Goal: Information Seeking & Learning: Learn about a topic

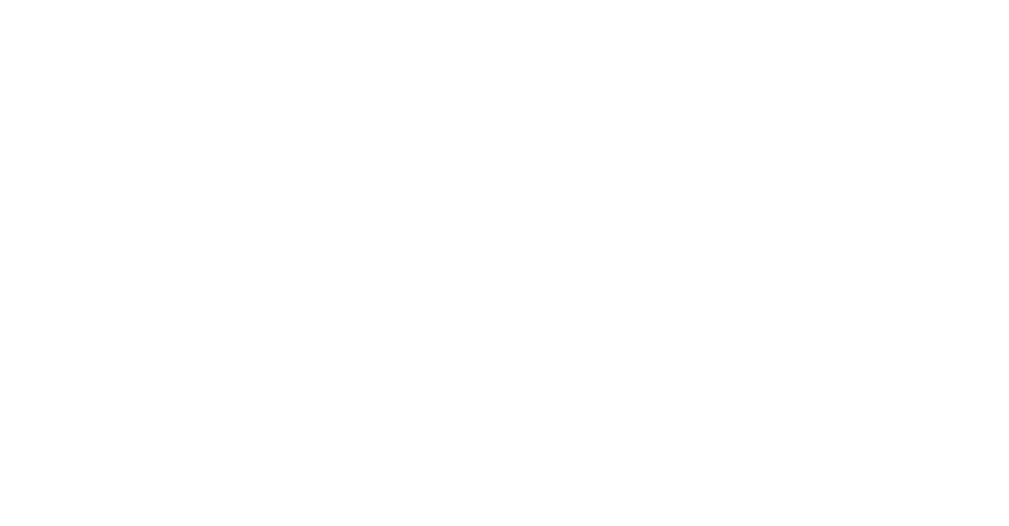
select select "Song"
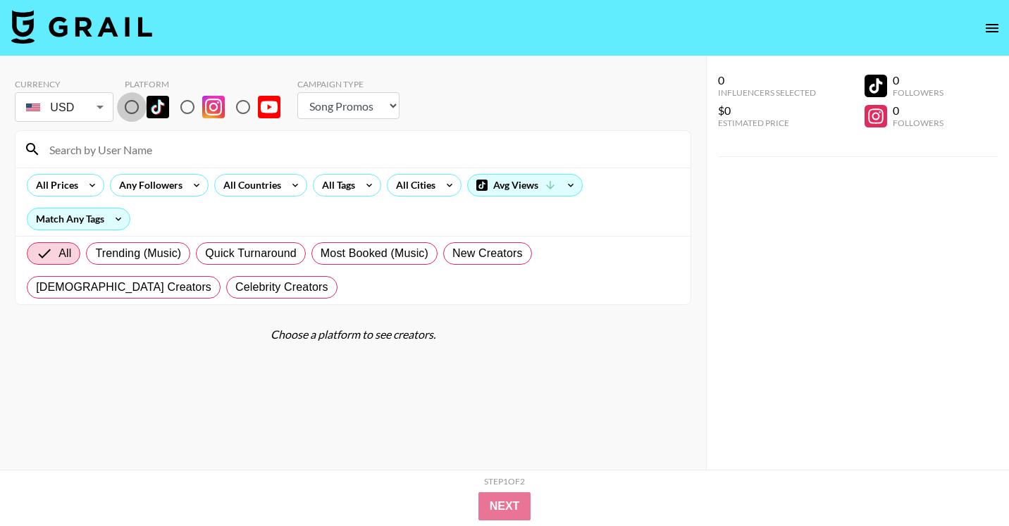
click at [130, 108] on input "radio" at bounding box center [132, 107] width 30 height 30
radio input "true"
click at [336, 188] on div "All Tags" at bounding box center [335, 185] width 44 height 21
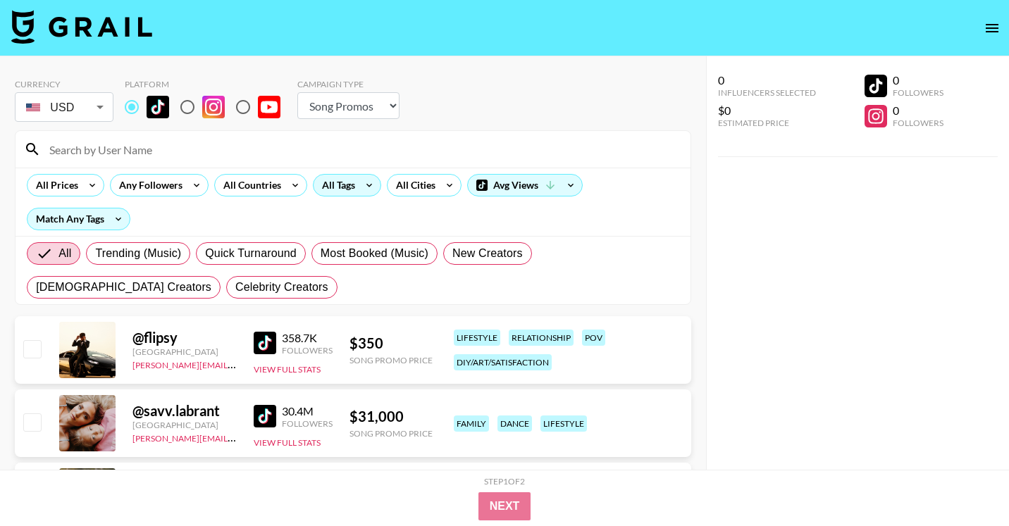
click at [158, 149] on div at bounding box center [504, 263] width 1009 height 526
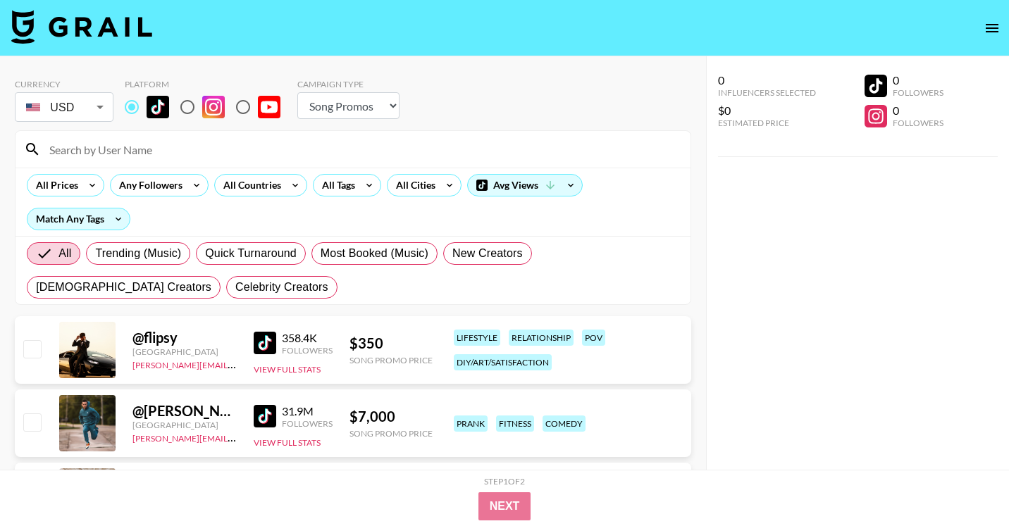
scroll to position [332, 0]
click at [156, 147] on input at bounding box center [361, 149] width 641 height 23
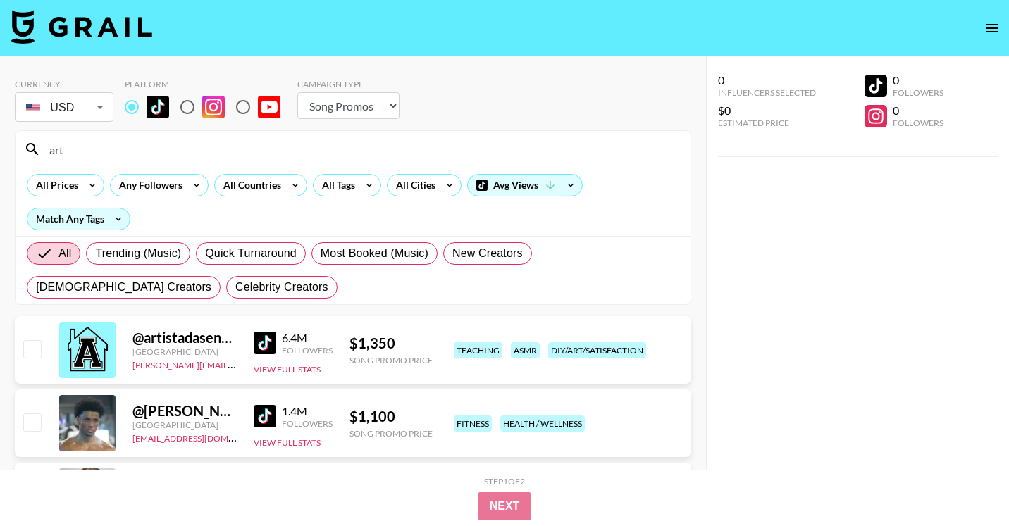
type input "art"
click at [254, 344] on img at bounding box center [265, 343] width 23 height 23
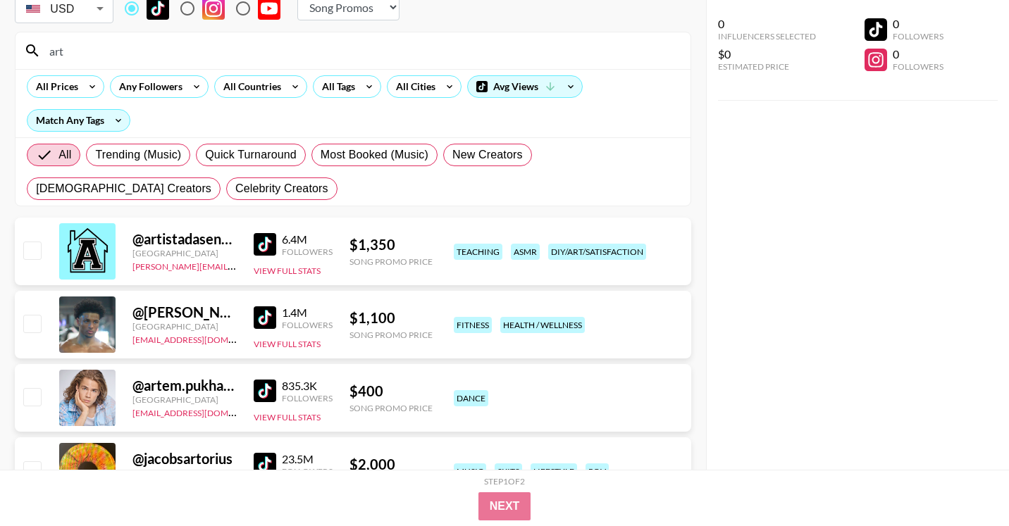
scroll to position [123, 0]
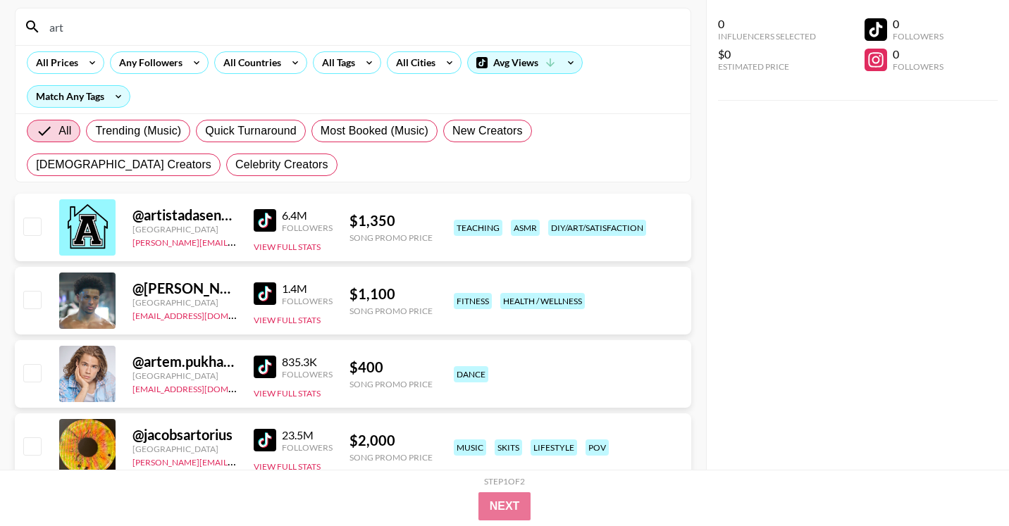
click at [266, 296] on img at bounding box center [265, 293] width 23 height 23
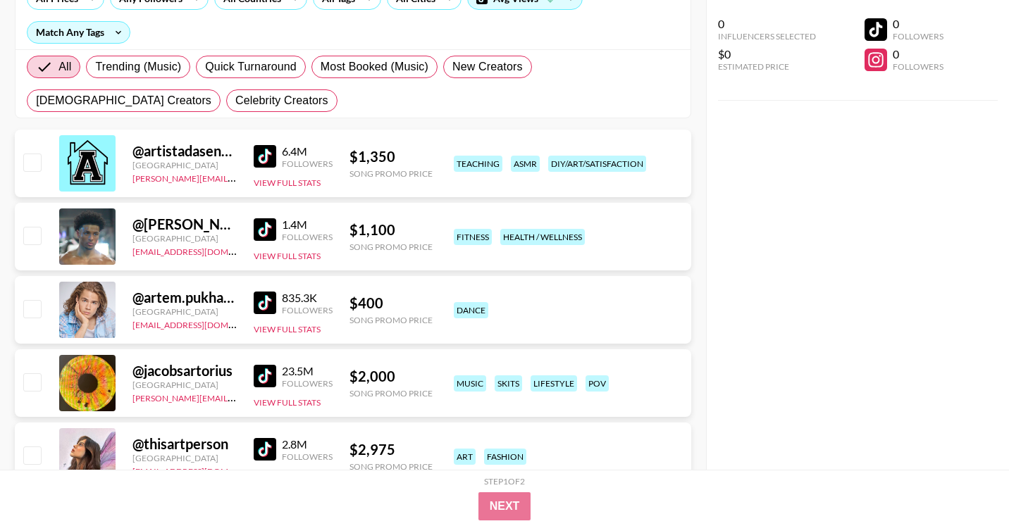
scroll to position [212, 0]
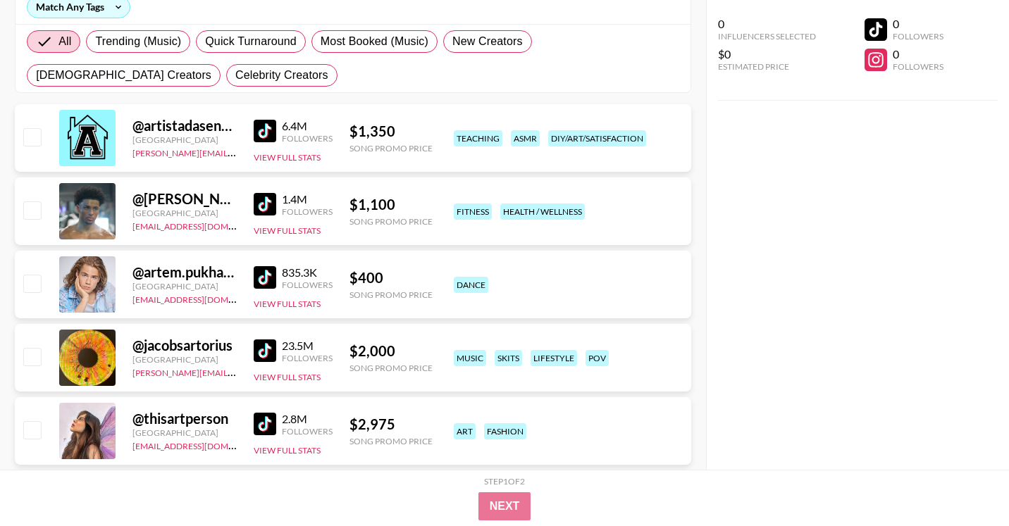
click at [271, 352] on img at bounding box center [265, 351] width 23 height 23
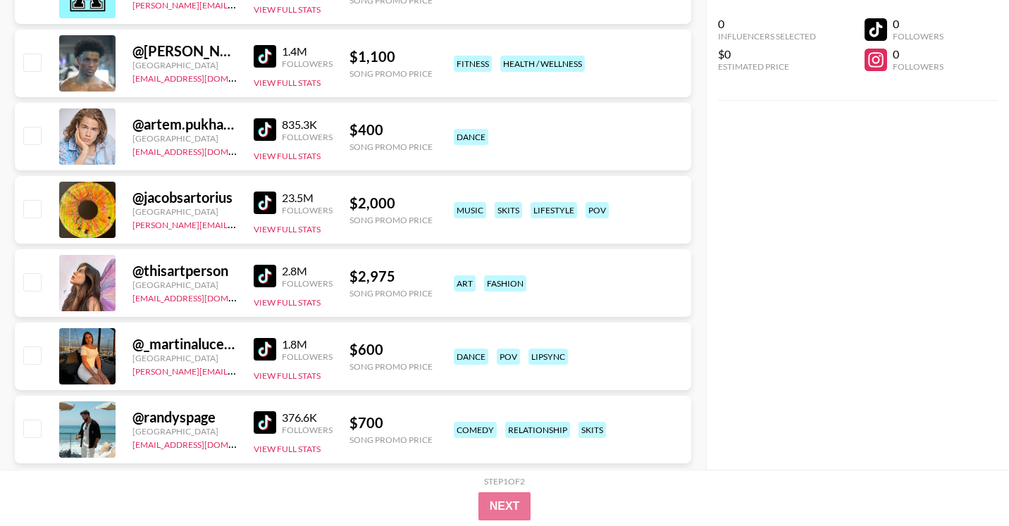
scroll to position [398, 0]
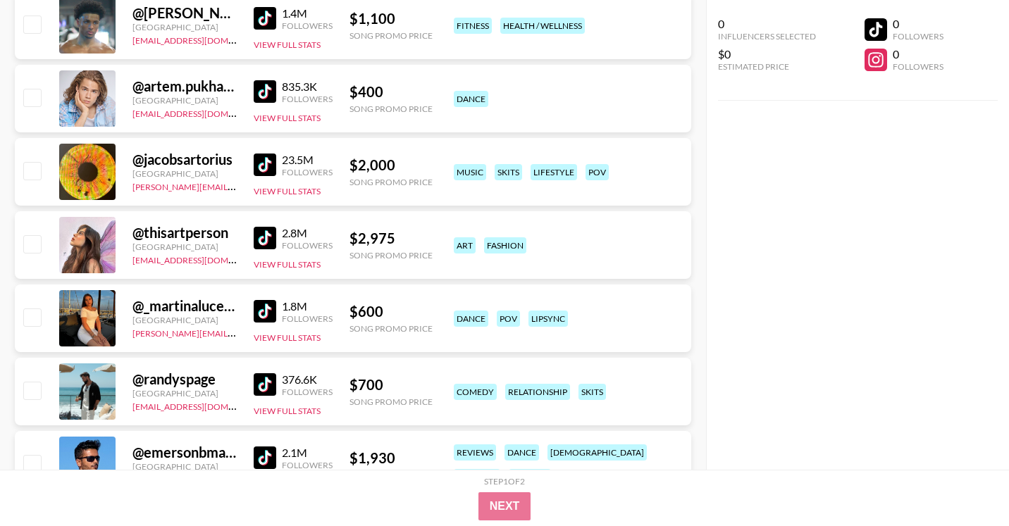
click at [263, 304] on img at bounding box center [265, 311] width 23 height 23
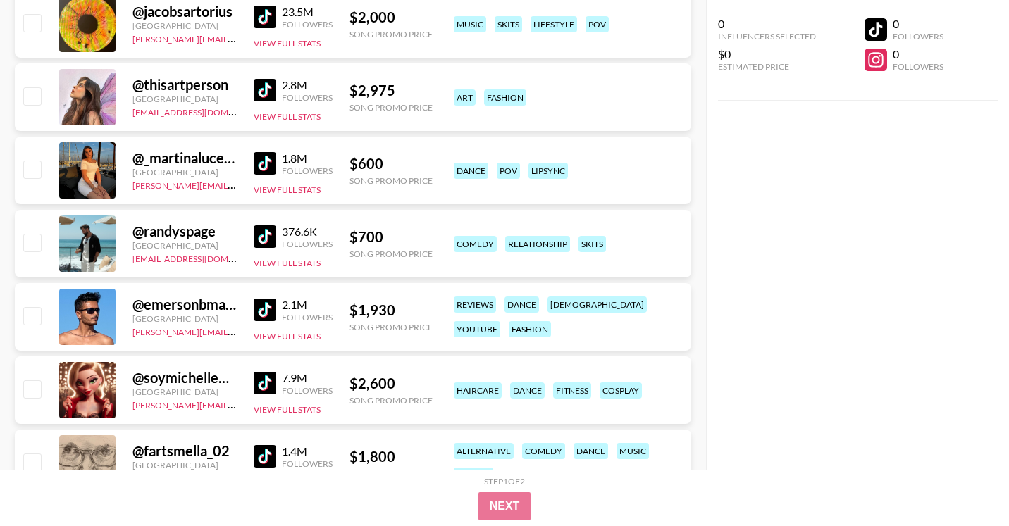
scroll to position [597, 0]
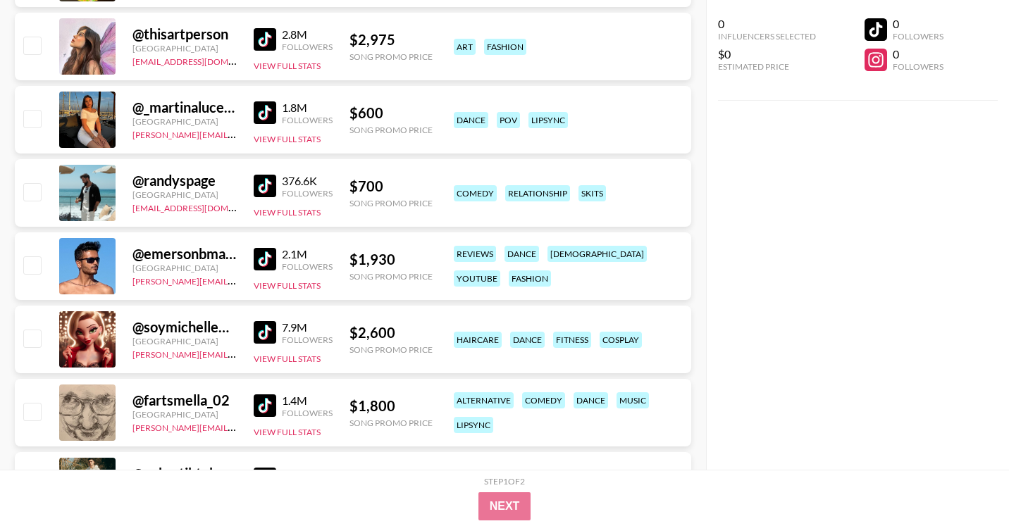
click at [268, 183] on img at bounding box center [265, 186] width 23 height 23
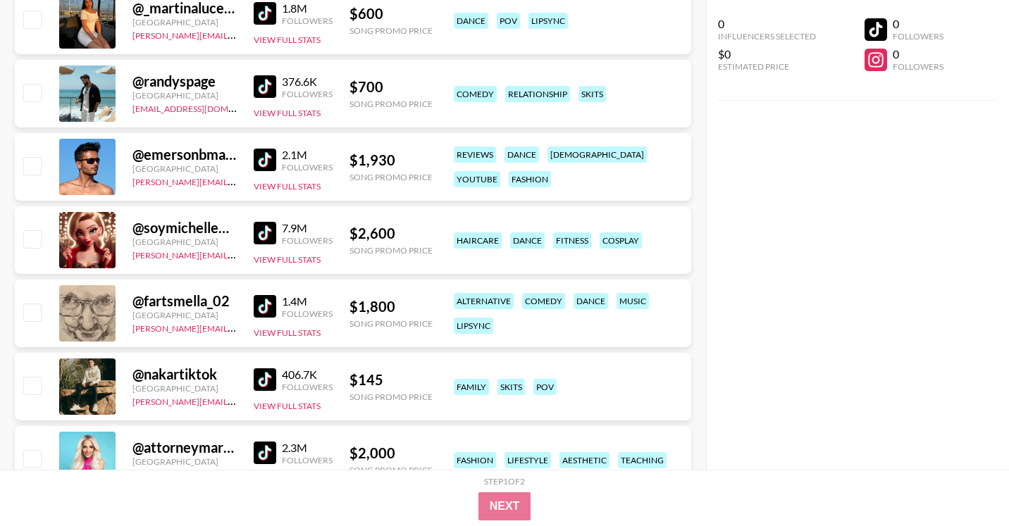
scroll to position [710, 0]
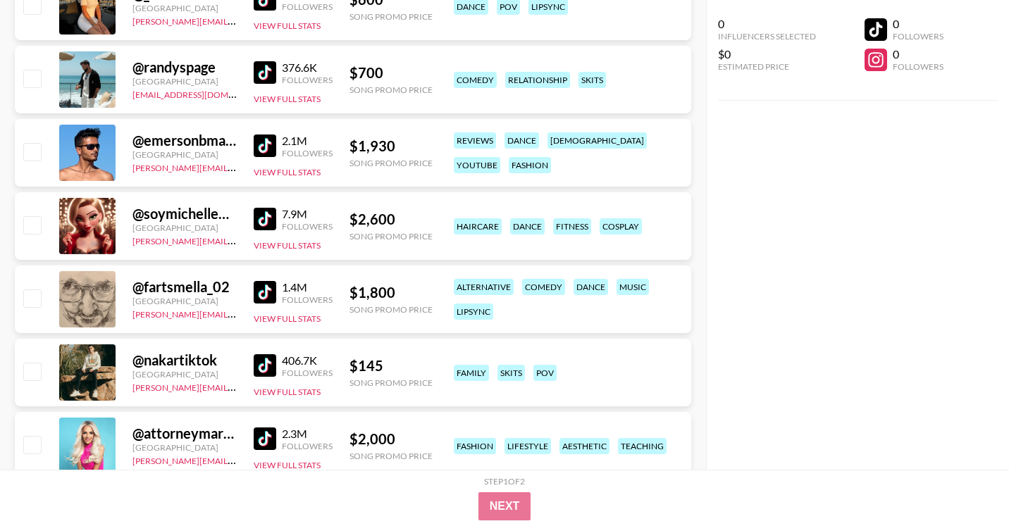
click at [266, 225] on img at bounding box center [265, 219] width 23 height 23
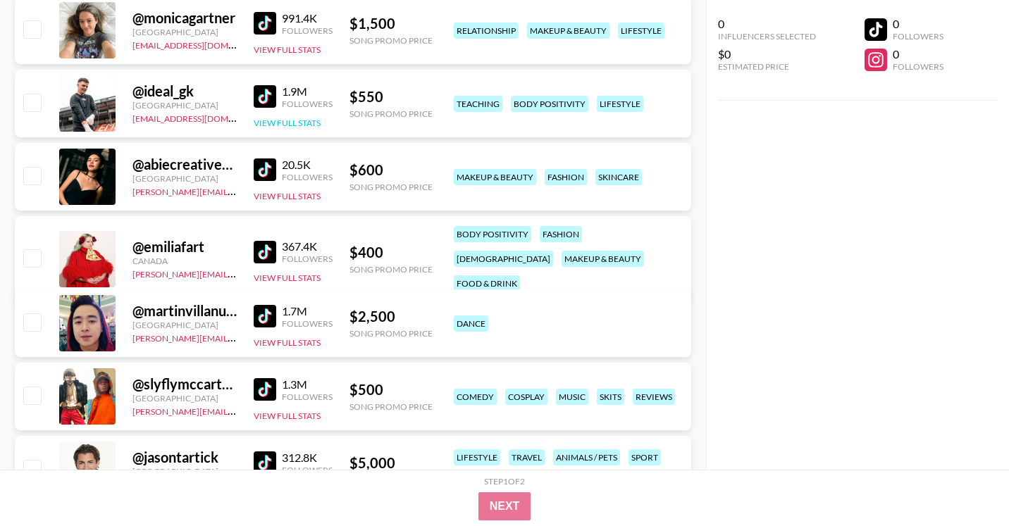
scroll to position [1200, 0]
click at [265, 243] on img at bounding box center [265, 251] width 23 height 23
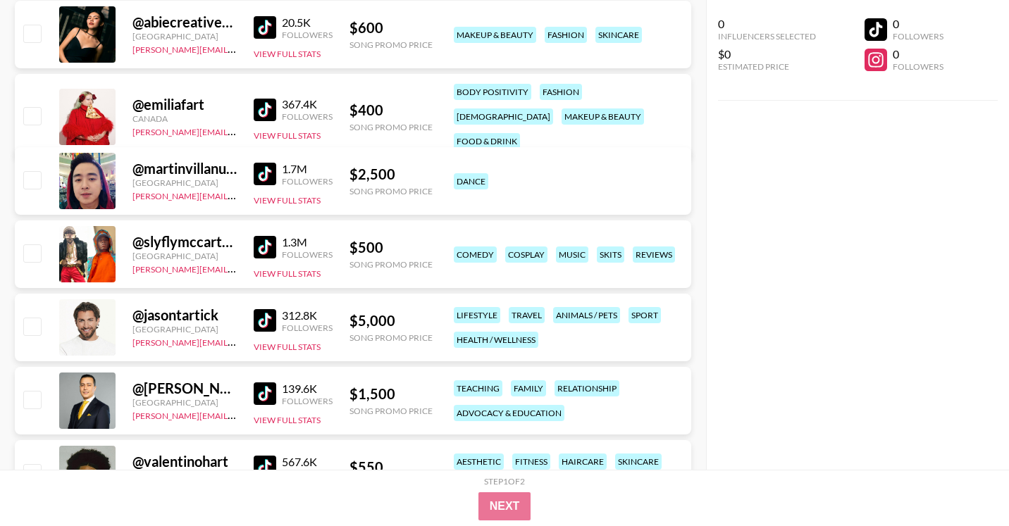
scroll to position [1343, 0]
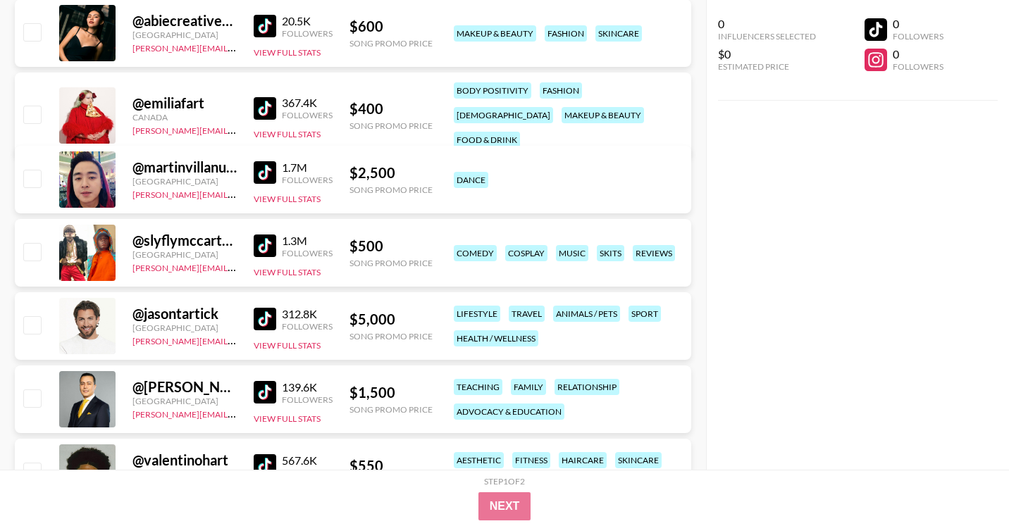
click at [260, 318] on img at bounding box center [265, 319] width 23 height 23
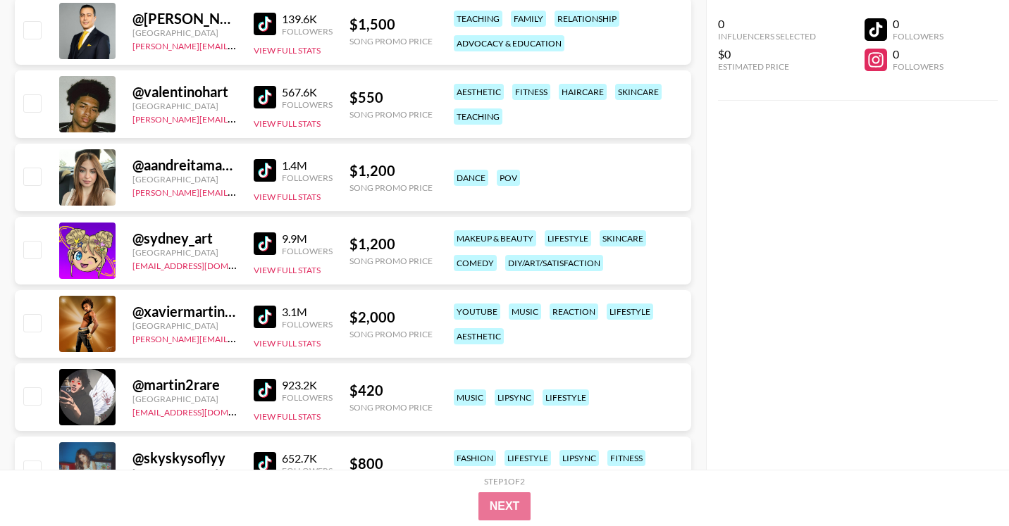
scroll to position [1713, 0]
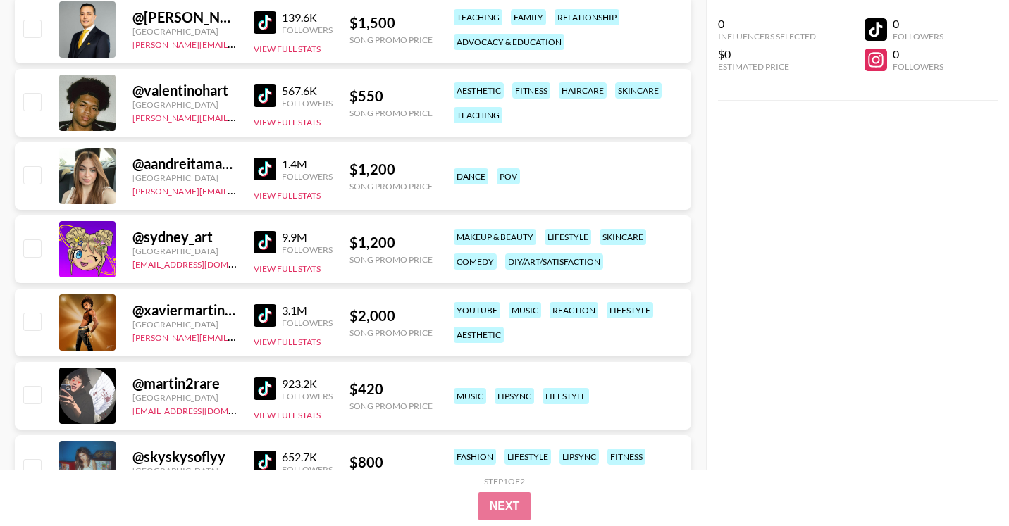
click at [266, 313] on img at bounding box center [265, 315] width 23 height 23
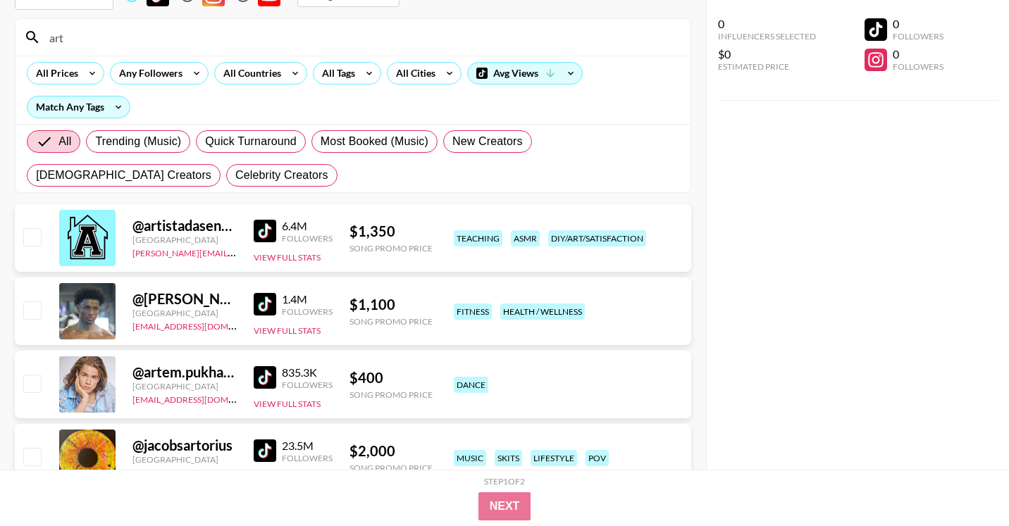
scroll to position [0, 0]
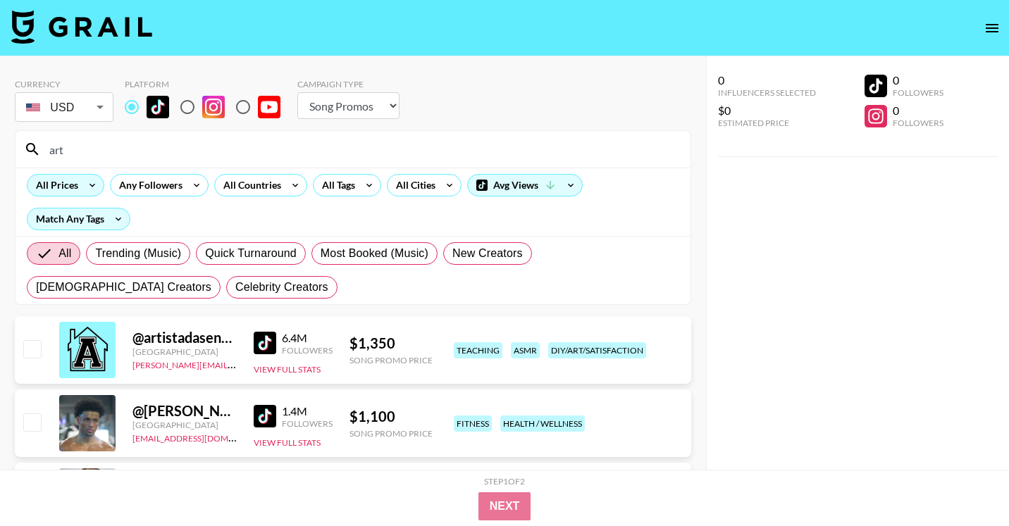
click at [76, 179] on div "All Prices" at bounding box center [54, 185] width 54 height 21
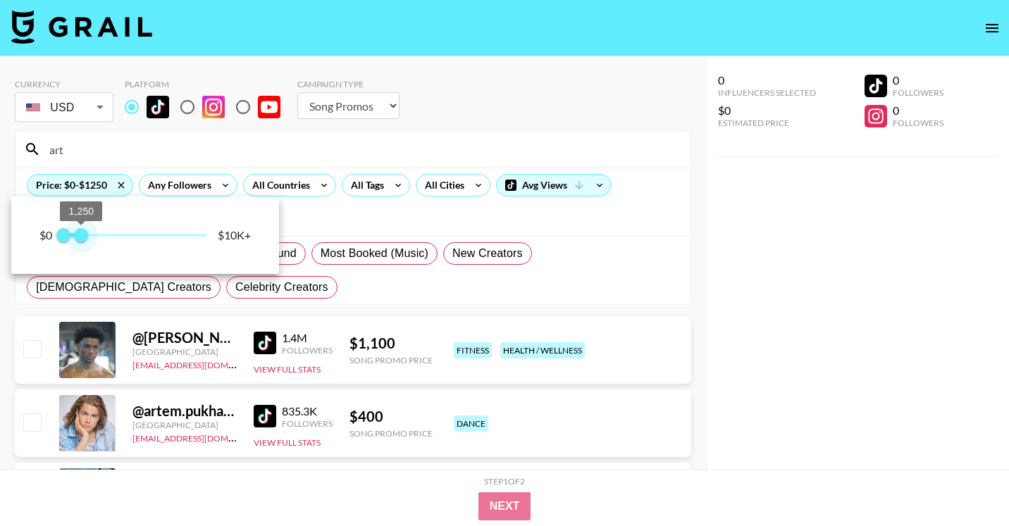
type input "1000"
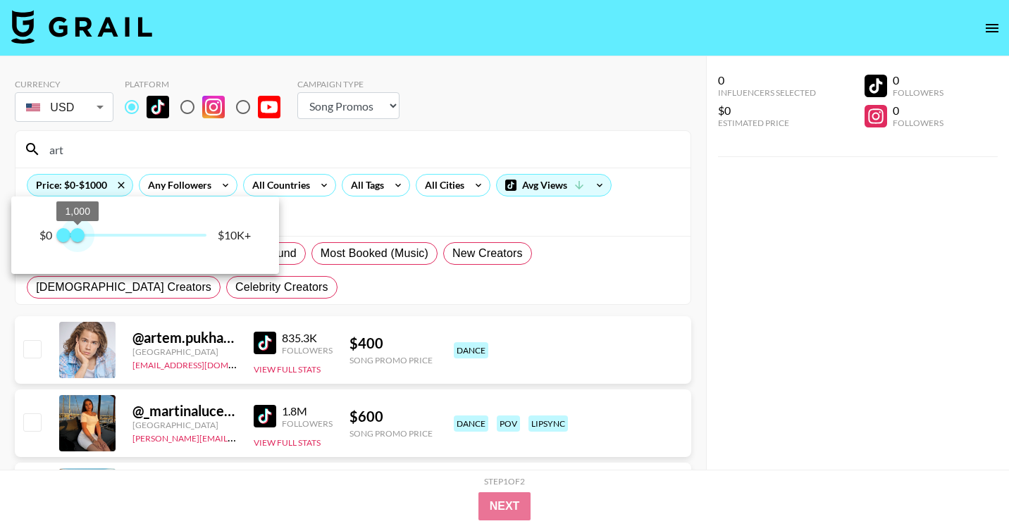
drag, startPoint x: 90, startPoint y: 240, endPoint x: 78, endPoint y: 236, distance: 12.7
click at [78, 236] on span "1,000" at bounding box center [77, 235] width 14 height 14
click at [760, 340] on div at bounding box center [504, 263] width 1009 height 526
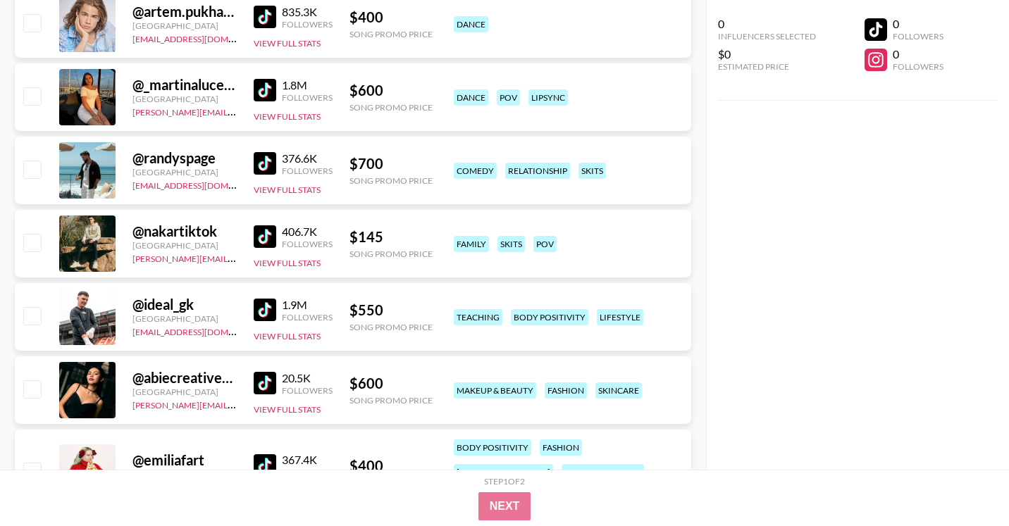
scroll to position [334, 0]
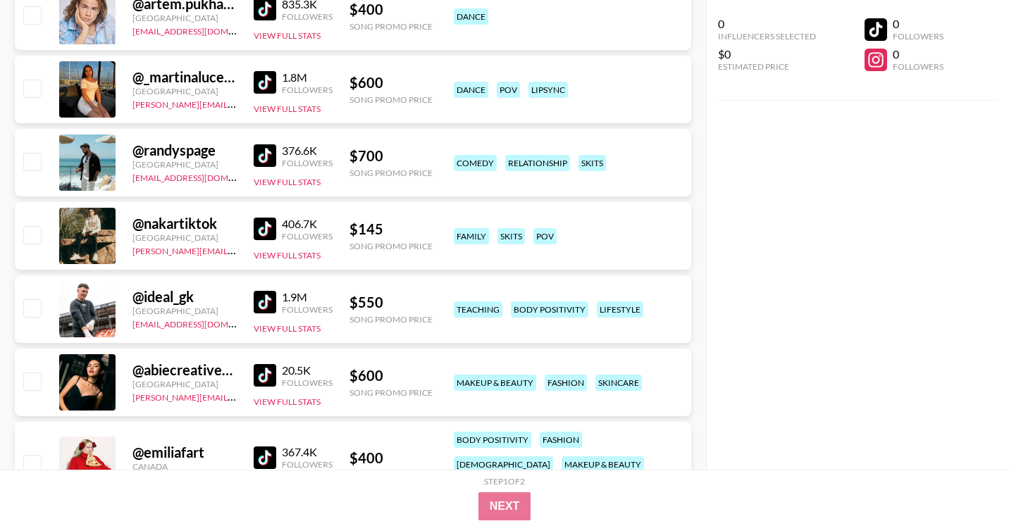
click at [267, 230] on img at bounding box center [265, 229] width 23 height 23
click at [274, 302] on img at bounding box center [265, 302] width 23 height 23
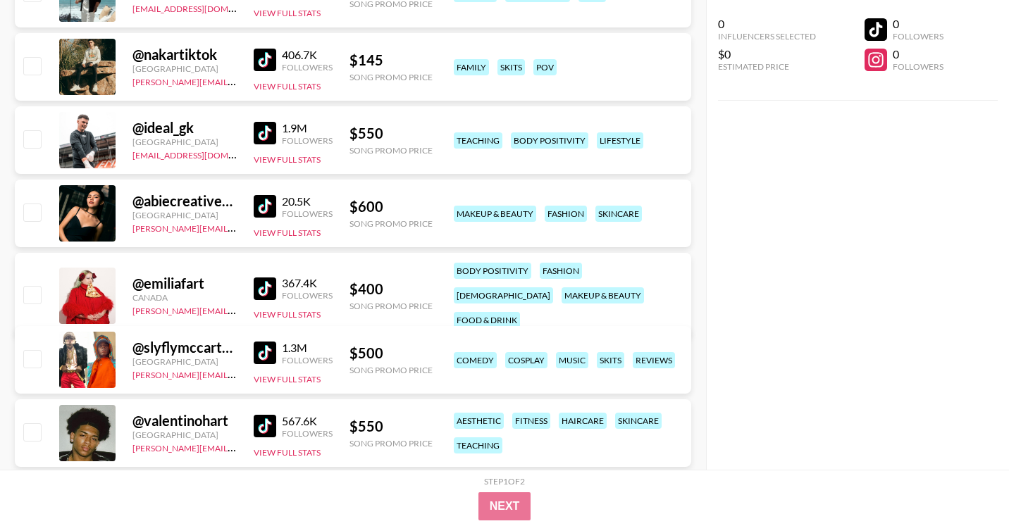
scroll to position [504, 0]
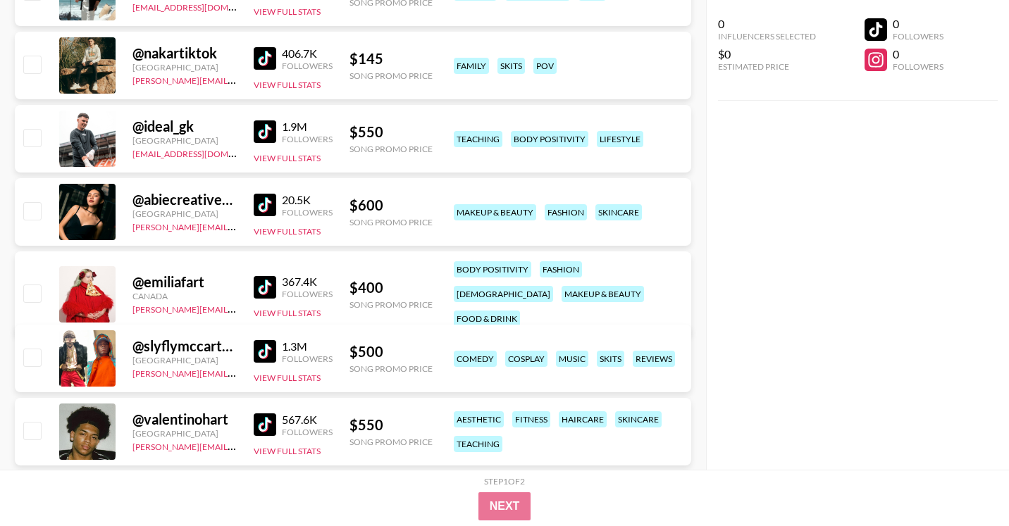
click at [268, 204] on img at bounding box center [265, 205] width 23 height 23
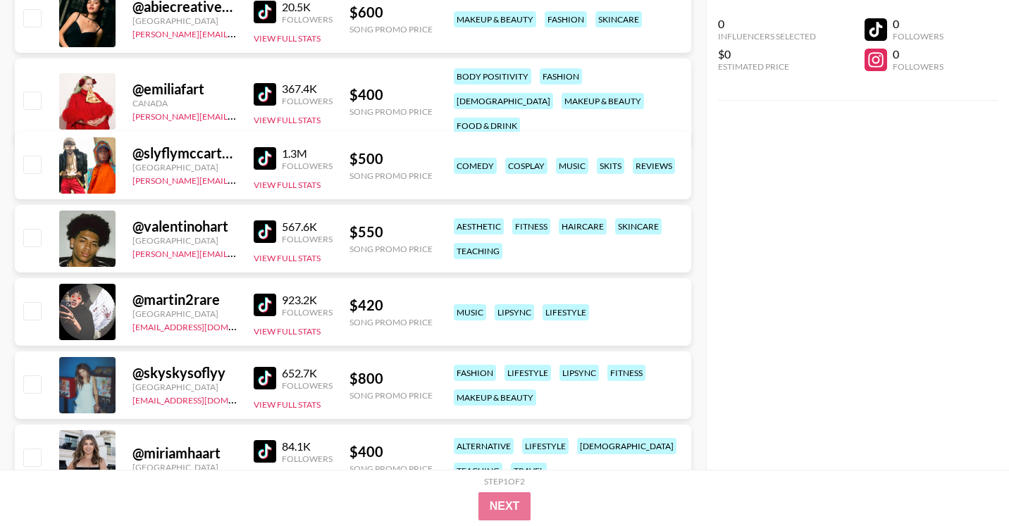
scroll to position [698, 0]
click at [259, 306] on img at bounding box center [265, 304] width 23 height 23
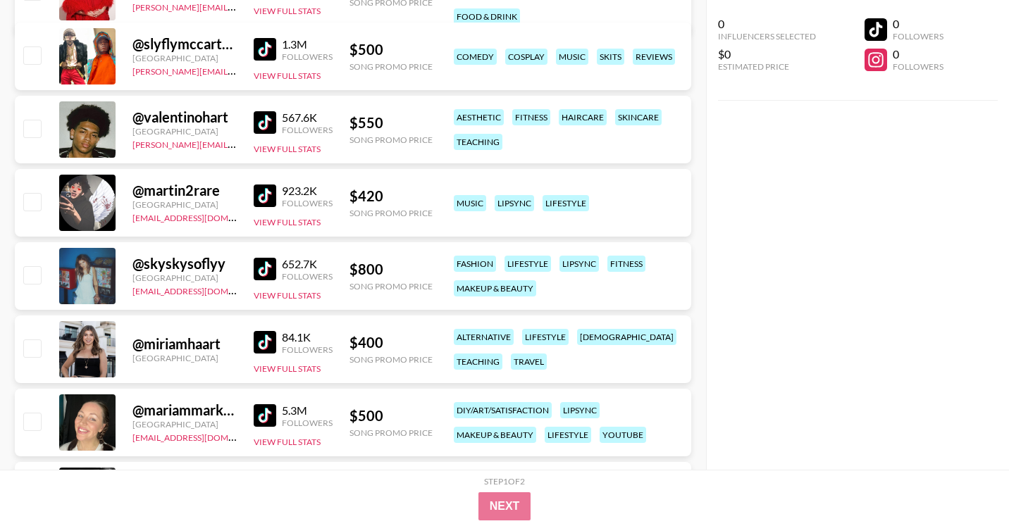
scroll to position [828, 0]
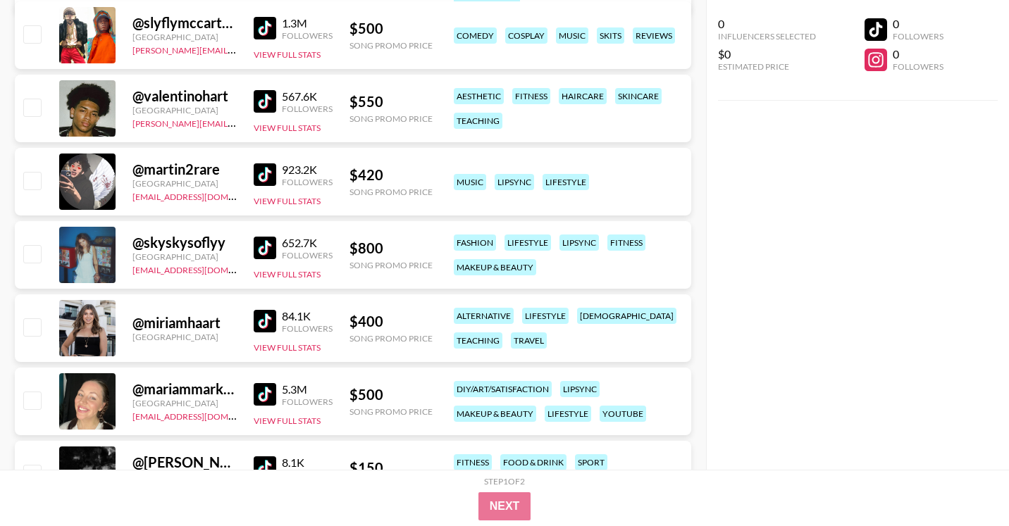
click at [263, 251] on img at bounding box center [265, 248] width 23 height 23
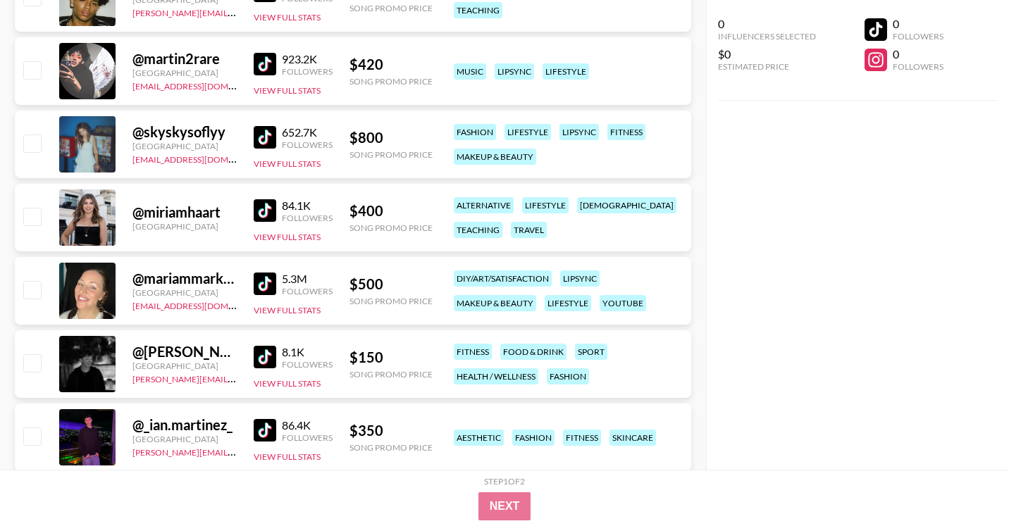
scroll to position [949, 0]
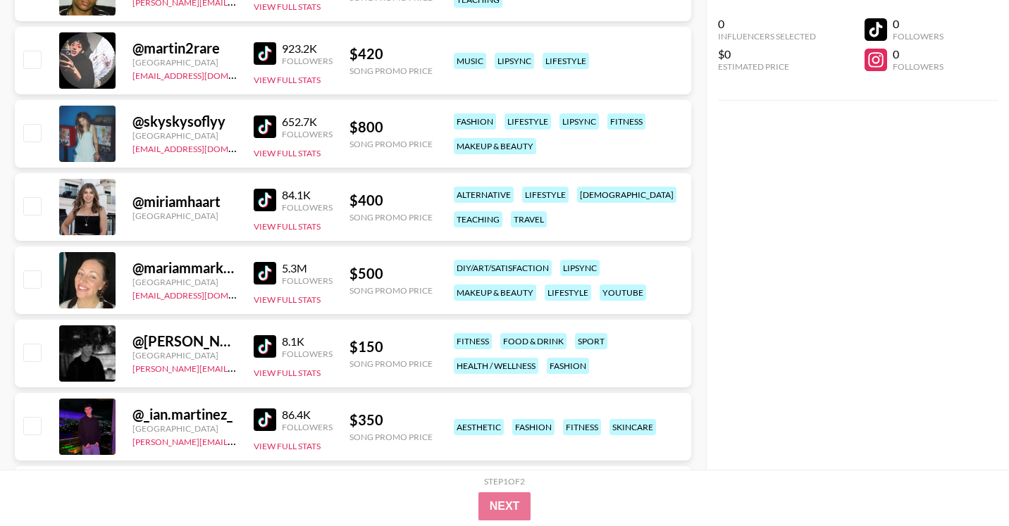
click at [264, 271] on img at bounding box center [265, 273] width 23 height 23
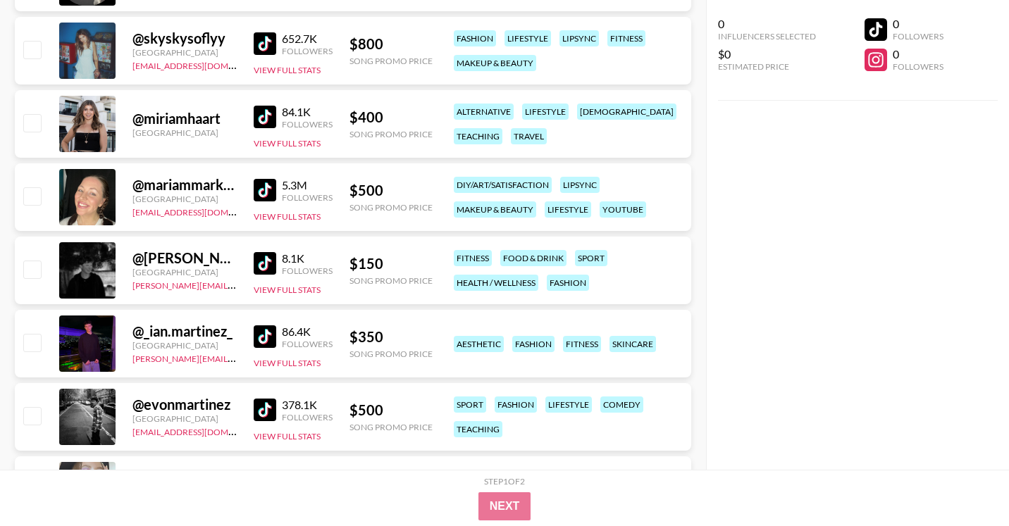
scroll to position [1033, 0]
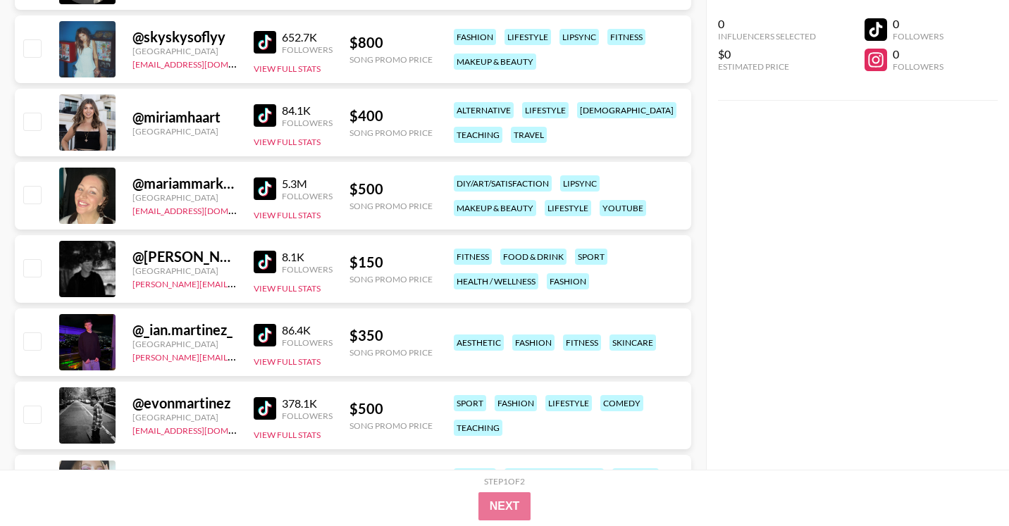
click at [267, 257] on img at bounding box center [265, 262] width 23 height 23
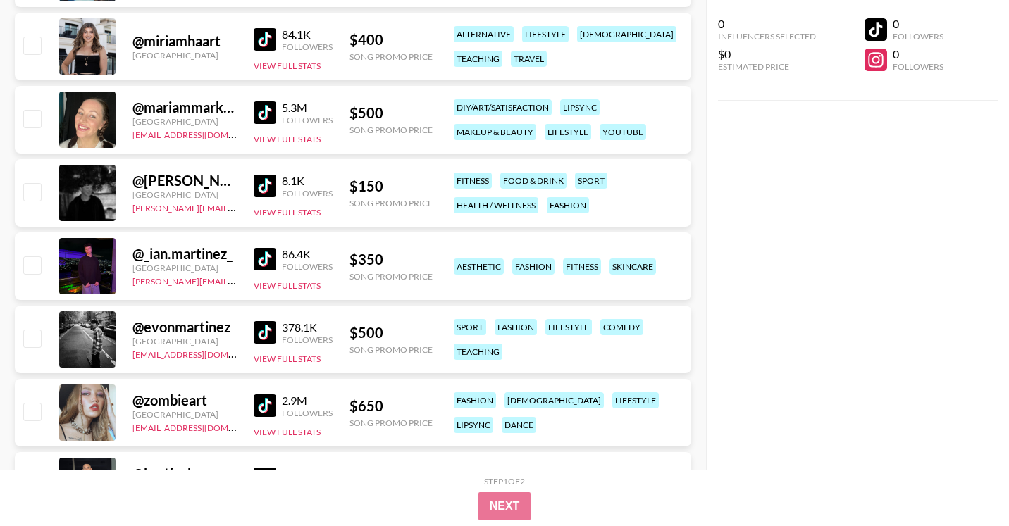
scroll to position [1122, 0]
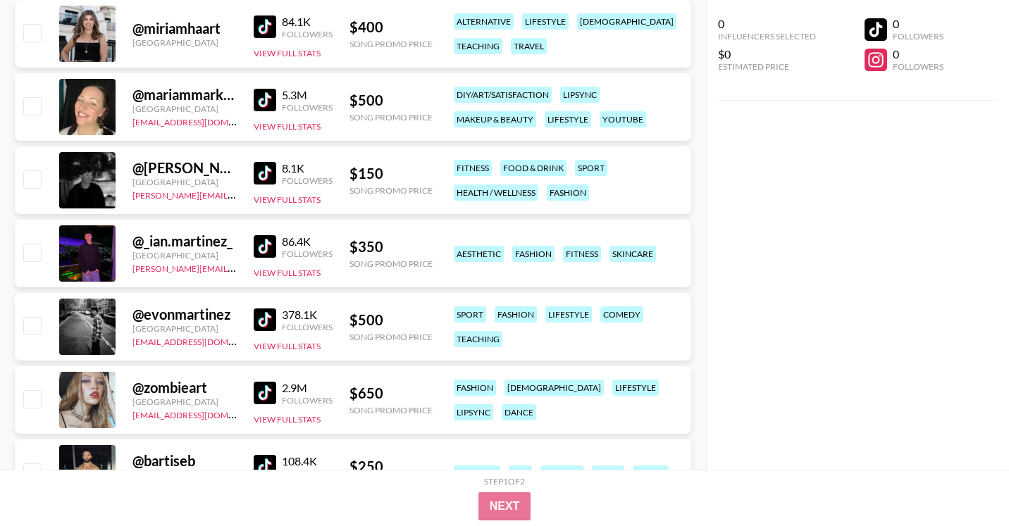
click at [266, 247] on img at bounding box center [265, 246] width 23 height 23
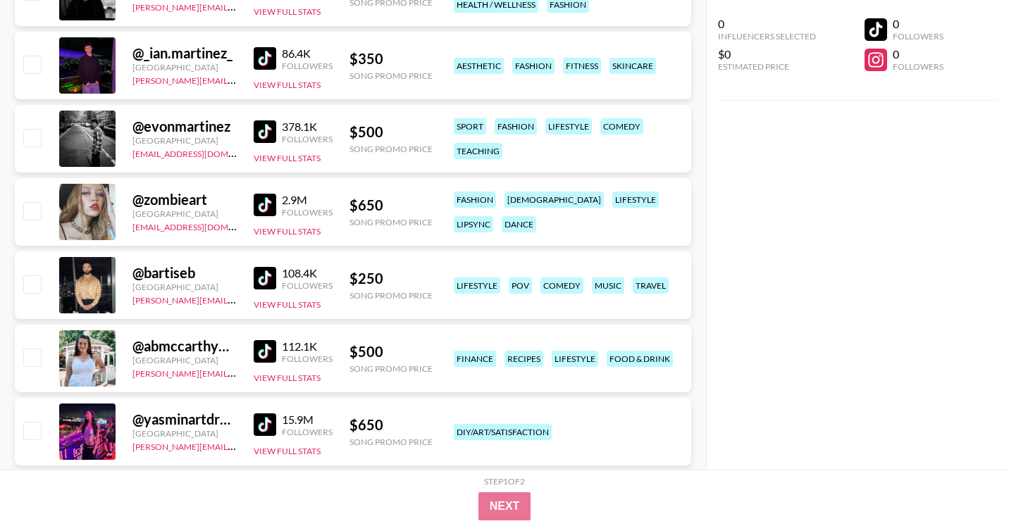
scroll to position [1312, 0]
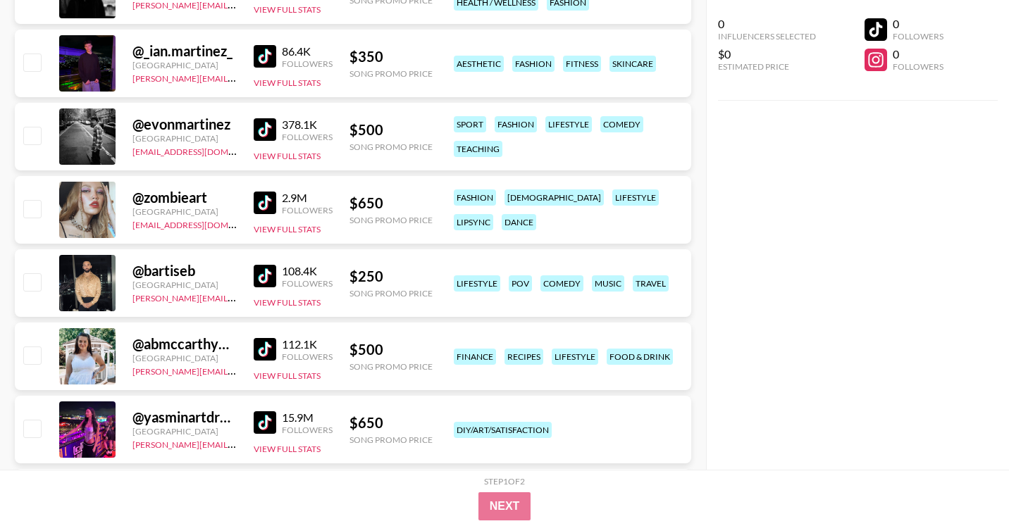
click at [260, 204] on img at bounding box center [265, 203] width 23 height 23
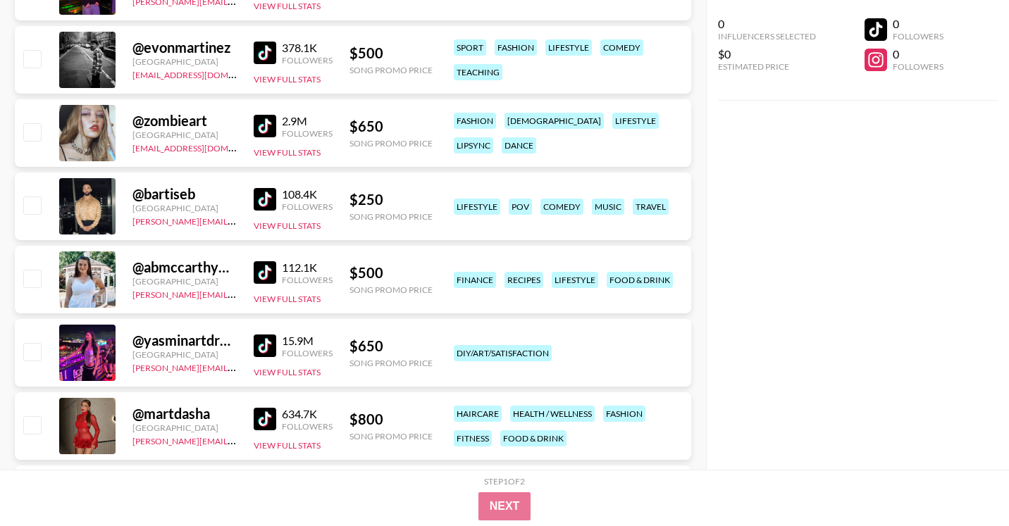
scroll to position [1403, 0]
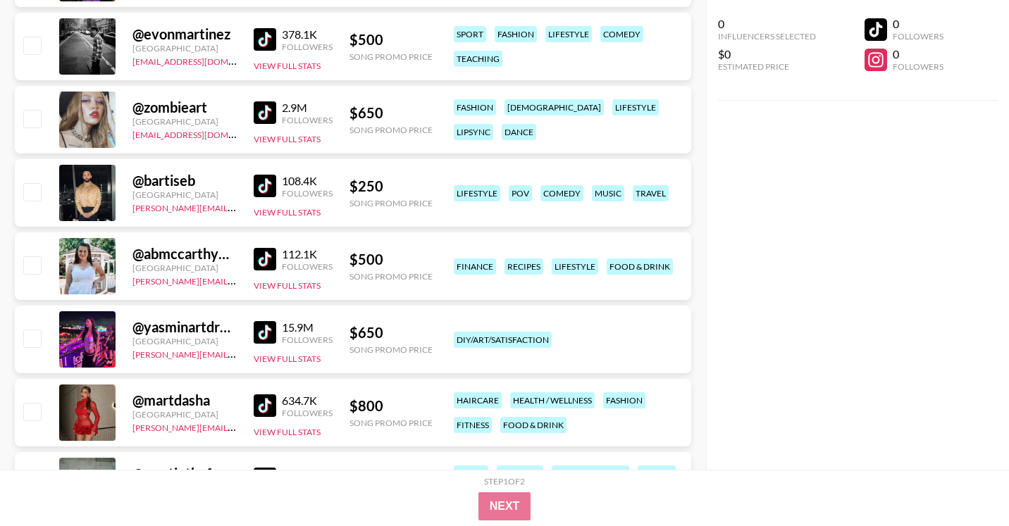
click at [280, 255] on link at bounding box center [268, 259] width 28 height 23
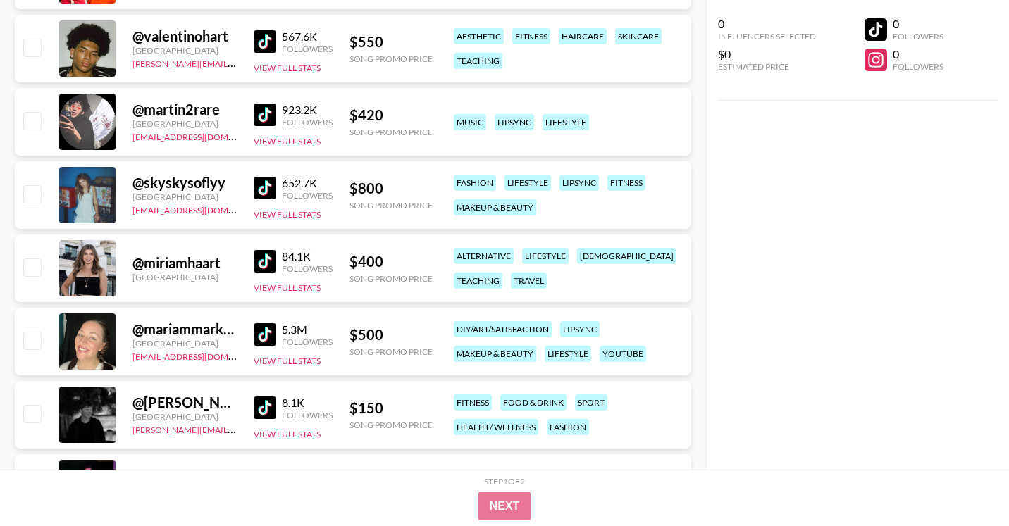
scroll to position [0, 0]
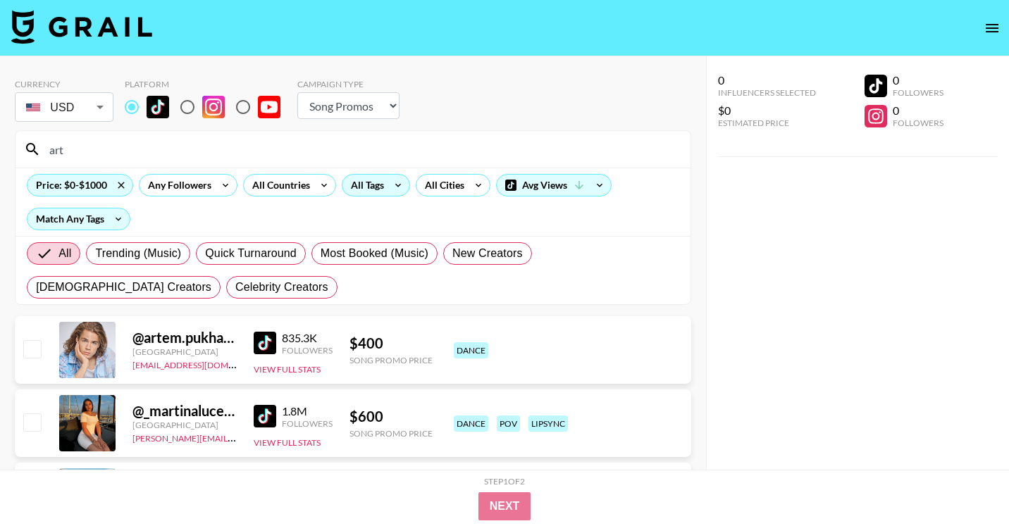
click at [356, 185] on div "All Tags" at bounding box center [364, 185] width 44 height 21
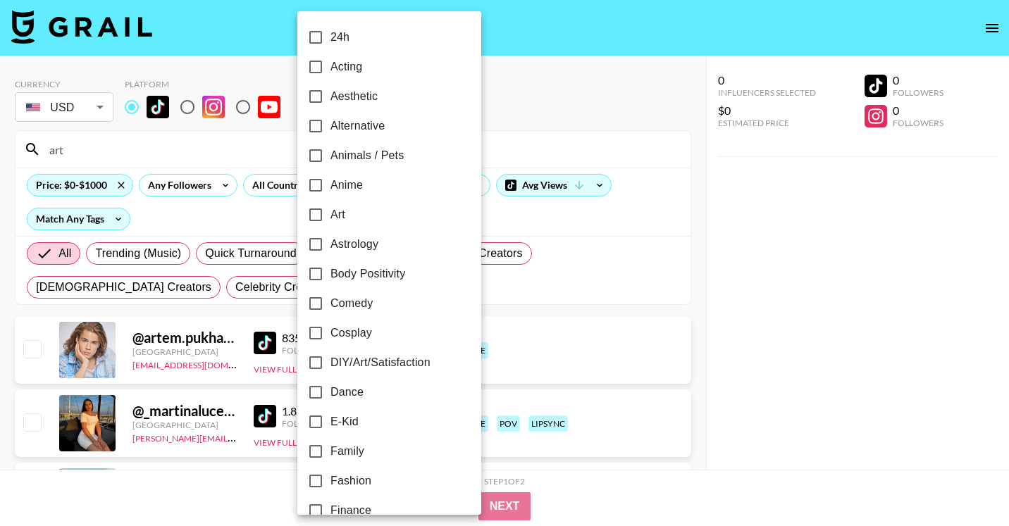
click at [375, 359] on span "DIY/Art/Satisfaction" at bounding box center [380, 362] width 100 height 17
click at [330, 359] on input "DIY/Art/Satisfaction" at bounding box center [316, 363] width 30 height 30
checkbox input "true"
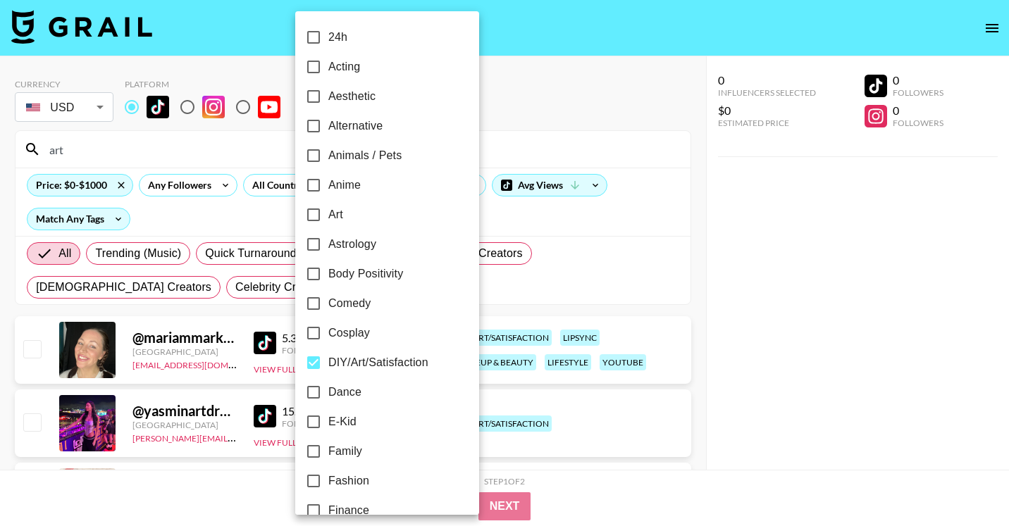
click at [747, 210] on div at bounding box center [504, 263] width 1009 height 526
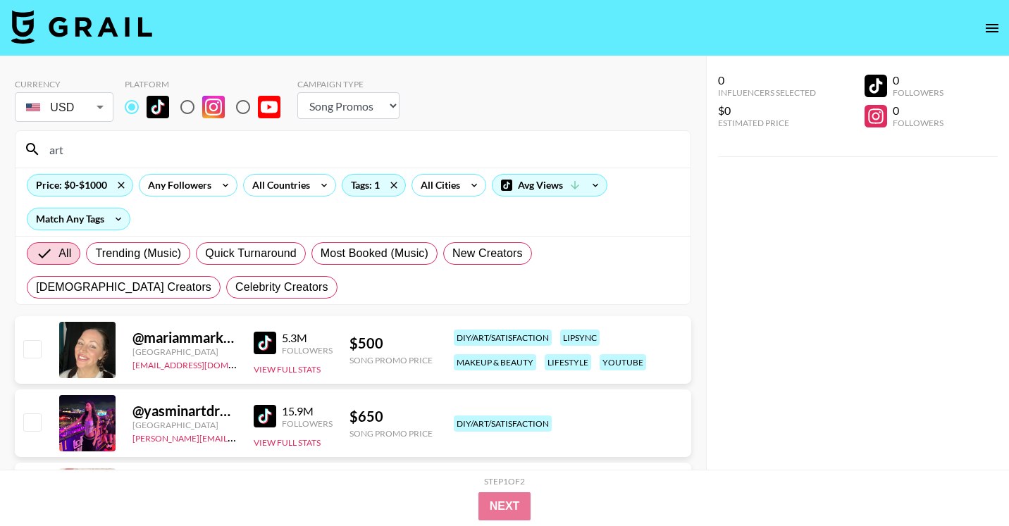
click at [137, 154] on input "art" at bounding box center [361, 149] width 641 height 23
type input "a"
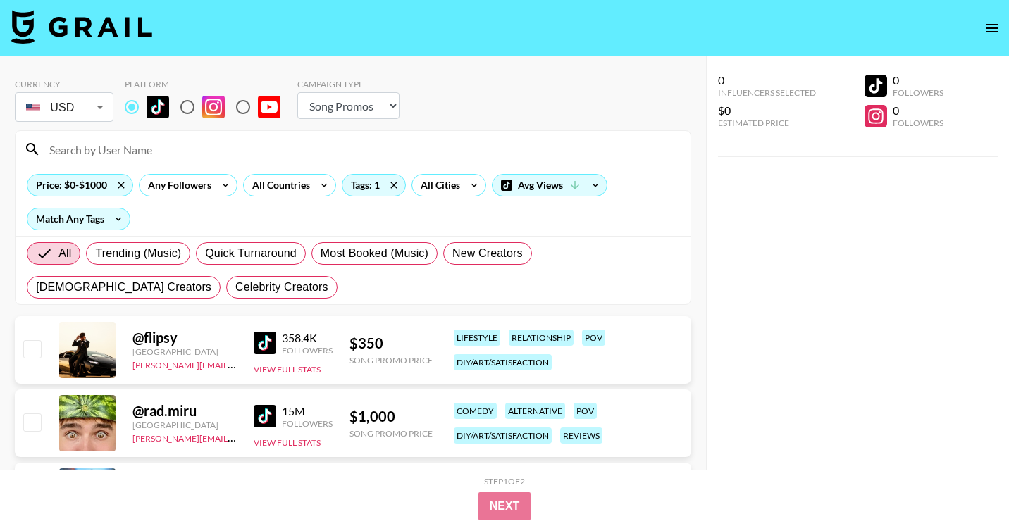
click at [271, 347] on img at bounding box center [265, 343] width 23 height 23
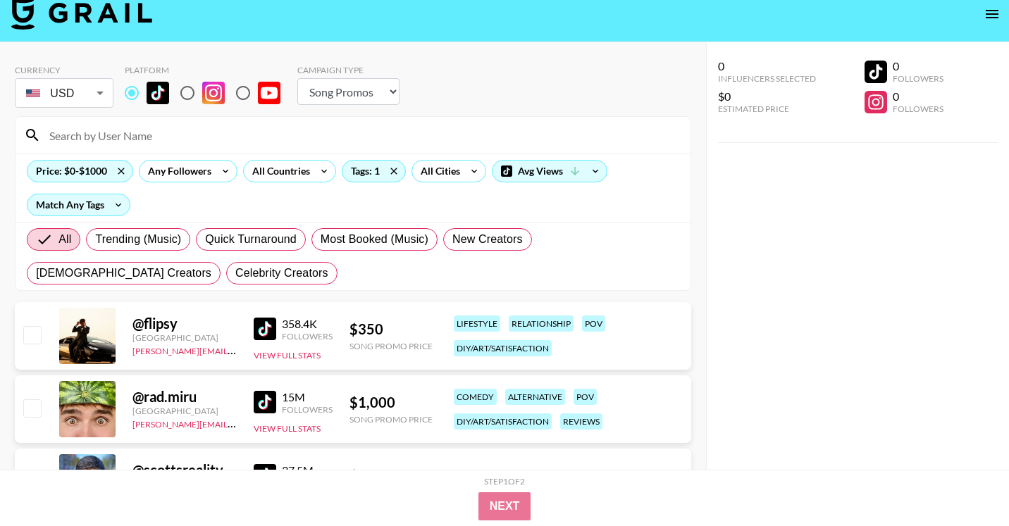
scroll to position [178, 0]
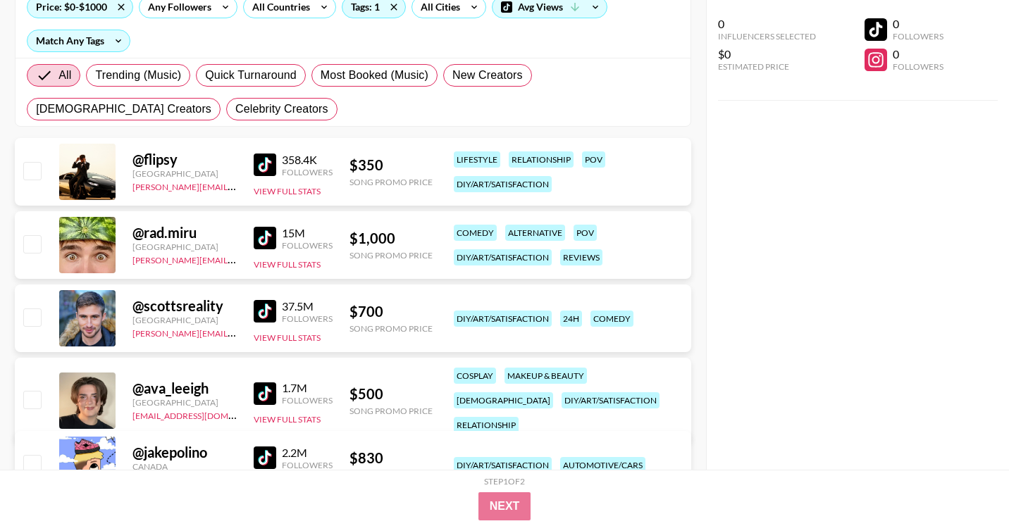
click at [264, 242] on img at bounding box center [265, 238] width 23 height 23
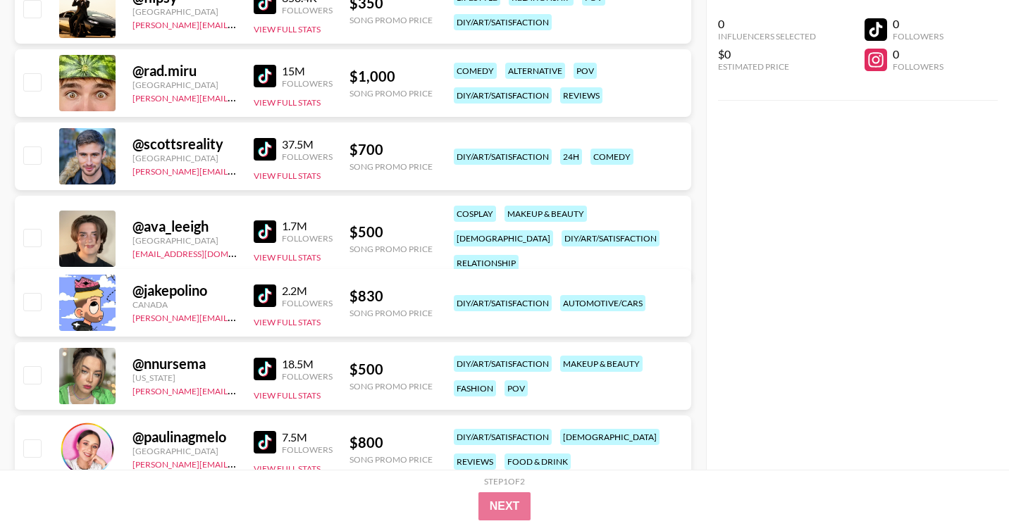
scroll to position [343, 0]
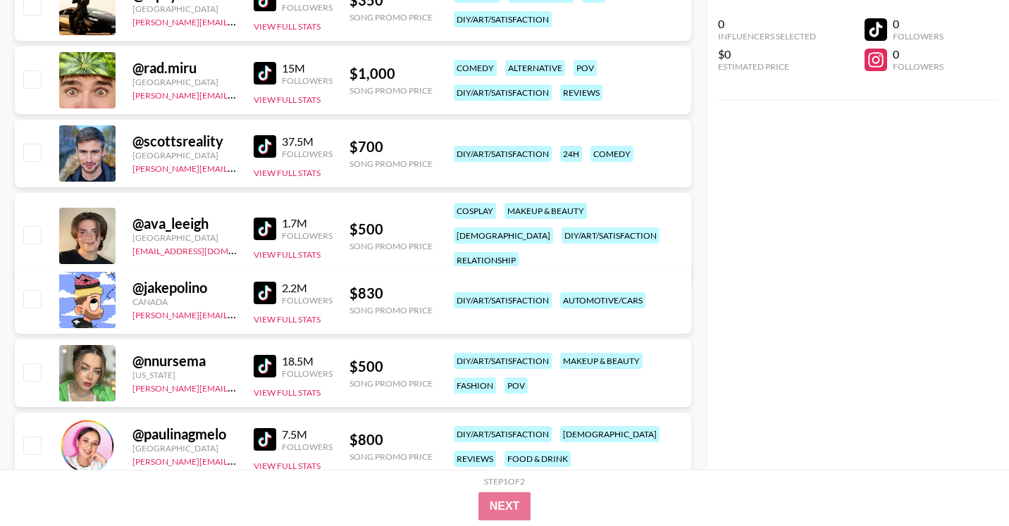
click at [261, 297] on img at bounding box center [265, 293] width 23 height 23
click at [270, 218] on img at bounding box center [265, 229] width 23 height 23
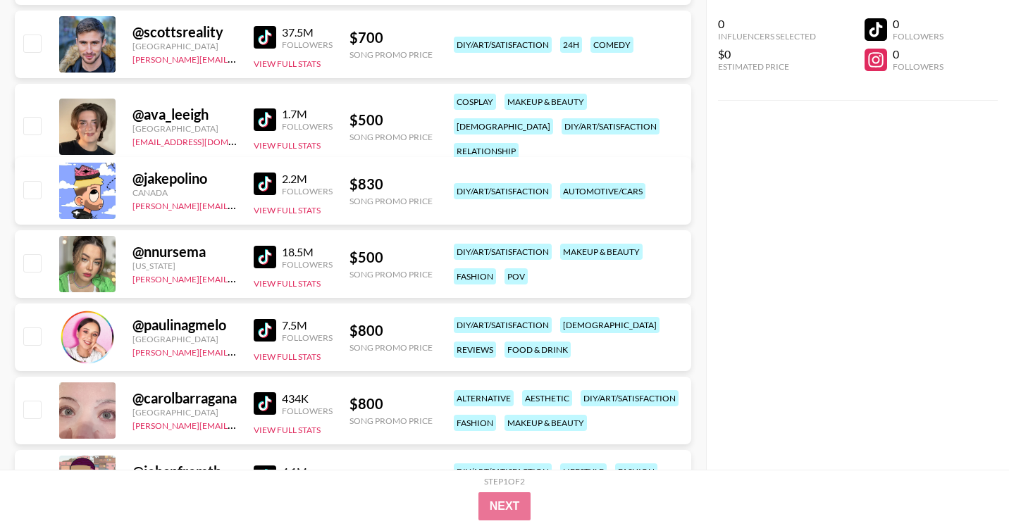
scroll to position [465, 0]
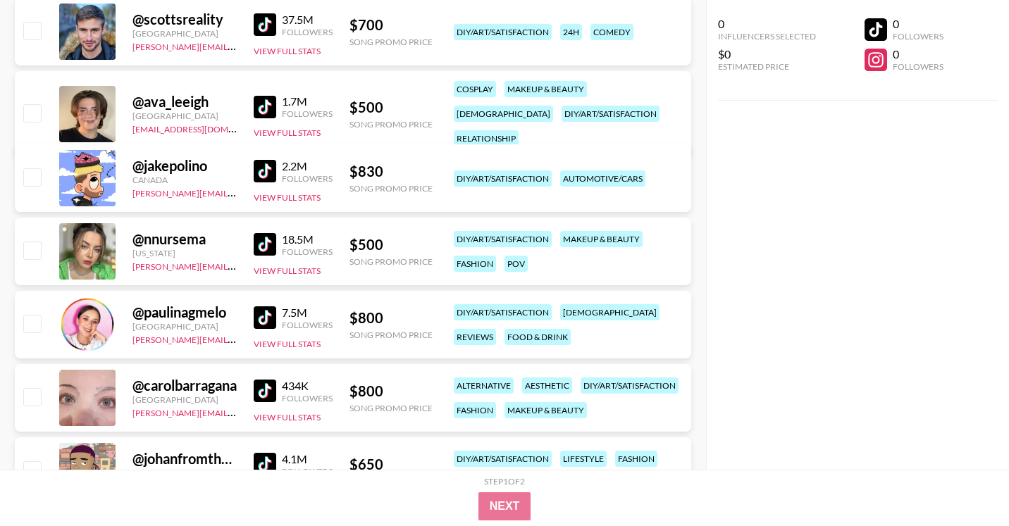
click at [276, 235] on link at bounding box center [268, 244] width 28 height 23
click at [180, 240] on div "@ nnursema" at bounding box center [184, 239] width 104 height 18
click at [139, 247] on div "@ nnursema" at bounding box center [184, 239] width 104 height 18
click at [262, 238] on img at bounding box center [265, 244] width 23 height 23
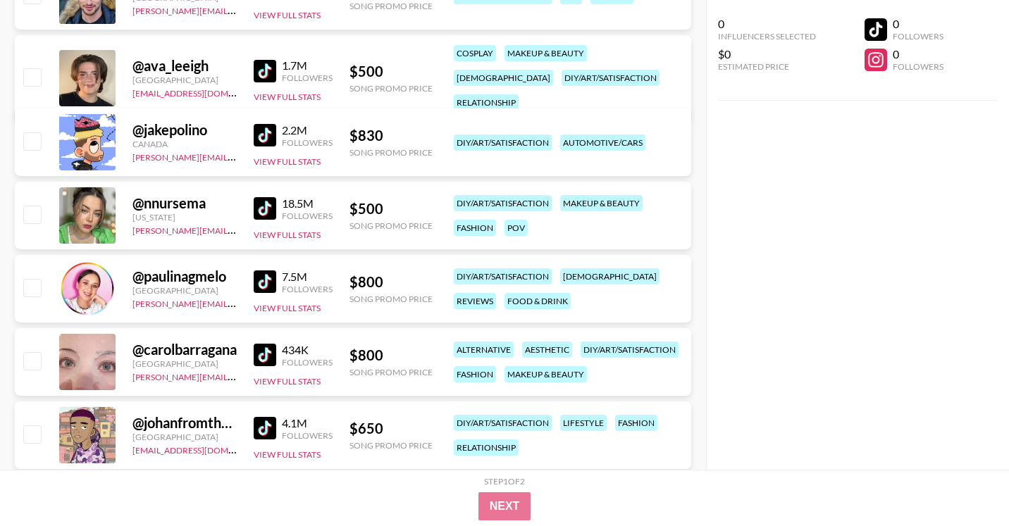
scroll to position [517, 0]
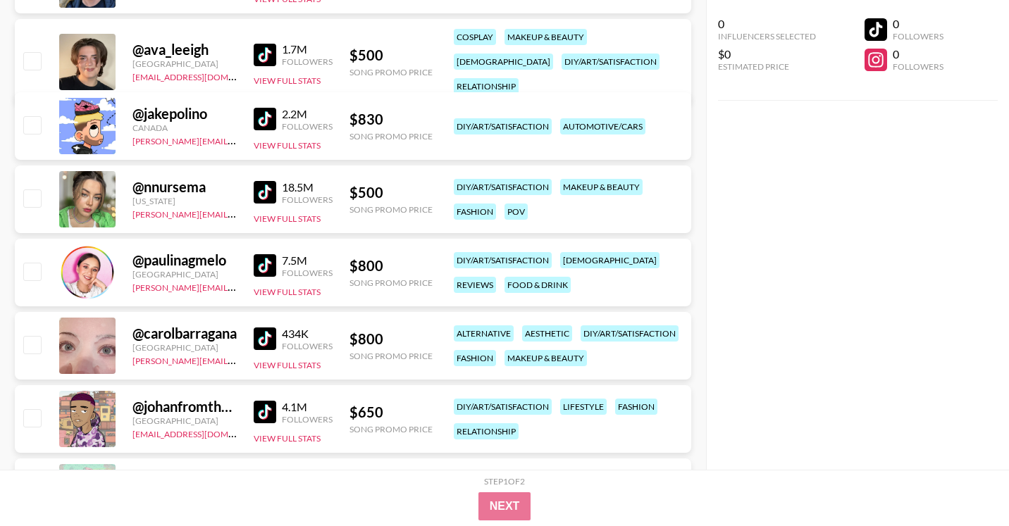
click at [259, 262] on img at bounding box center [265, 265] width 23 height 23
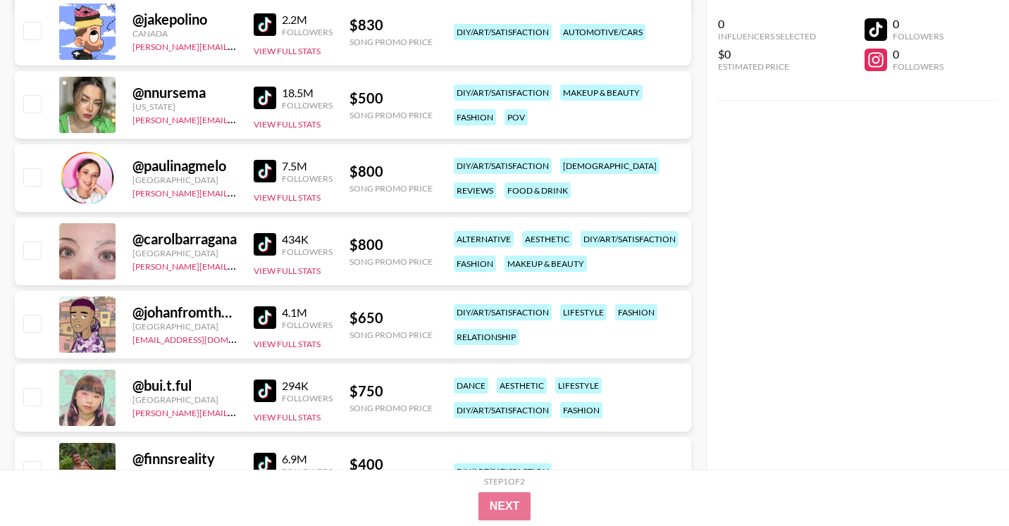
scroll to position [618, 0]
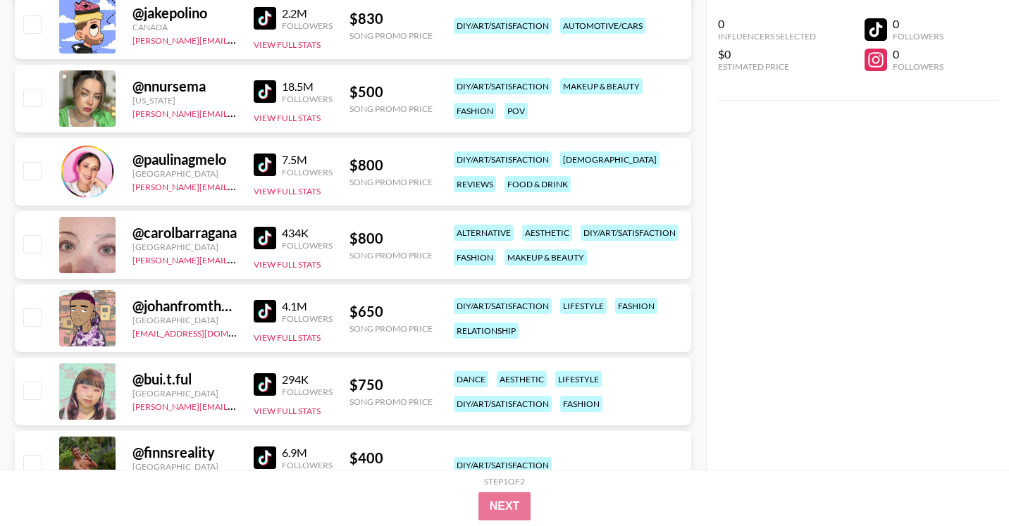
click at [266, 239] on img at bounding box center [265, 238] width 23 height 23
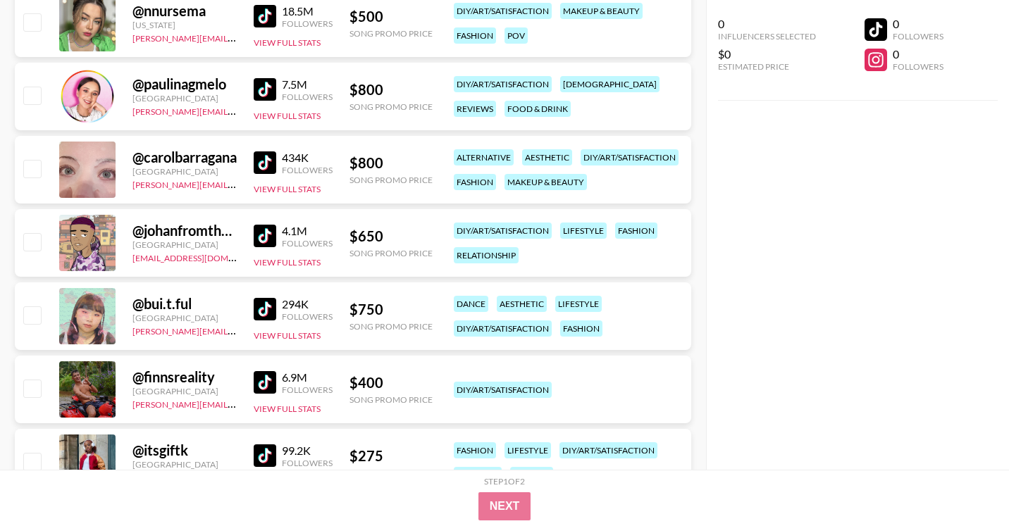
scroll to position [703, 0]
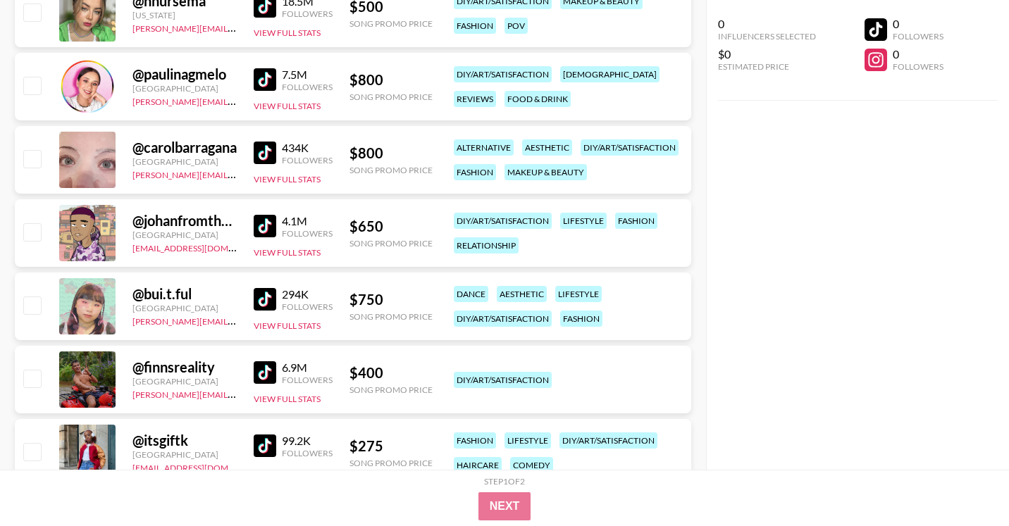
click at [256, 224] on img at bounding box center [265, 226] width 23 height 23
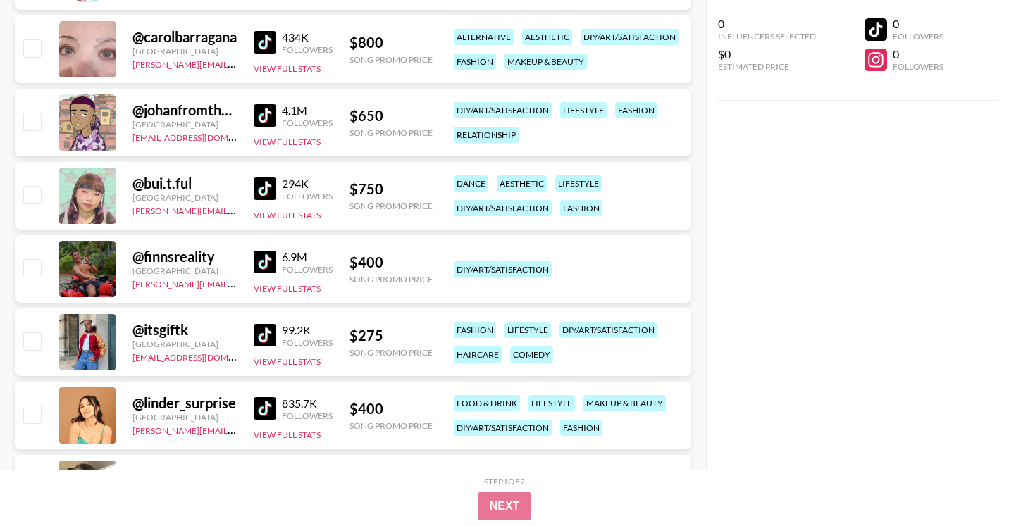
scroll to position [814, 0]
click at [268, 256] on img at bounding box center [265, 261] width 23 height 23
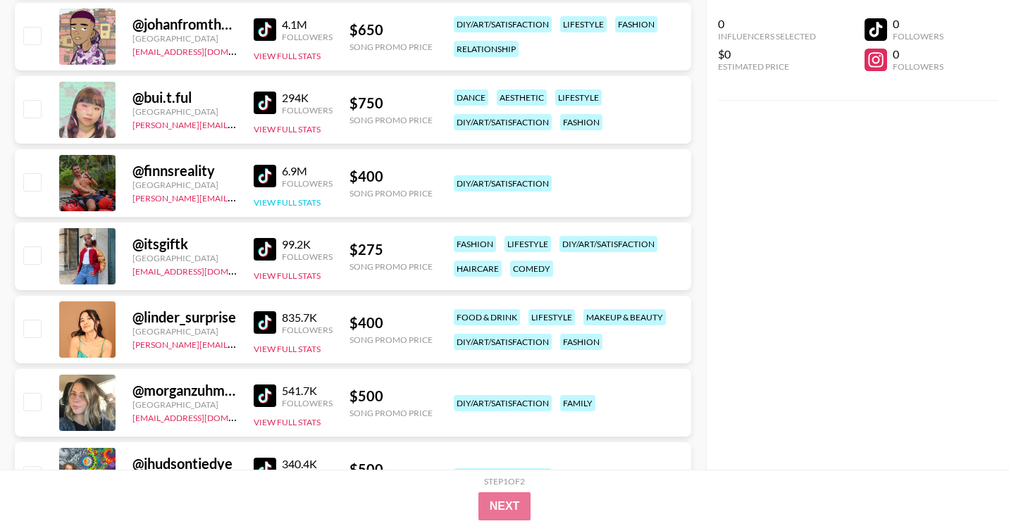
scroll to position [912, 0]
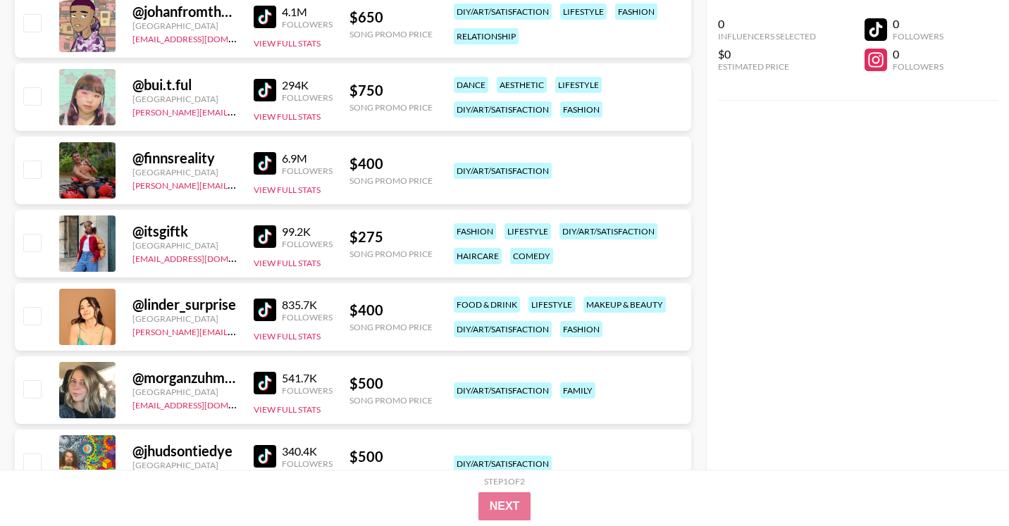
click at [274, 232] on img at bounding box center [265, 236] width 23 height 23
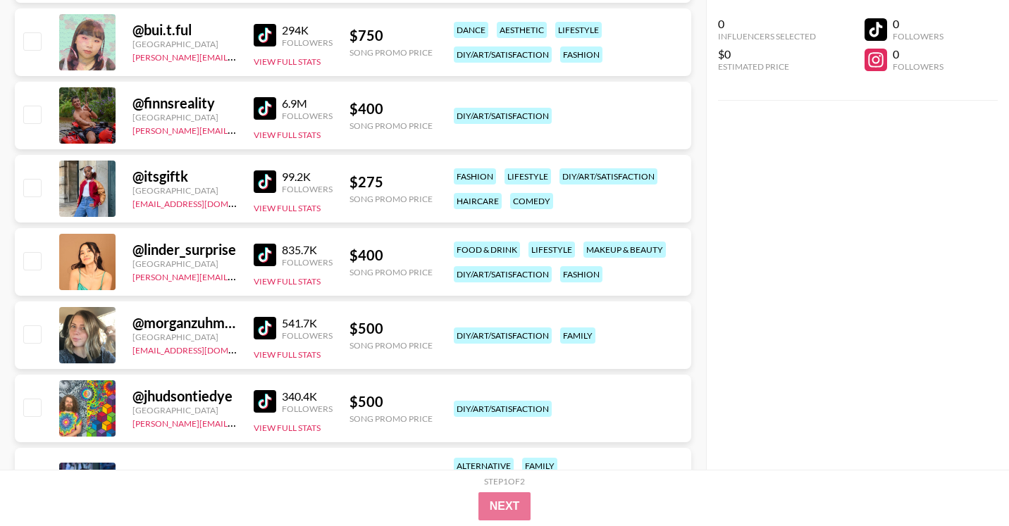
scroll to position [973, 0]
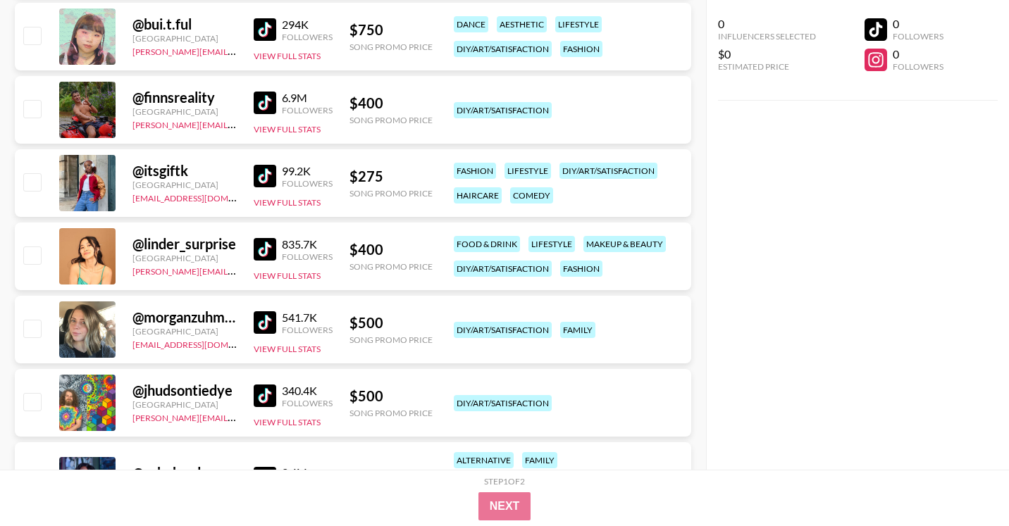
click at [265, 252] on img at bounding box center [265, 249] width 23 height 23
click at [261, 335] on div "541.7K Followers View Full Stats" at bounding box center [293, 330] width 79 height 50
click at [261, 324] on img at bounding box center [265, 322] width 23 height 23
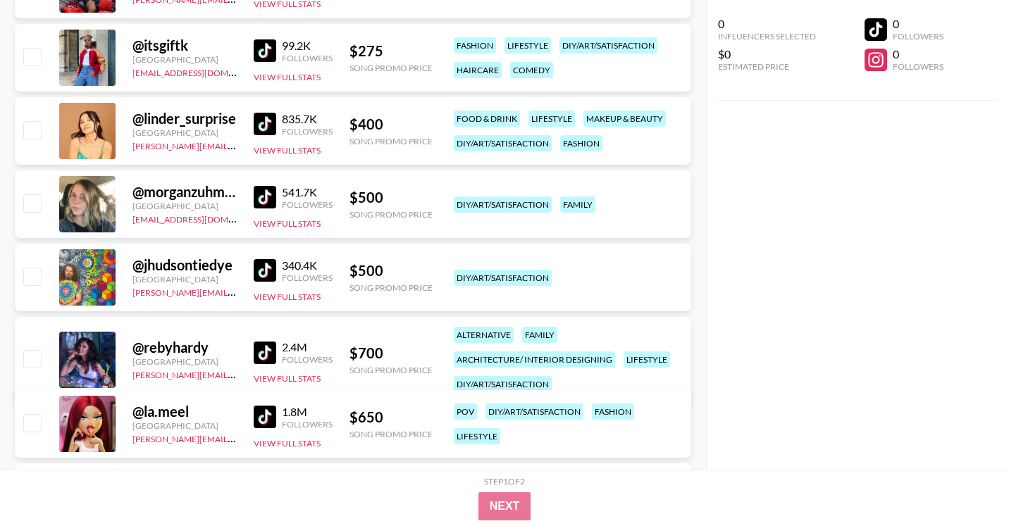
scroll to position [1119, 0]
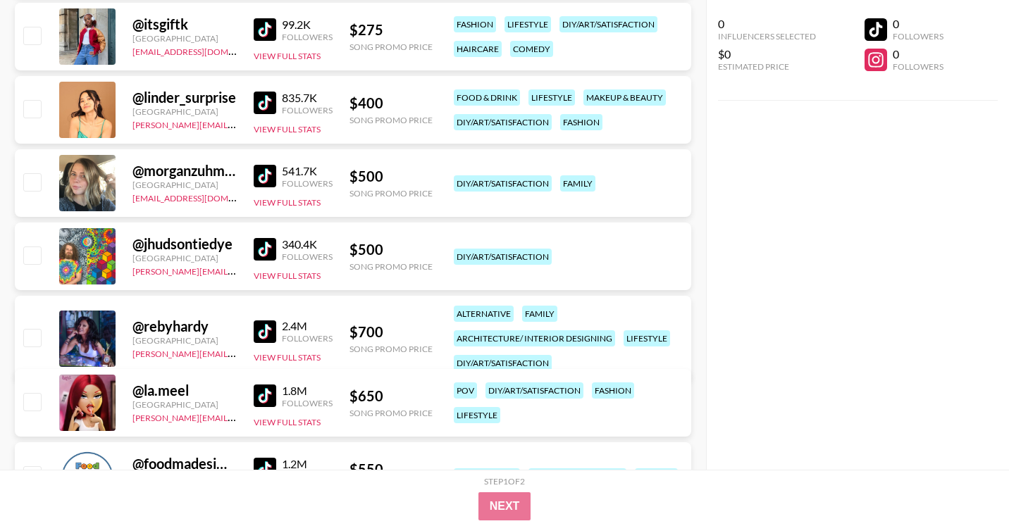
click at [251, 243] on div "@ jhudsontiedye United States alexia@grail-talent.com 340.4K Followers View Ful…" at bounding box center [353, 257] width 676 height 68
click at [256, 246] on img at bounding box center [265, 249] width 23 height 23
click at [271, 330] on img at bounding box center [265, 332] width 23 height 23
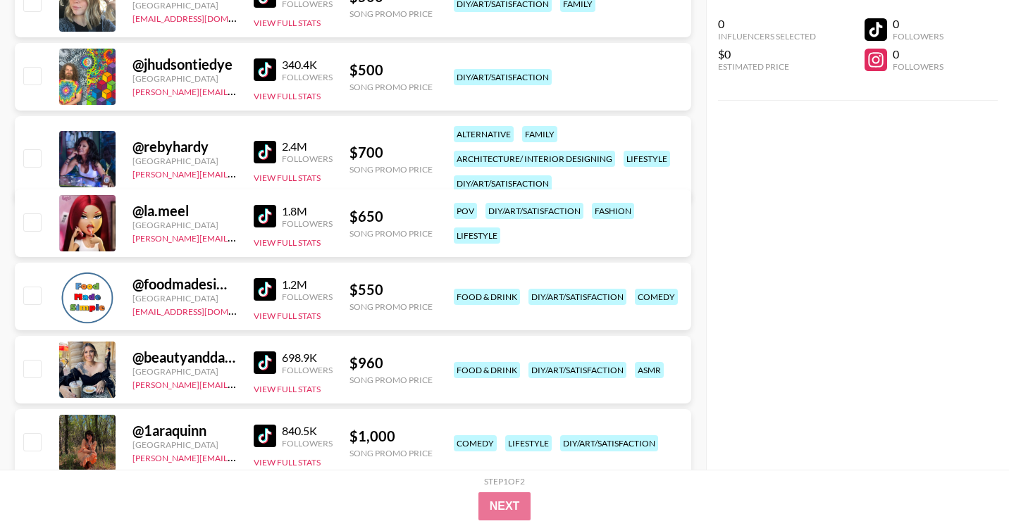
scroll to position [1301, 0]
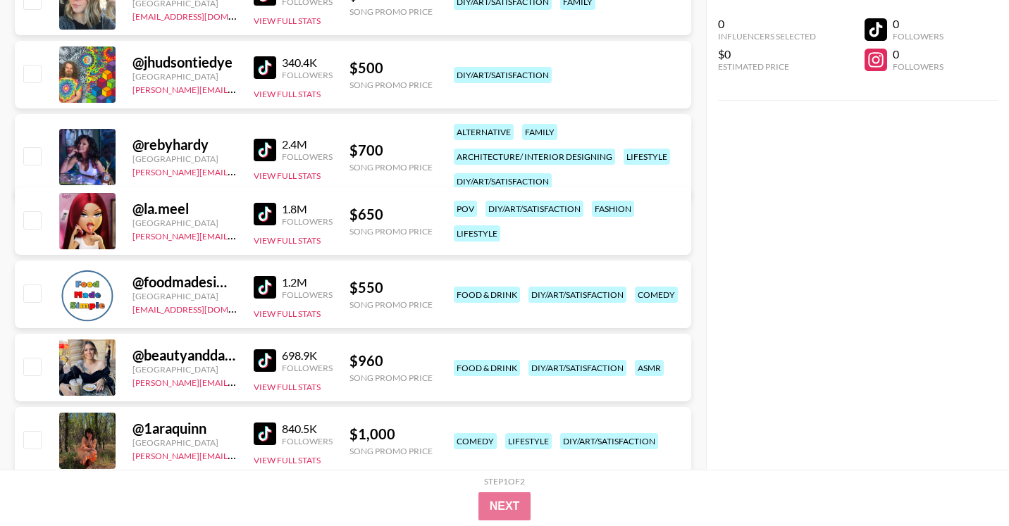
click at [261, 217] on img at bounding box center [265, 214] width 23 height 23
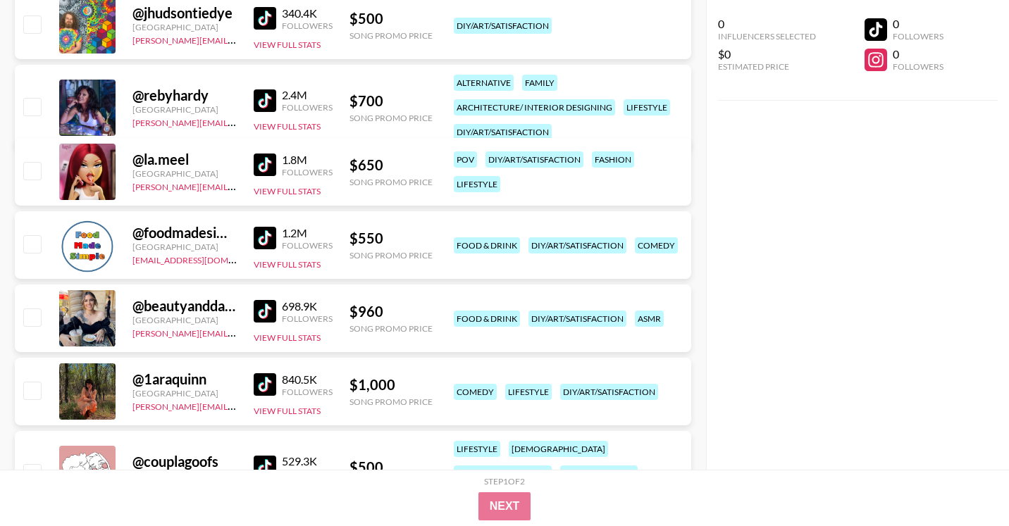
scroll to position [1403, 0]
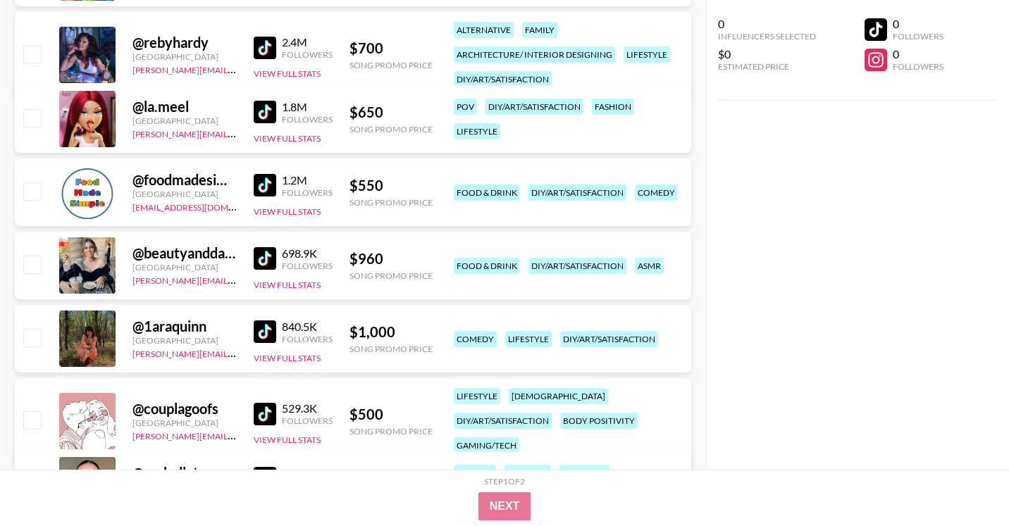
click at [275, 180] on img at bounding box center [265, 185] width 23 height 23
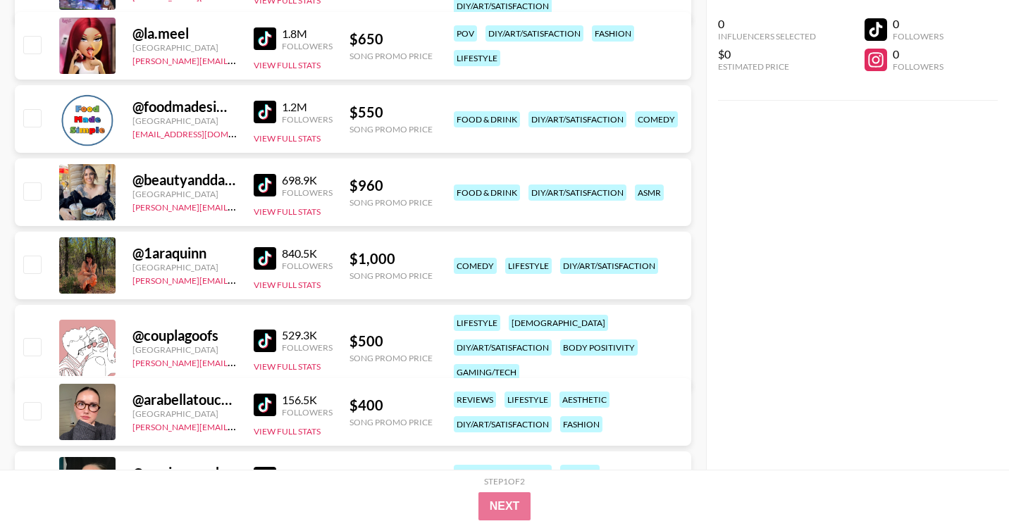
scroll to position [1487, 0]
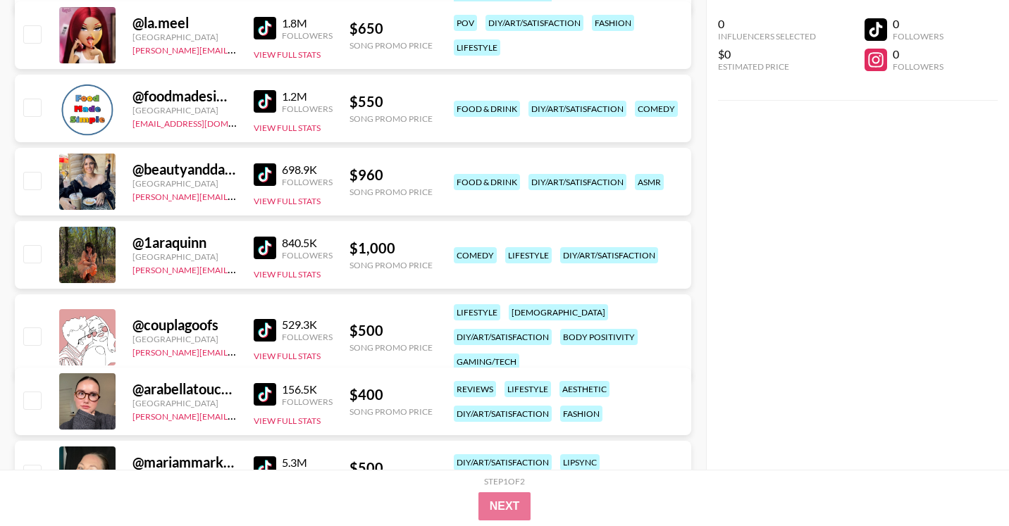
click at [259, 176] on img at bounding box center [265, 174] width 23 height 23
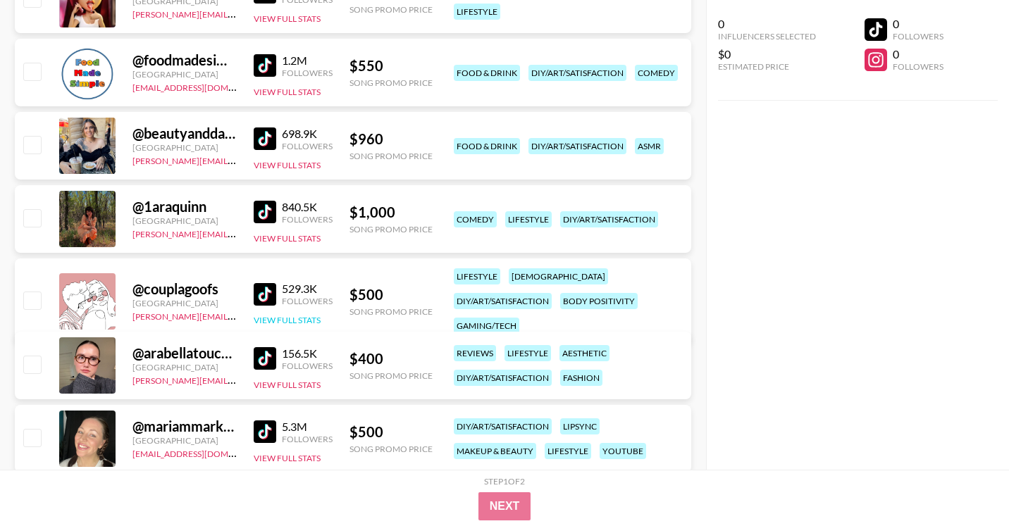
scroll to position [1572, 0]
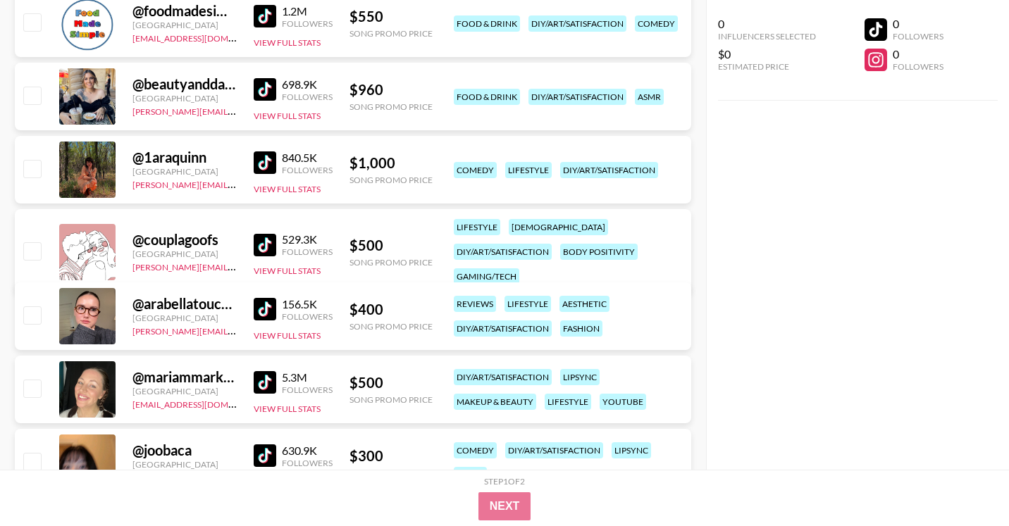
click at [263, 164] on img at bounding box center [265, 162] width 23 height 23
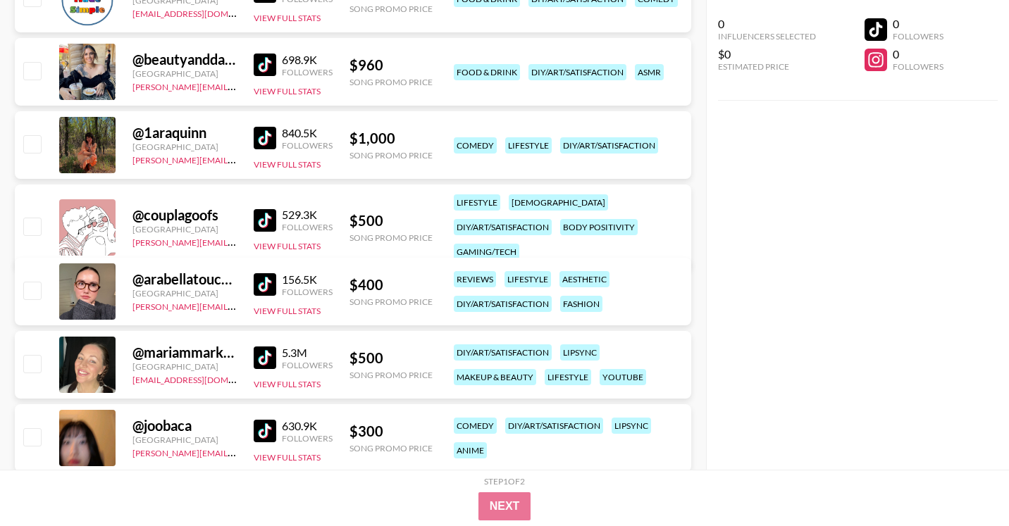
scroll to position [1601, 0]
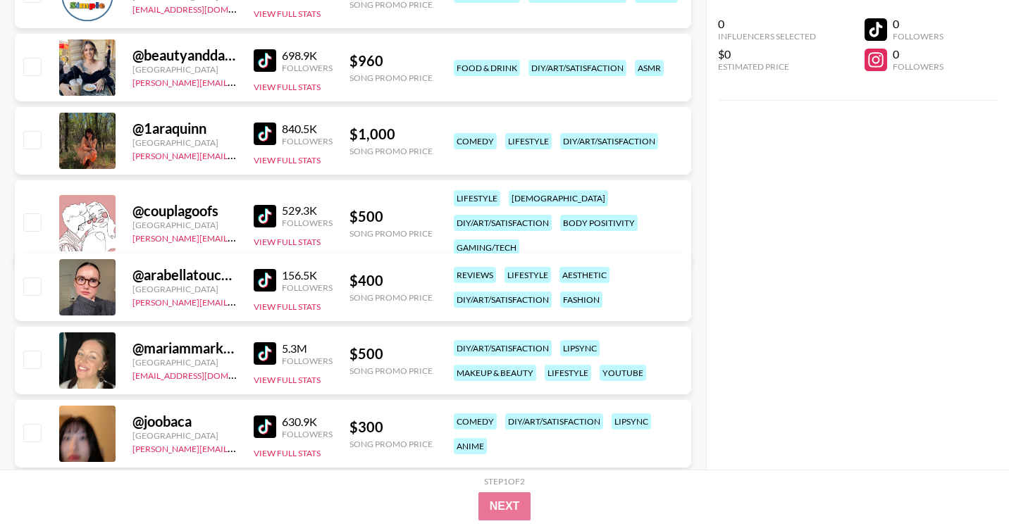
click at [263, 207] on img at bounding box center [265, 216] width 23 height 23
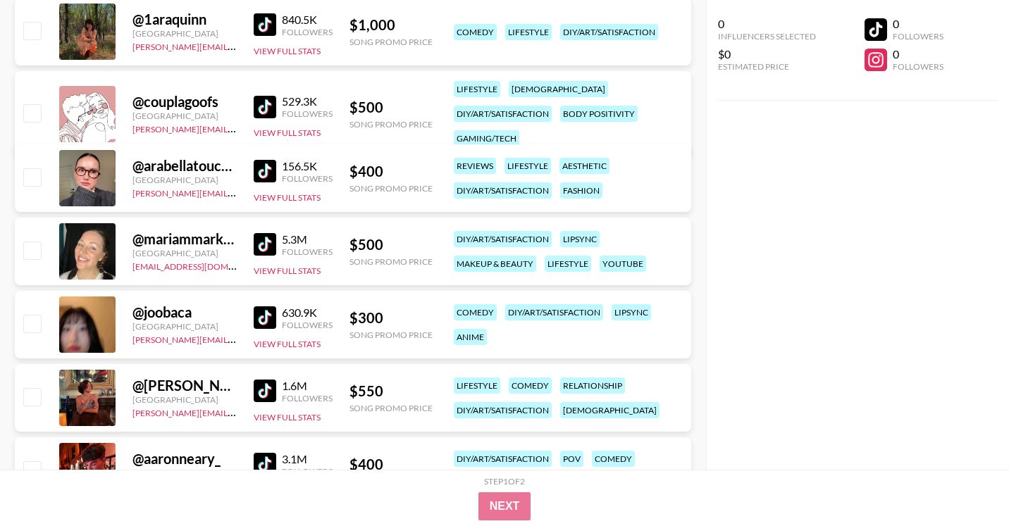
scroll to position [1720, 0]
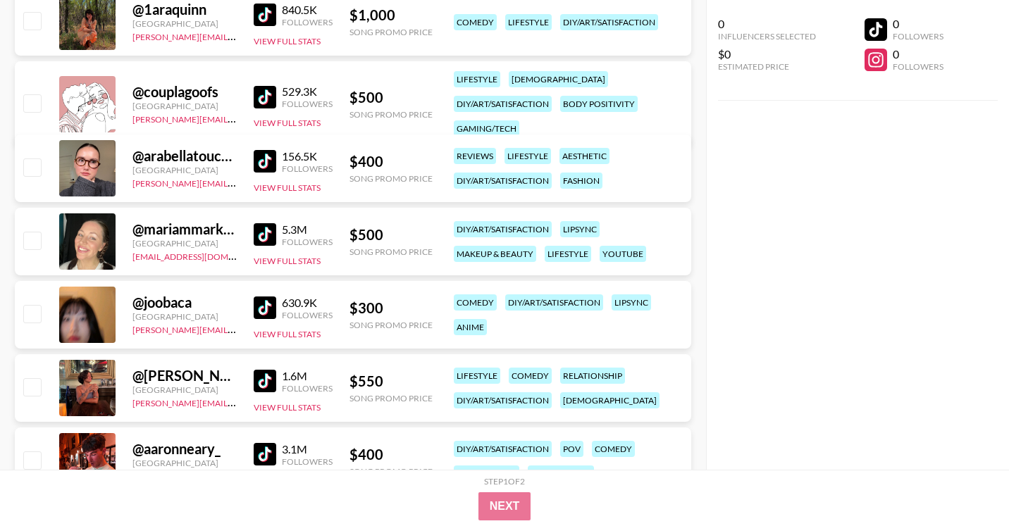
click at [267, 232] on img at bounding box center [265, 234] width 23 height 23
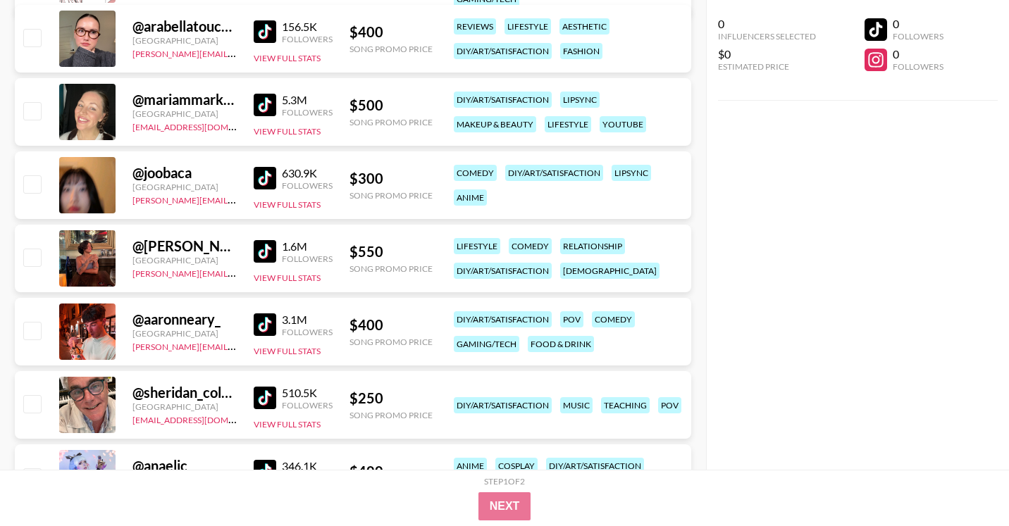
scroll to position [1860, 0]
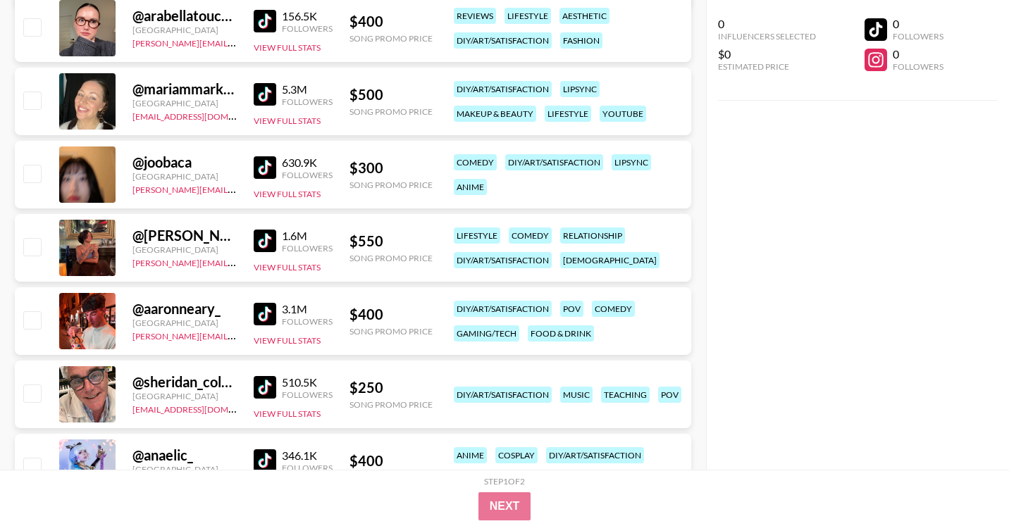
click at [263, 158] on img at bounding box center [265, 167] width 23 height 23
click at [258, 240] on img at bounding box center [265, 241] width 23 height 23
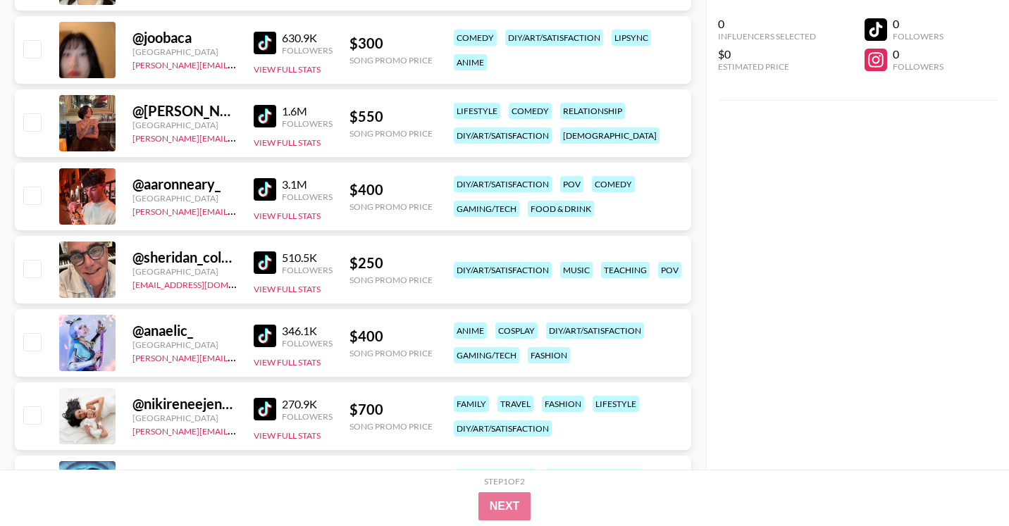
click at [255, 185] on img at bounding box center [265, 189] width 23 height 23
click at [258, 258] on img at bounding box center [265, 262] width 23 height 23
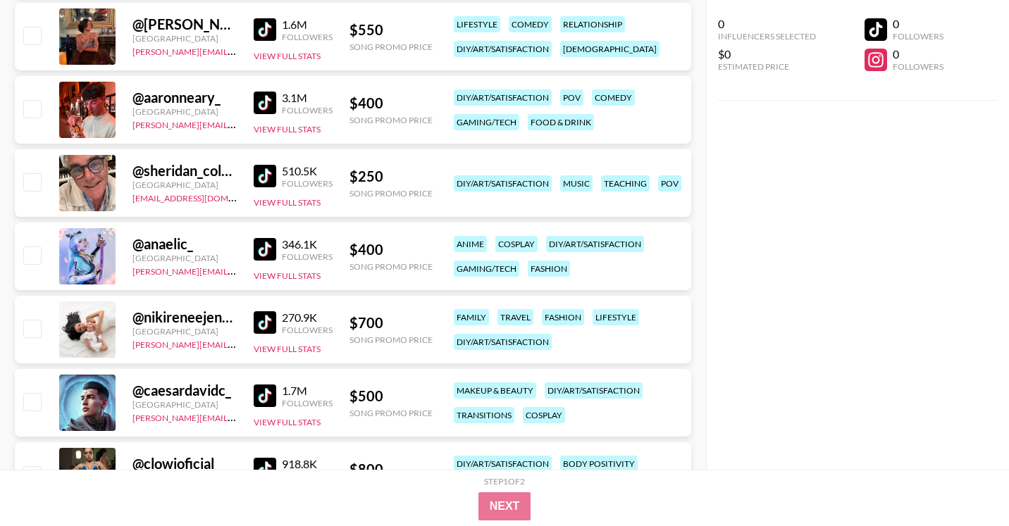
scroll to position [2075, 0]
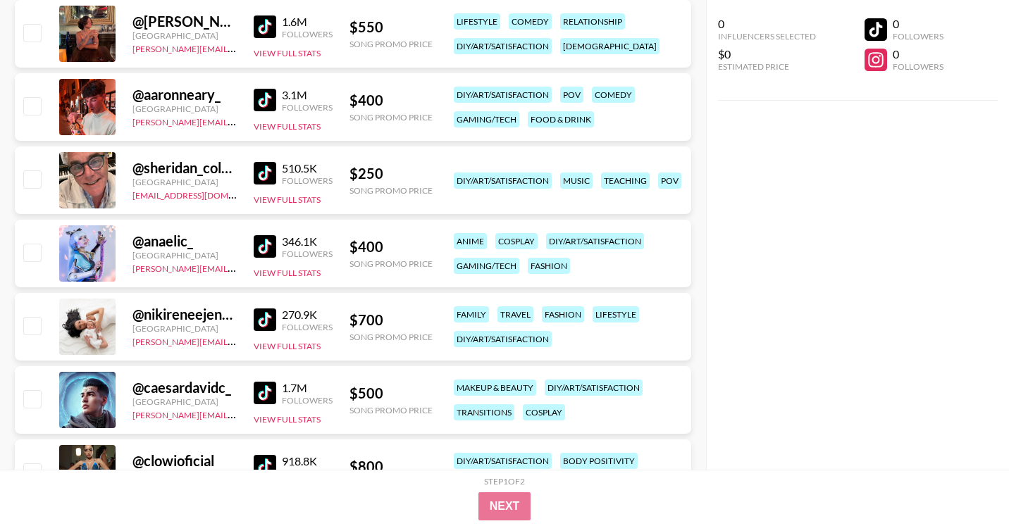
click at [264, 248] on img at bounding box center [265, 246] width 23 height 23
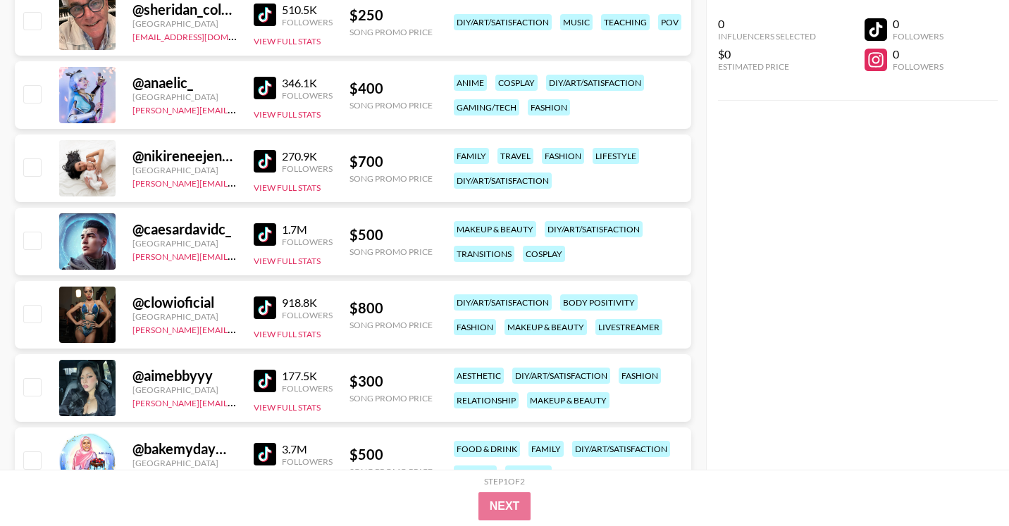
scroll to position [2238, 0]
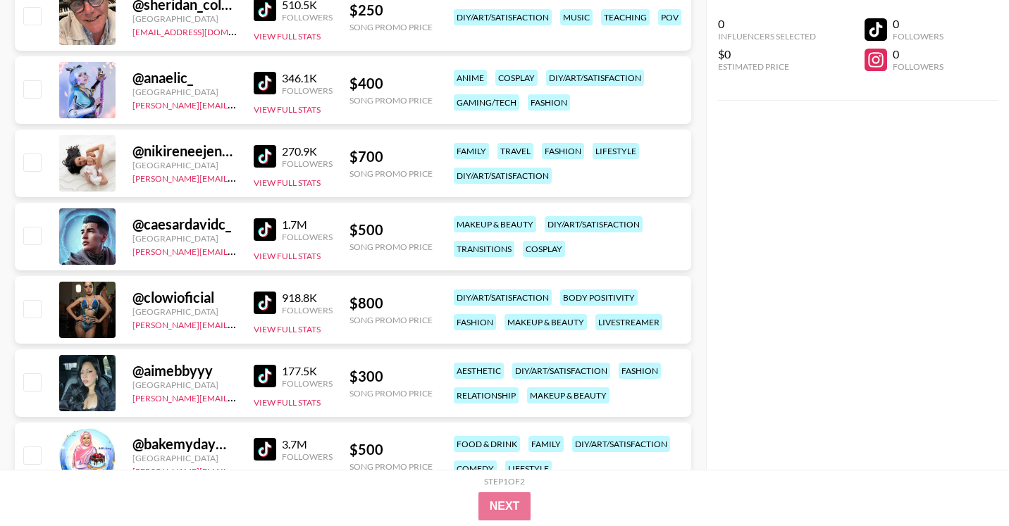
click at [256, 153] on img at bounding box center [265, 156] width 23 height 23
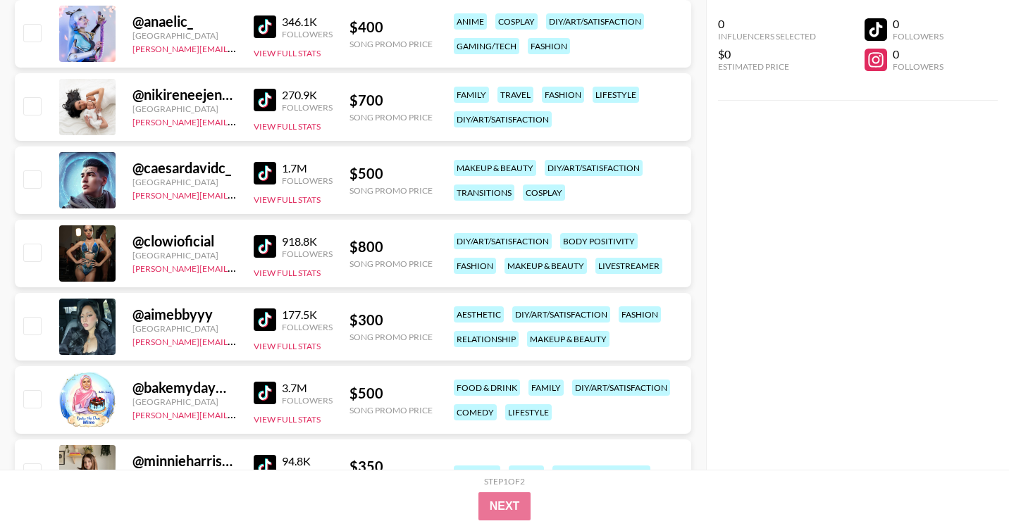
click at [256, 178] on img at bounding box center [265, 173] width 23 height 23
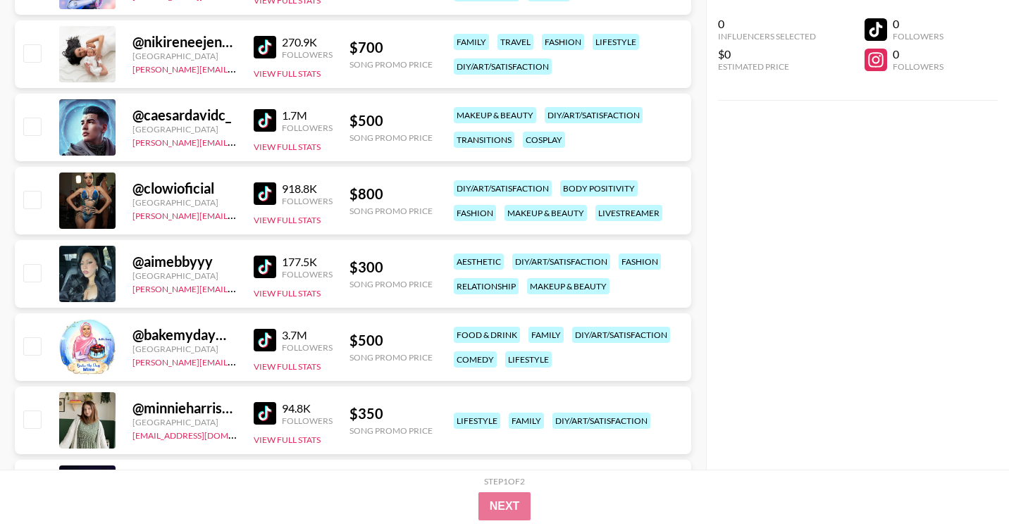
scroll to position [2348, 0]
click at [265, 193] on img at bounding box center [265, 193] width 23 height 23
click at [258, 263] on img at bounding box center [265, 266] width 23 height 23
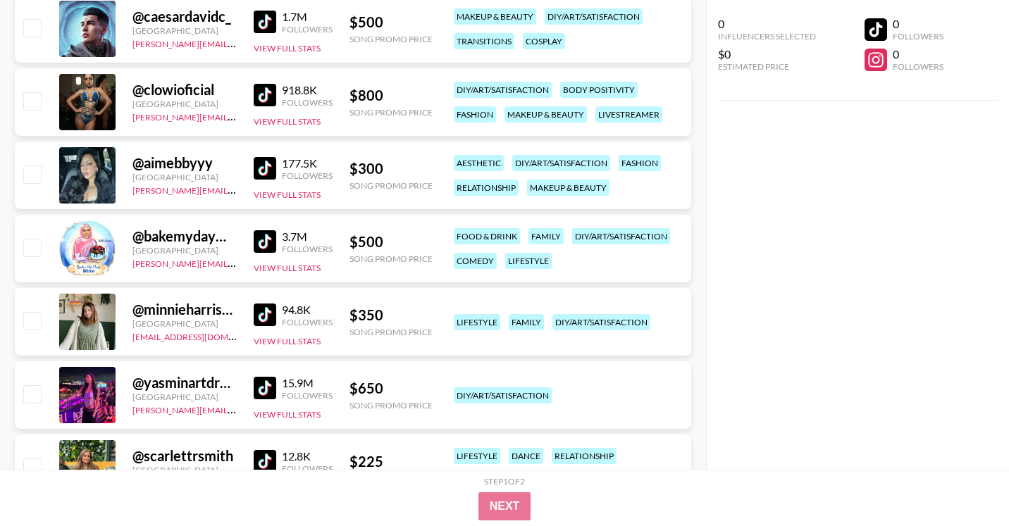
scroll to position [2457, 0]
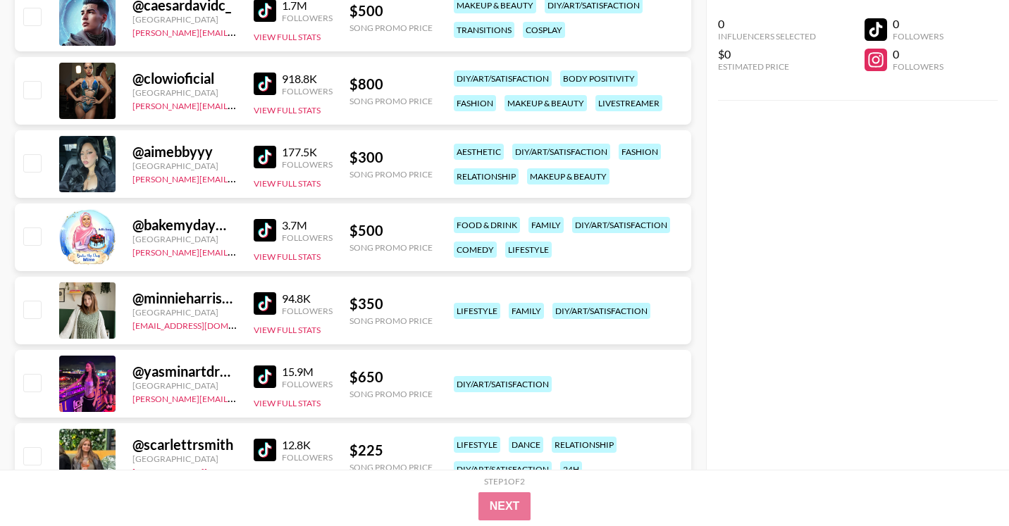
click at [271, 155] on img at bounding box center [265, 157] width 23 height 23
click at [258, 235] on img at bounding box center [265, 230] width 23 height 23
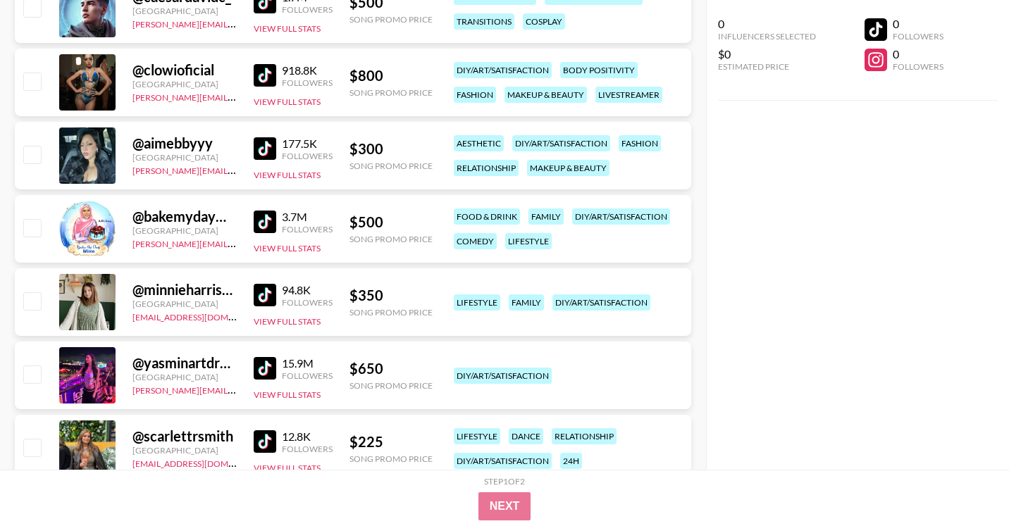
scroll to position [2470, 0]
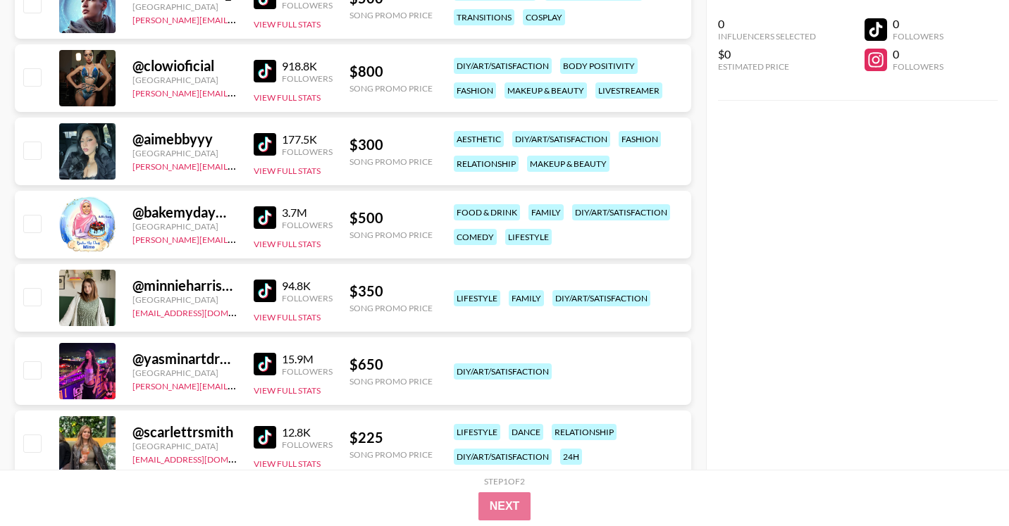
click at [263, 296] on img at bounding box center [265, 291] width 23 height 23
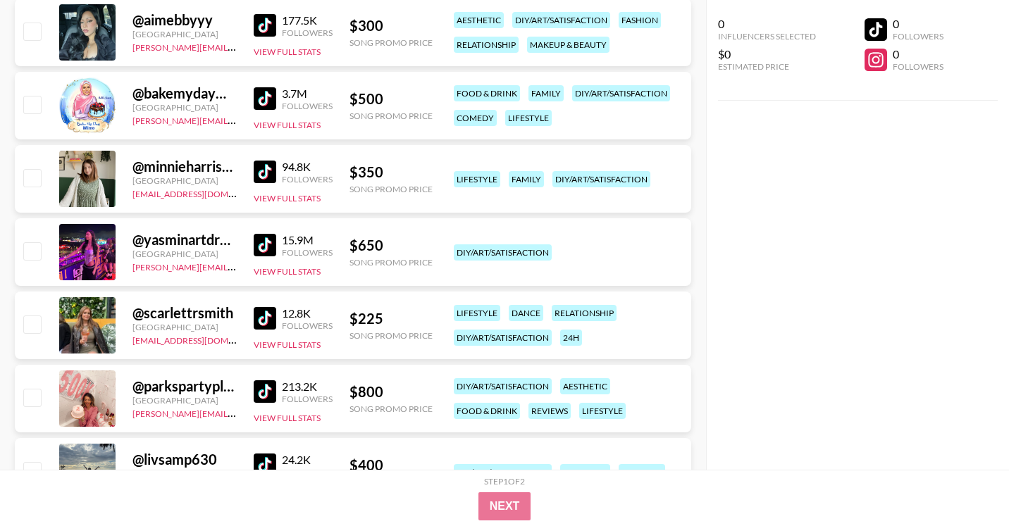
click at [251, 243] on div "@ yasminartdrawing Brazil hugo@grail-talent.com 15.9M Followers View Full Stats…" at bounding box center [353, 252] width 676 height 68
click at [256, 243] on img at bounding box center [265, 245] width 23 height 23
click at [268, 318] on img at bounding box center [265, 318] width 23 height 23
click at [265, 385] on img at bounding box center [265, 391] width 23 height 23
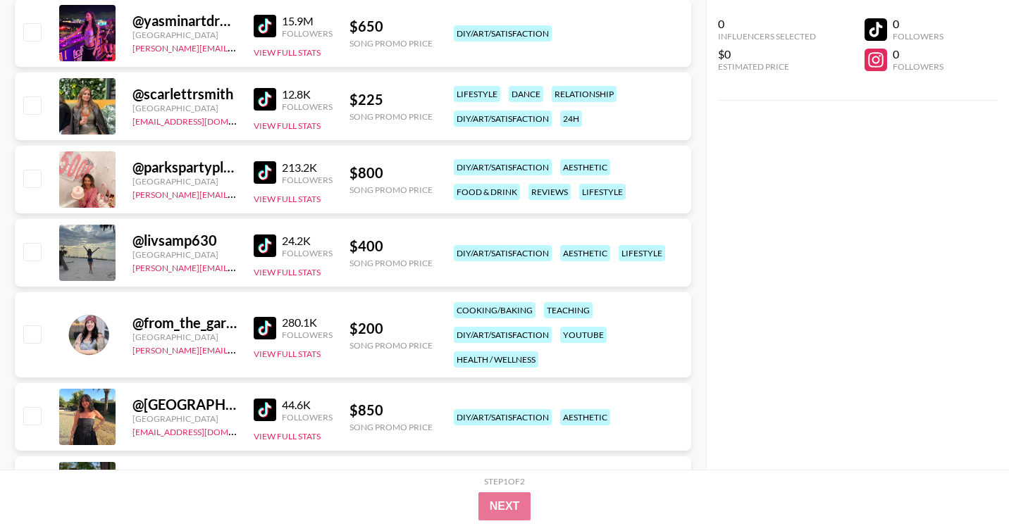
scroll to position [2809, 0]
click at [263, 248] on img at bounding box center [265, 245] width 23 height 23
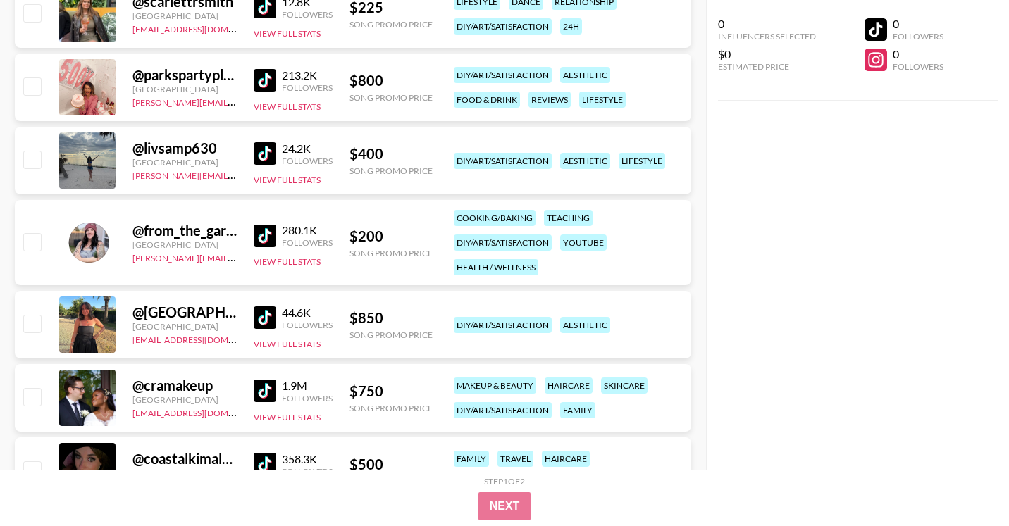
scroll to position [2902, 0]
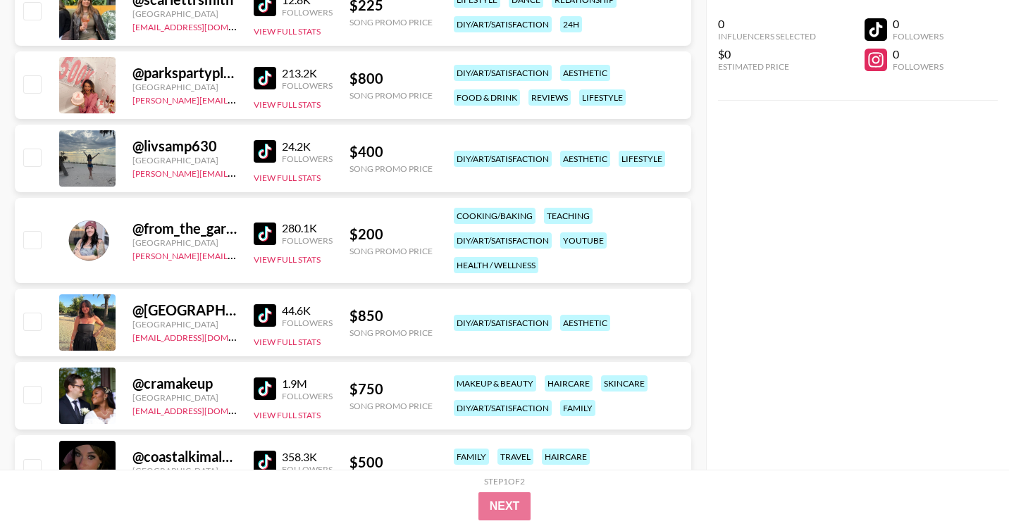
click at [275, 235] on img at bounding box center [265, 234] width 23 height 23
click at [262, 316] on img at bounding box center [265, 315] width 23 height 23
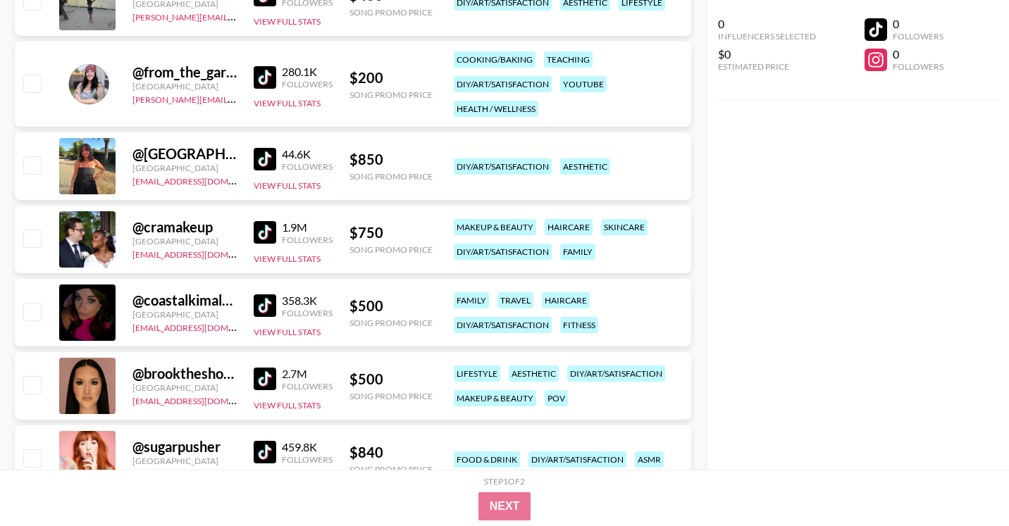
scroll to position [3059, 0]
click at [263, 235] on img at bounding box center [265, 231] width 23 height 23
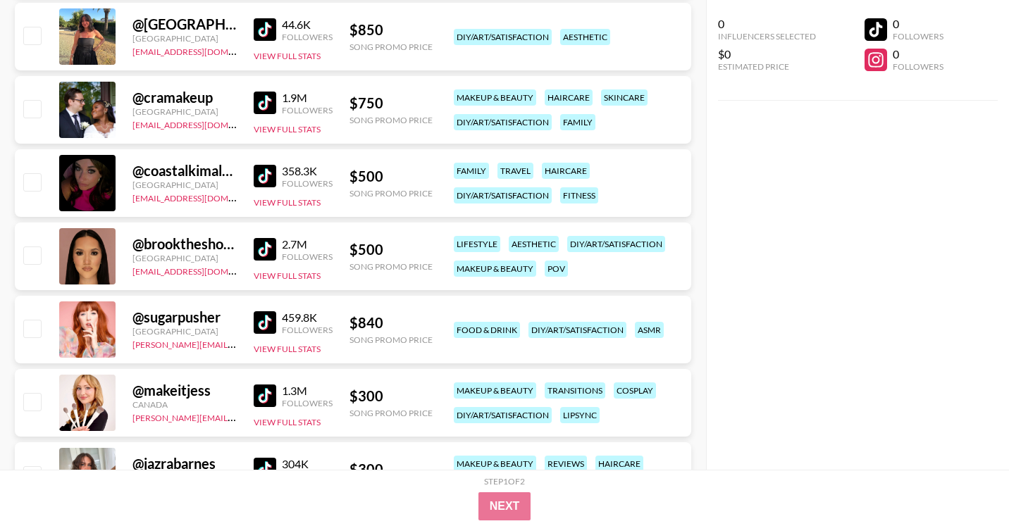
scroll to position [3205, 0]
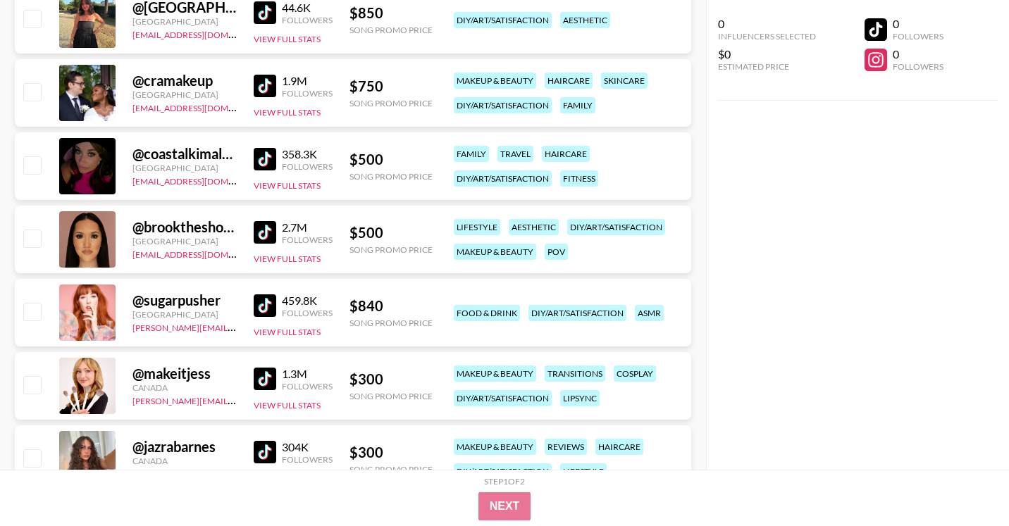
click at [259, 161] on img at bounding box center [265, 159] width 23 height 23
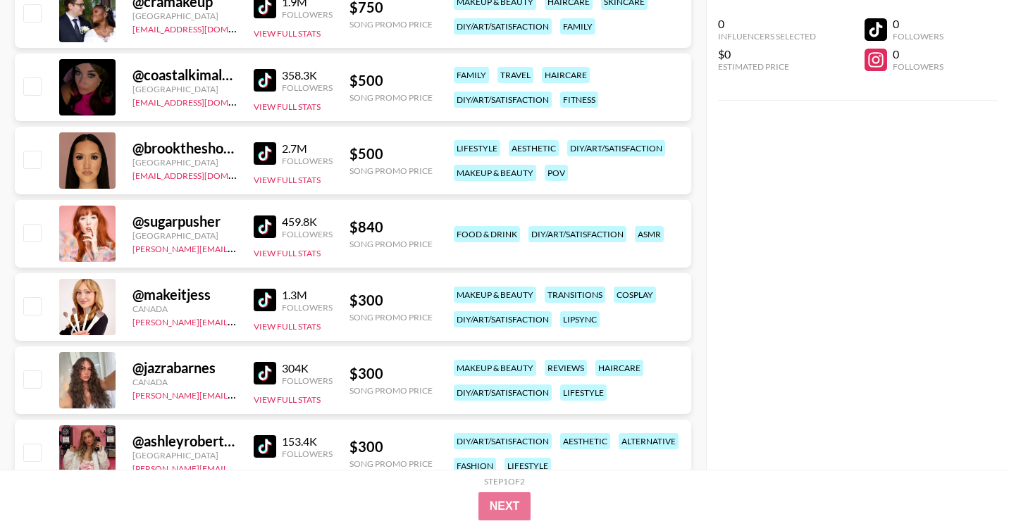
scroll to position [3291, 0]
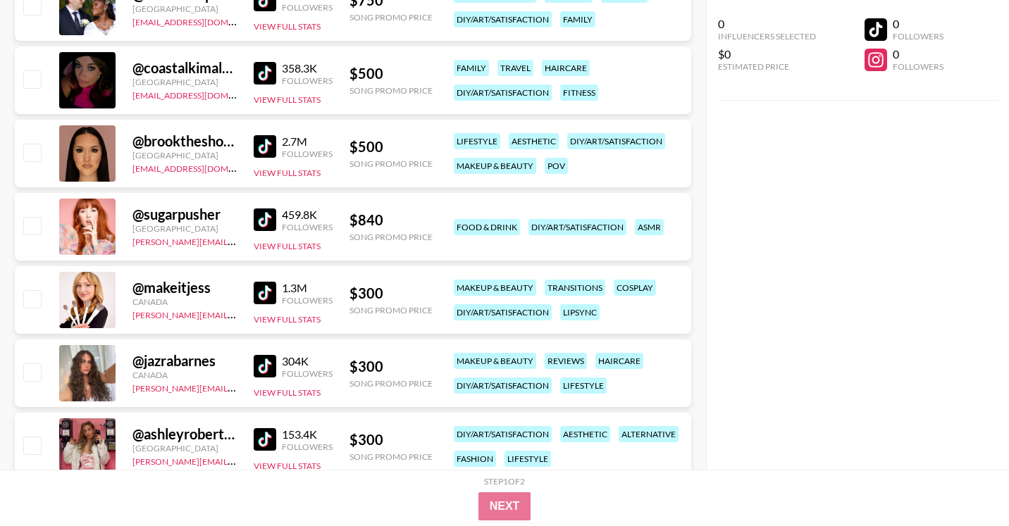
click at [257, 150] on img at bounding box center [265, 146] width 23 height 23
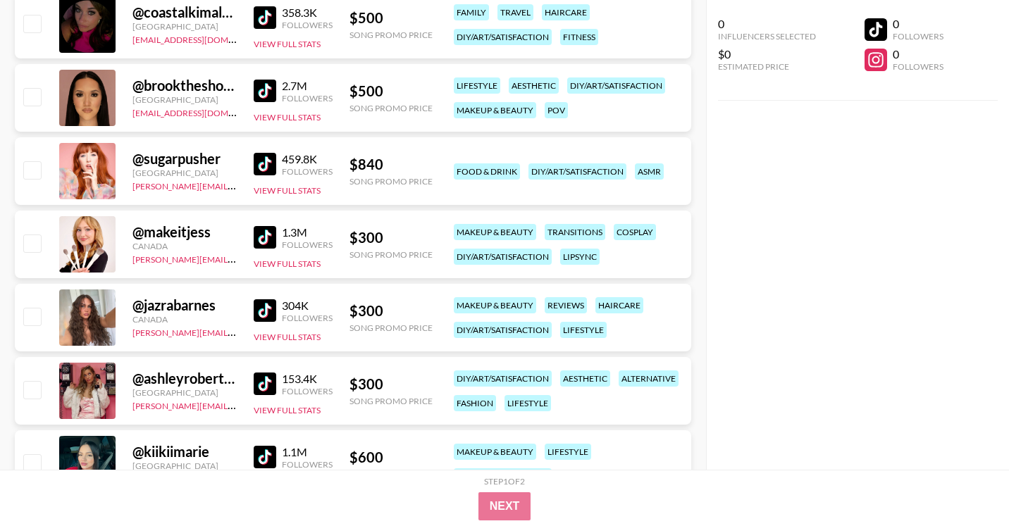
scroll to position [3360, 0]
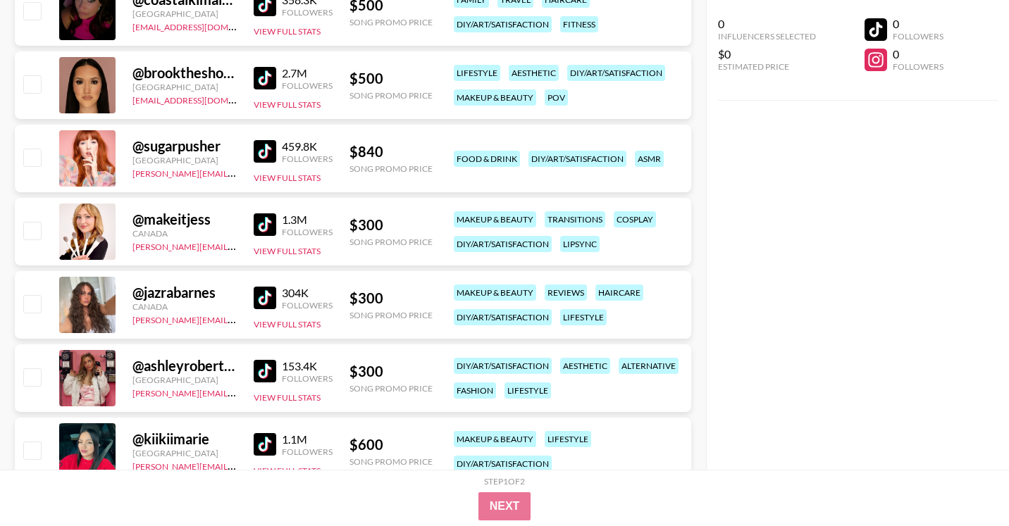
click at [259, 155] on img at bounding box center [265, 151] width 23 height 23
click at [267, 232] on img at bounding box center [265, 224] width 23 height 23
click at [255, 294] on img at bounding box center [265, 298] width 23 height 23
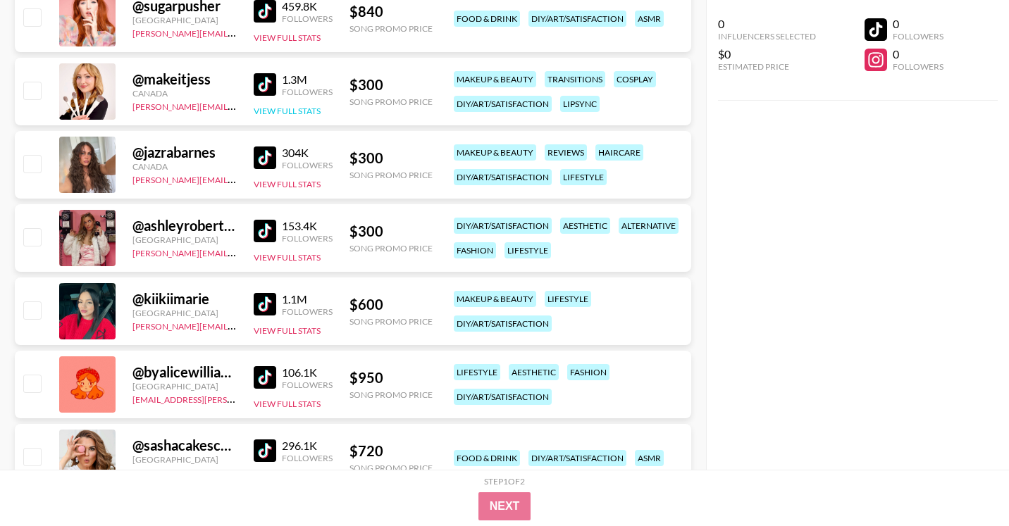
scroll to position [3513, 0]
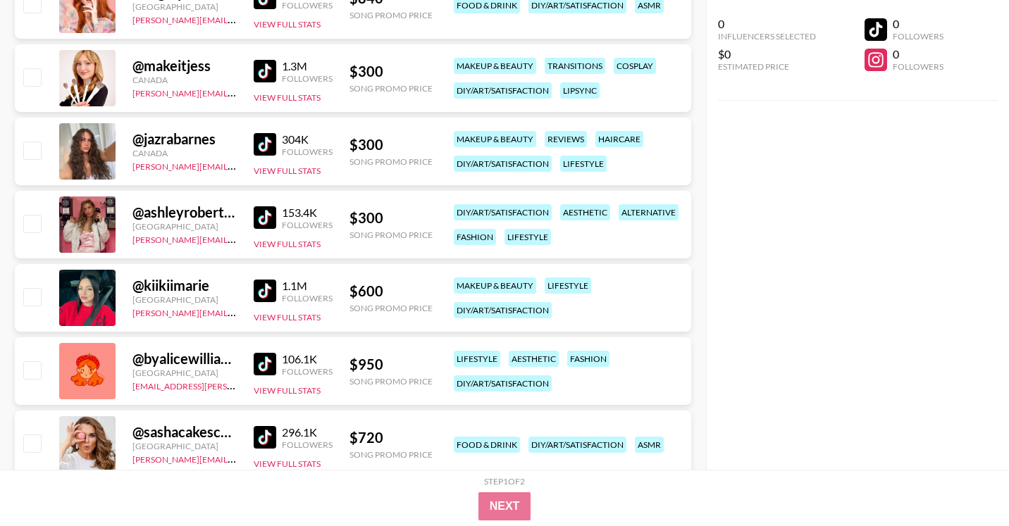
click at [266, 219] on img at bounding box center [265, 217] width 23 height 23
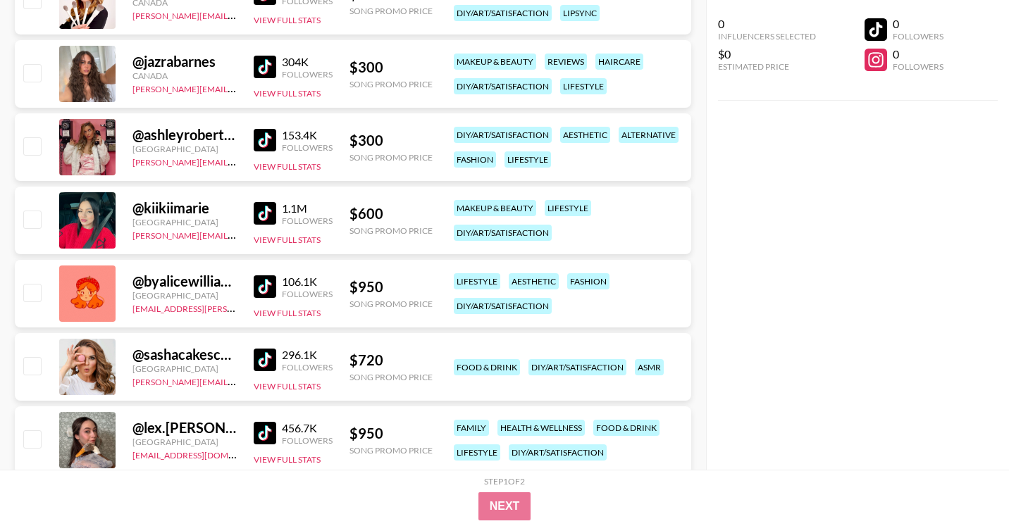
scroll to position [3591, 0]
click at [273, 209] on img at bounding box center [265, 212] width 23 height 23
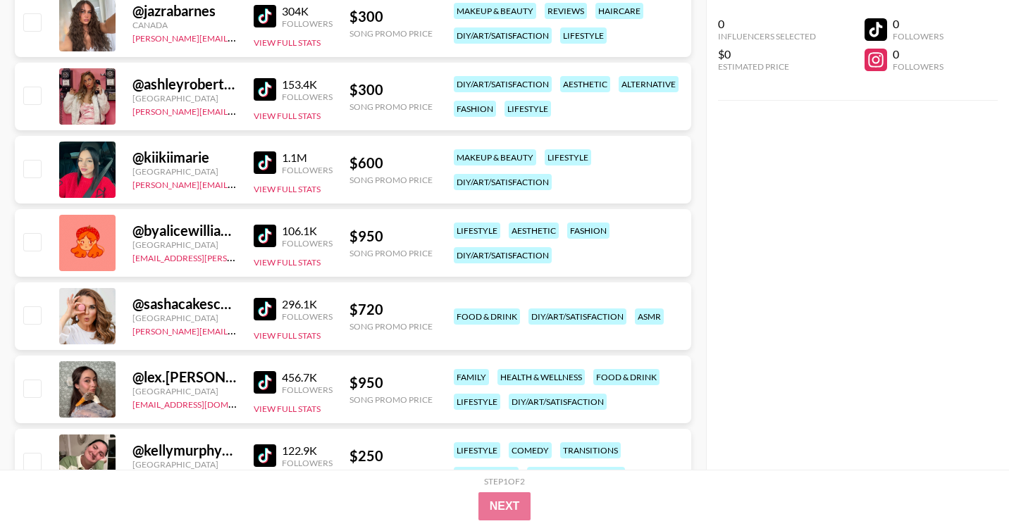
scroll to position [3643, 0]
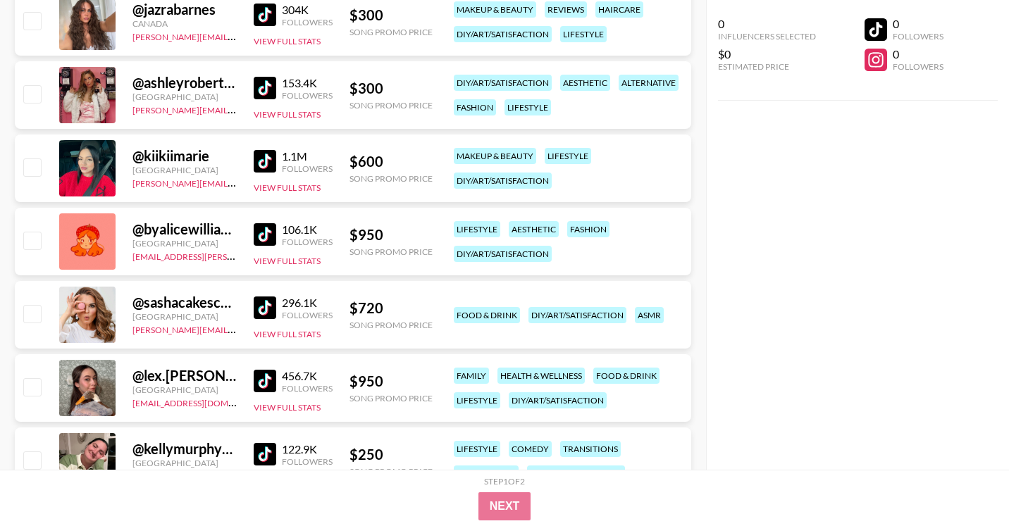
click at [263, 240] on img at bounding box center [265, 234] width 23 height 23
click at [259, 302] on img at bounding box center [265, 308] width 23 height 23
click at [262, 377] on img at bounding box center [265, 381] width 23 height 23
click at [258, 379] on img at bounding box center [265, 381] width 23 height 23
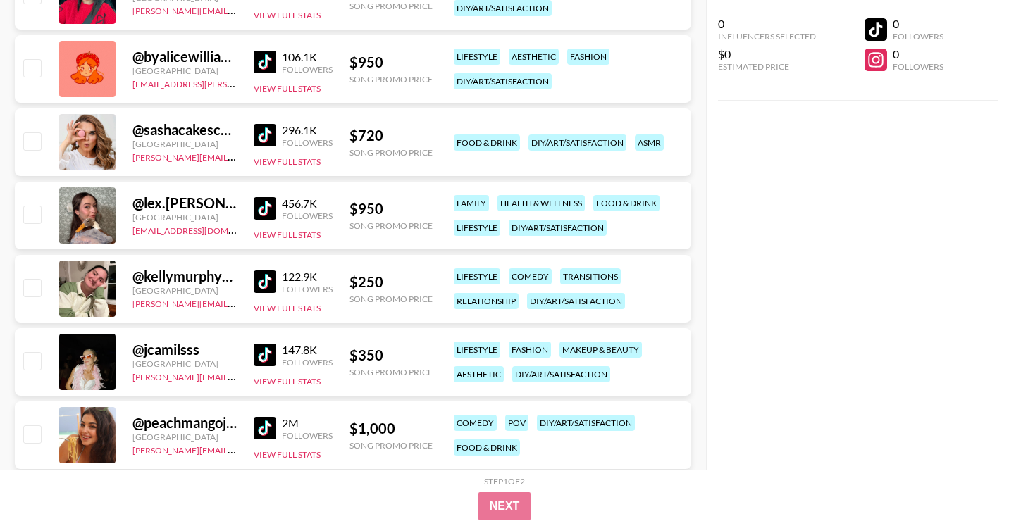
scroll to position [3861, 0]
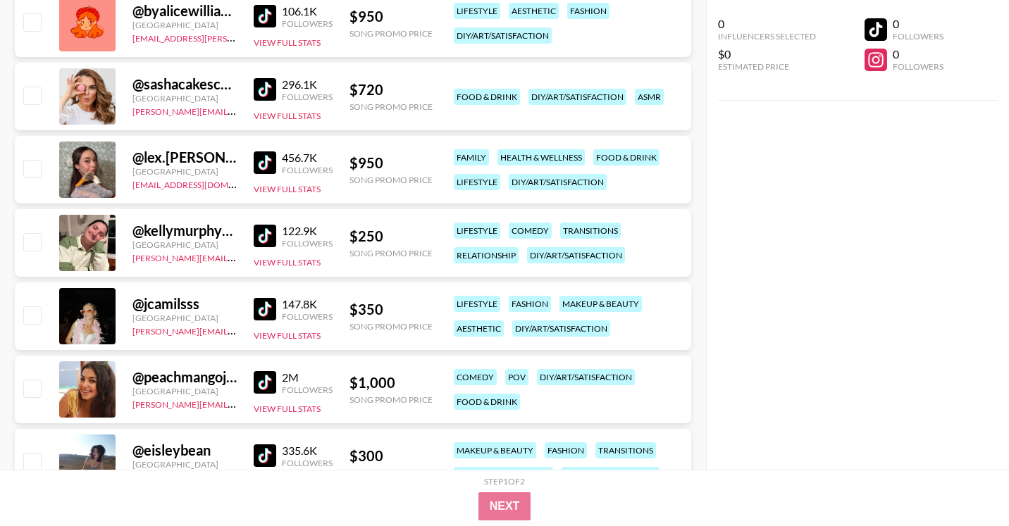
click at [268, 238] on img at bounding box center [265, 236] width 23 height 23
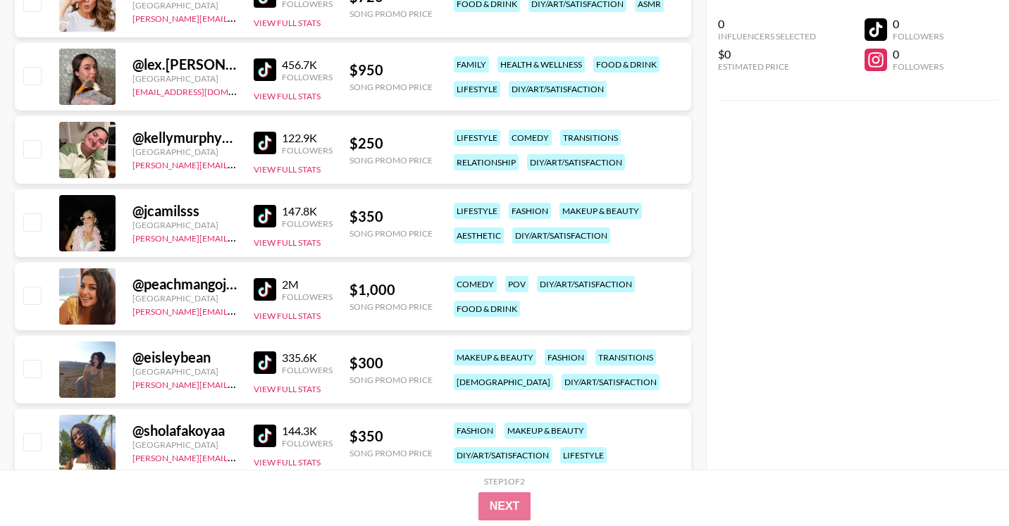
scroll to position [3957, 0]
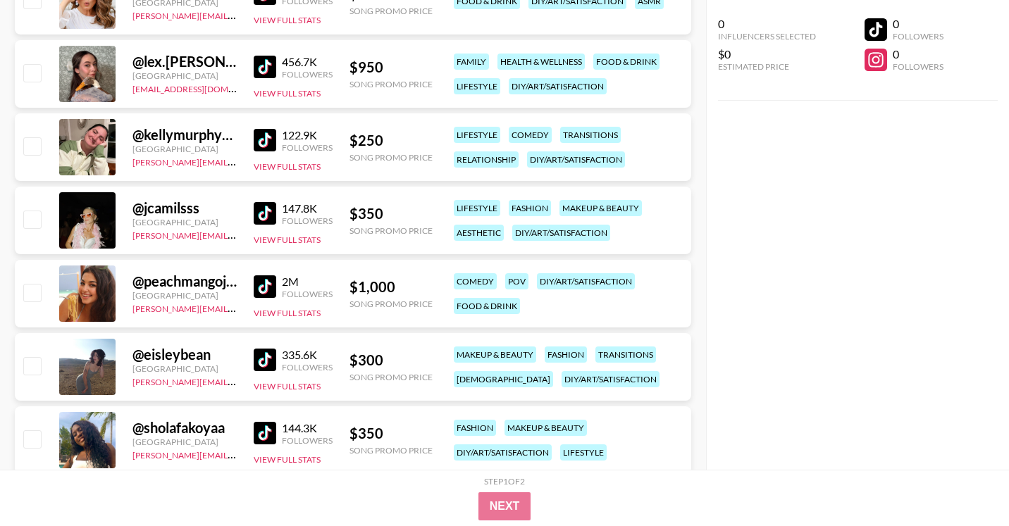
click at [254, 211] on img at bounding box center [265, 213] width 23 height 23
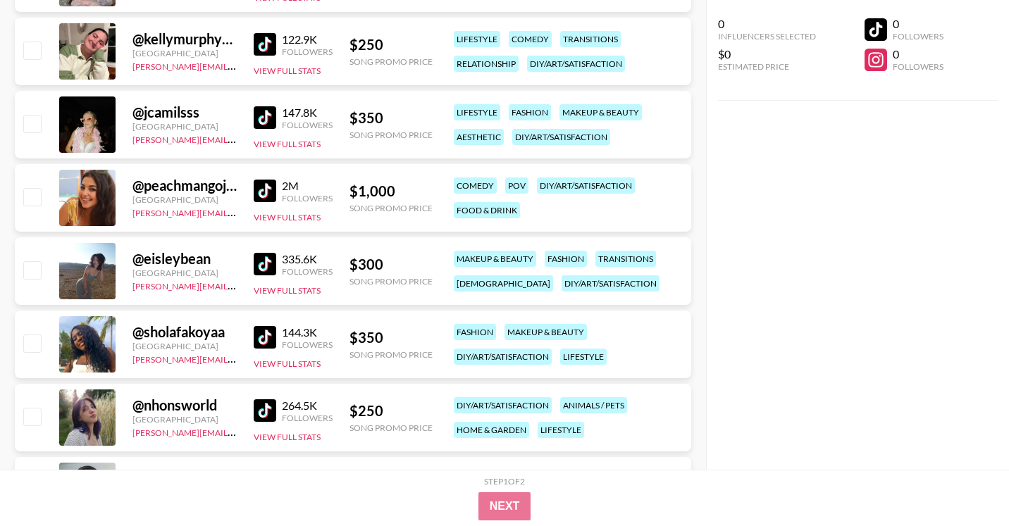
click at [272, 182] on img at bounding box center [265, 191] width 23 height 23
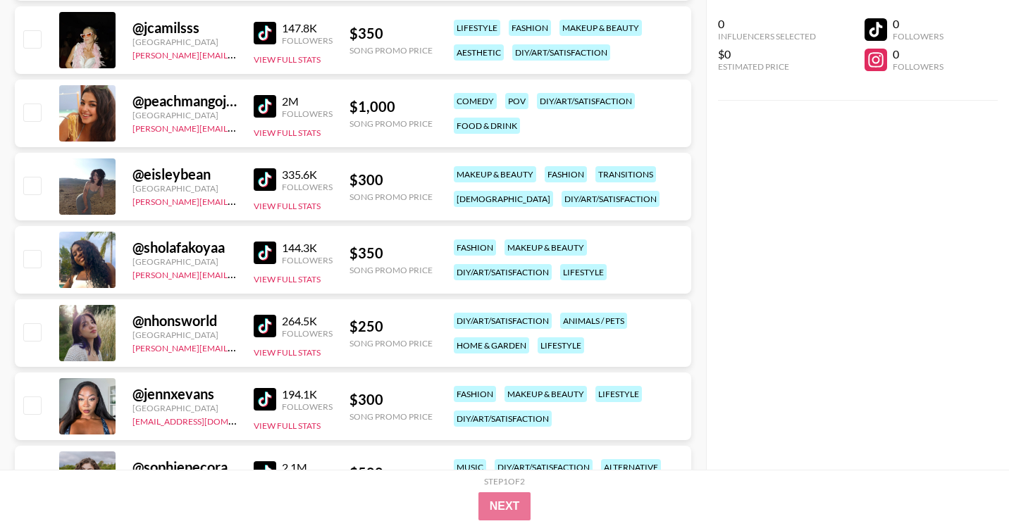
scroll to position [4142, 0]
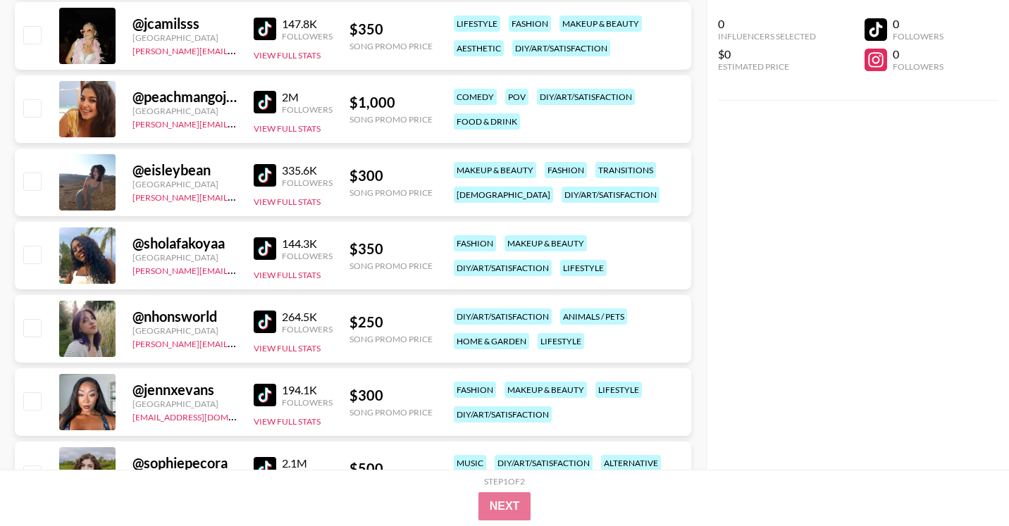
click at [259, 169] on img at bounding box center [265, 175] width 23 height 23
click at [273, 248] on img at bounding box center [265, 248] width 23 height 23
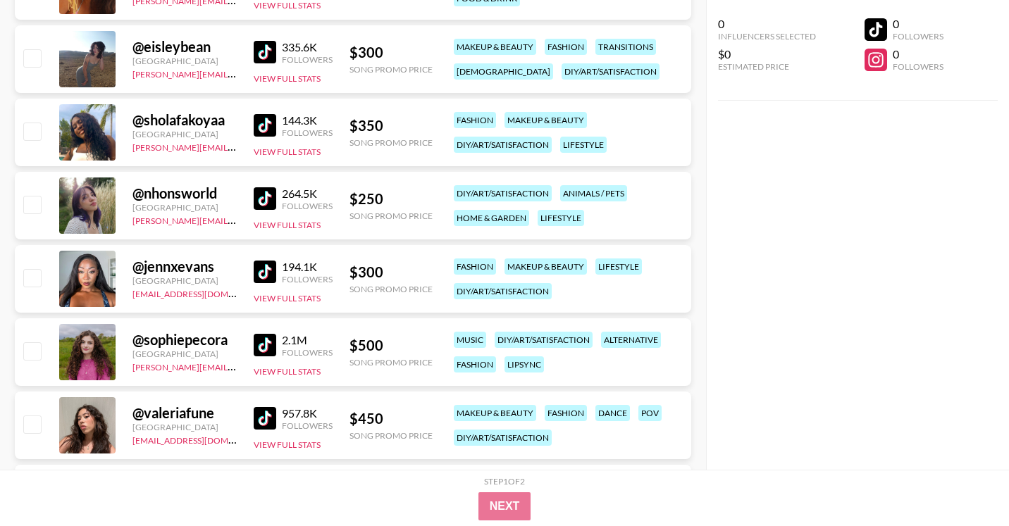
scroll to position [4281, 0]
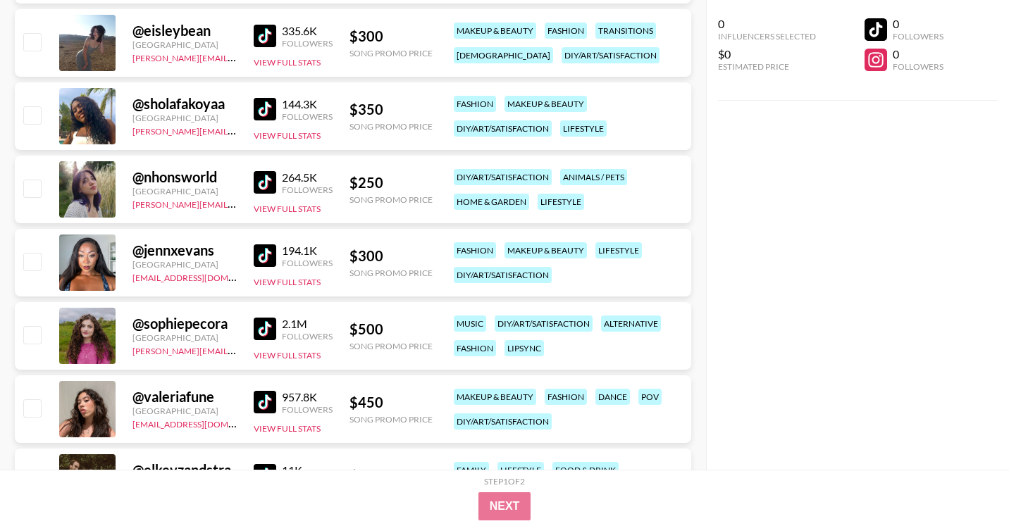
click at [264, 182] on img at bounding box center [265, 182] width 23 height 23
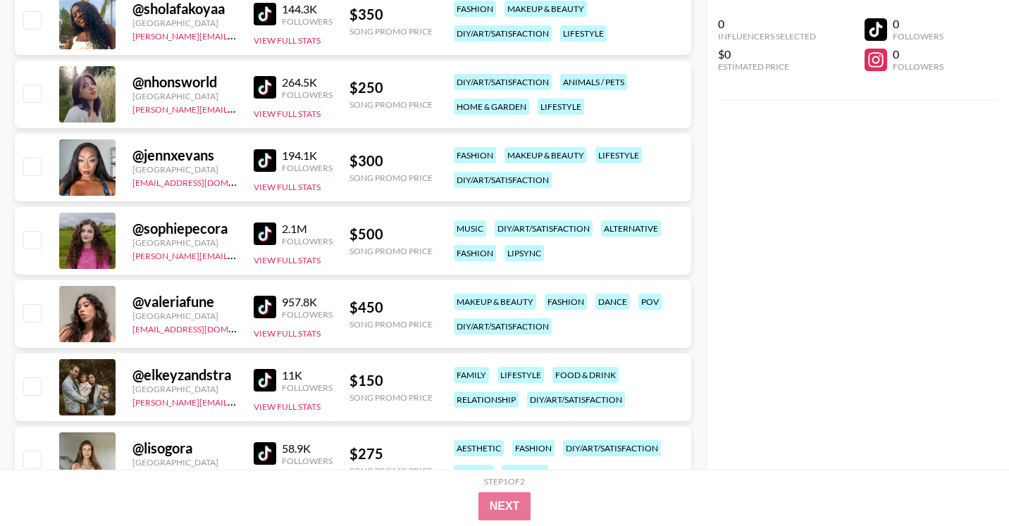
click at [263, 166] on img at bounding box center [265, 160] width 23 height 23
click at [261, 235] on img at bounding box center [265, 234] width 23 height 23
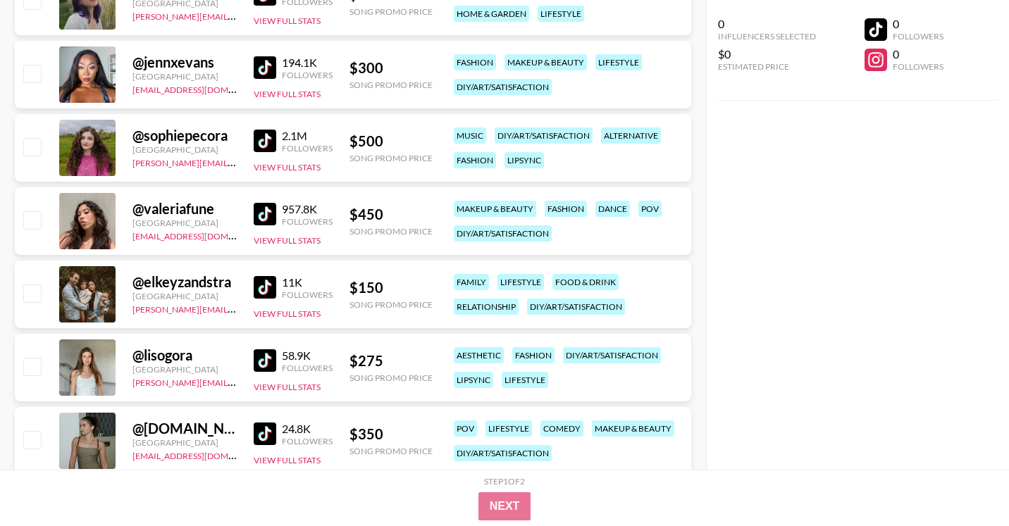
scroll to position [4470, 0]
click at [282, 218] on div "Followers" at bounding box center [307, 221] width 51 height 11
click at [251, 216] on div "@ valeriafune United States franeo@grail-talent.com 957.8K Followers View Full …" at bounding box center [353, 221] width 676 height 68
click at [255, 216] on img at bounding box center [265, 213] width 23 height 23
click at [256, 290] on img at bounding box center [265, 286] width 23 height 23
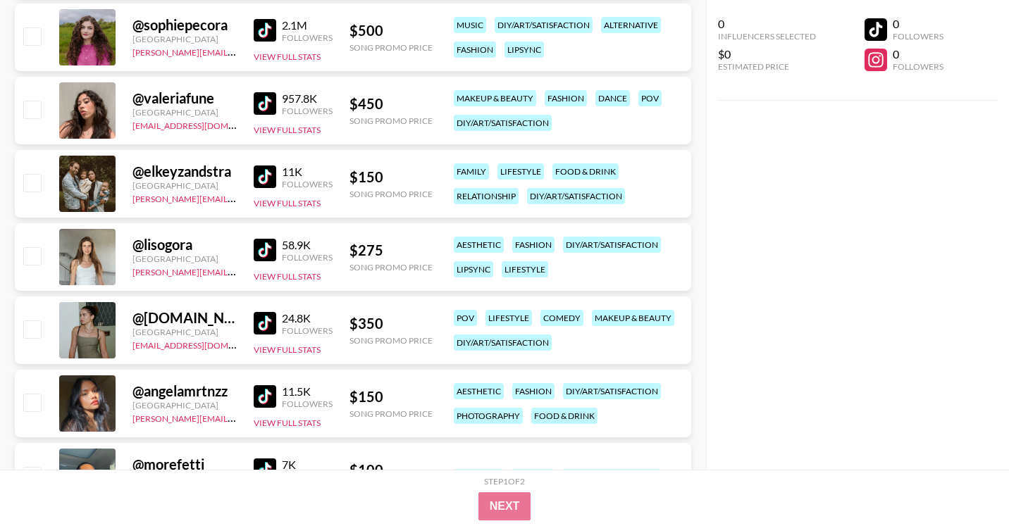
scroll to position [4585, 0]
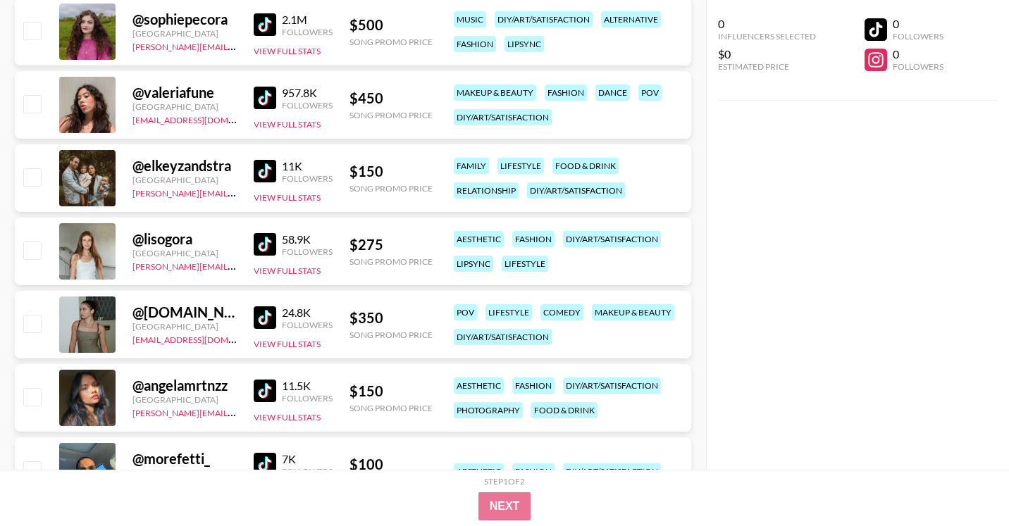
click at [264, 249] on img at bounding box center [265, 244] width 23 height 23
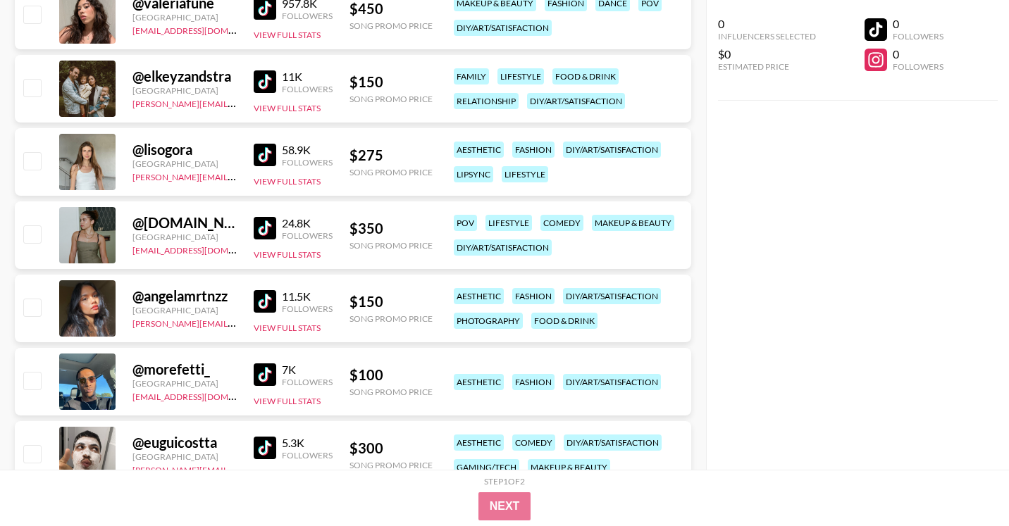
scroll to position [4676, 0]
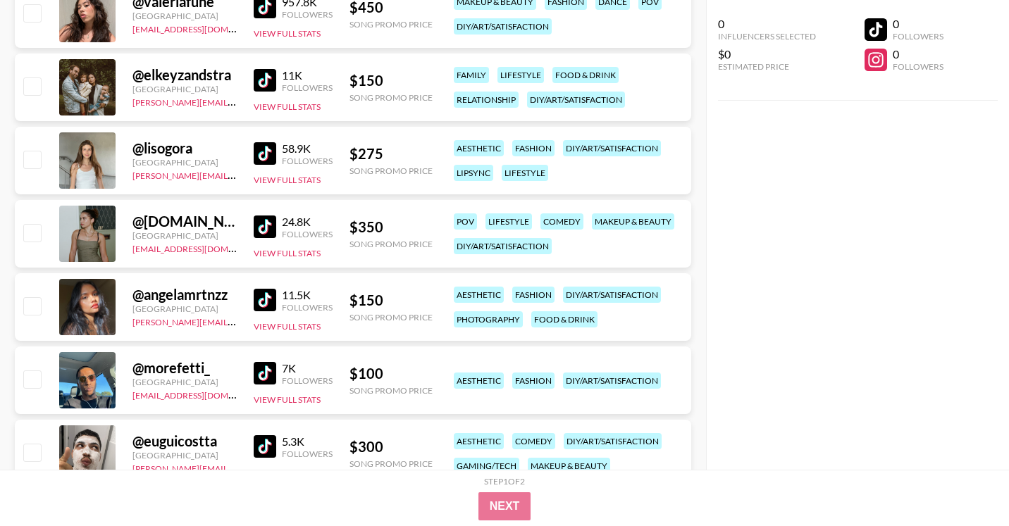
click at [261, 230] on img at bounding box center [265, 227] width 23 height 23
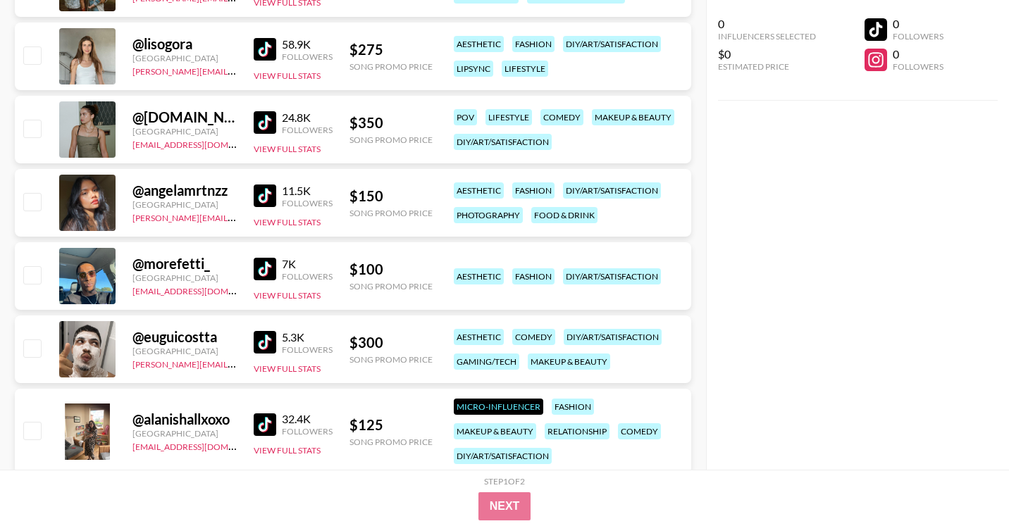
scroll to position [4789, 0]
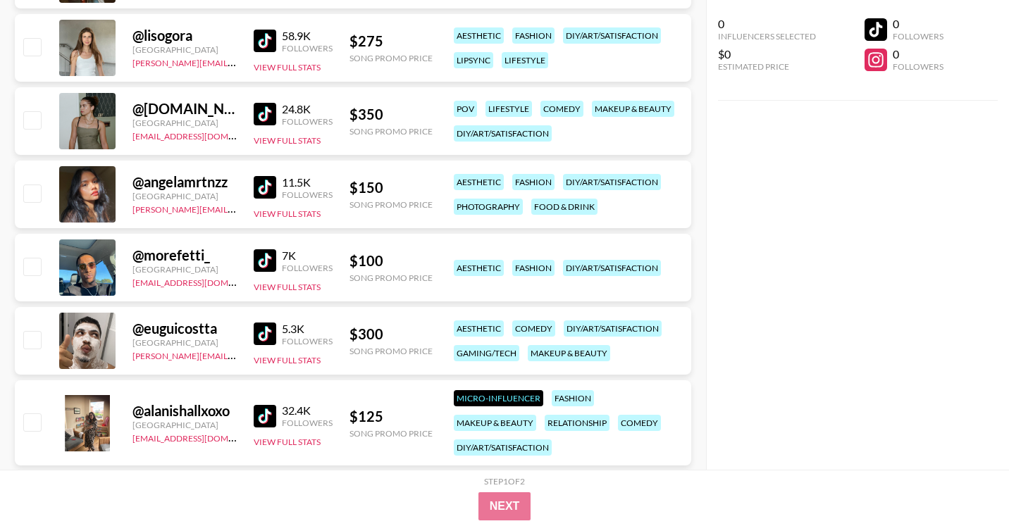
click at [273, 194] on img at bounding box center [265, 187] width 23 height 23
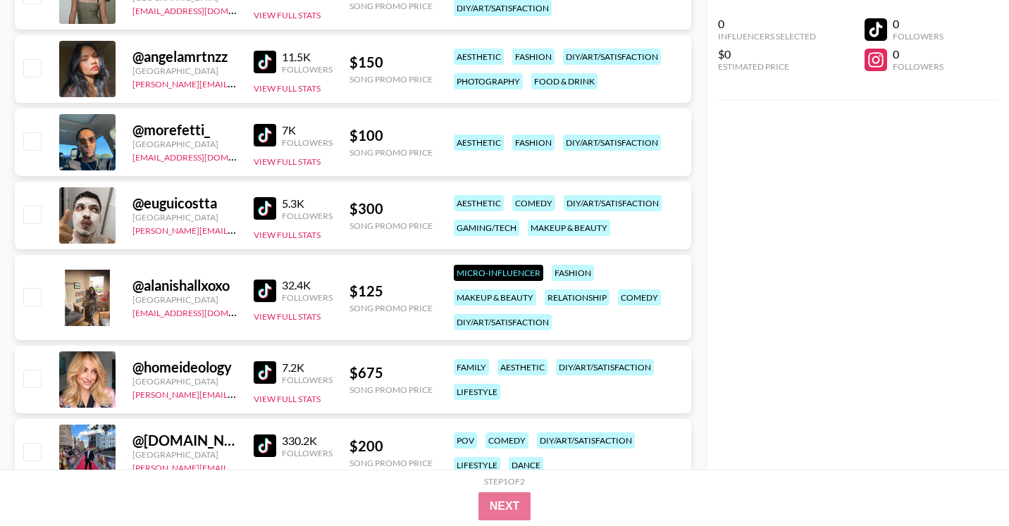
scroll to position [4916, 0]
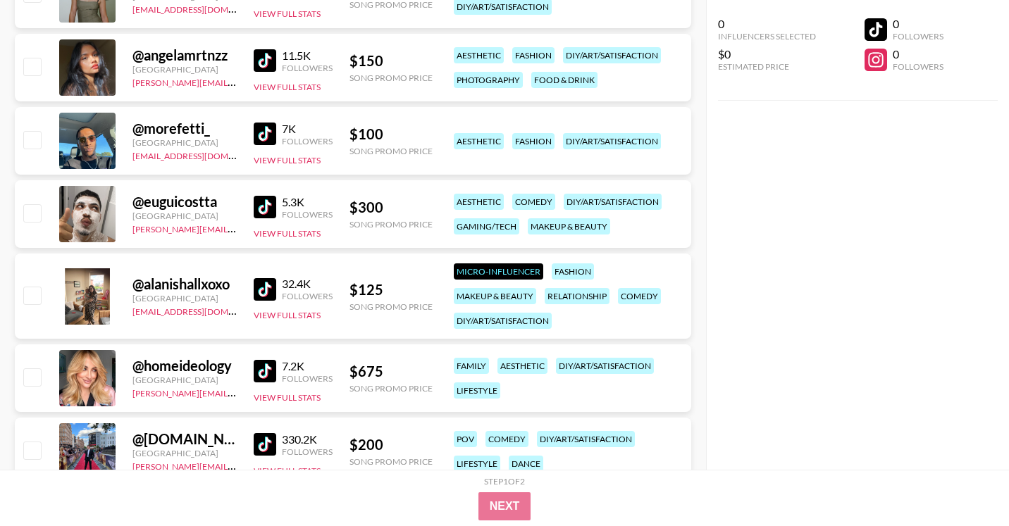
click at [269, 138] on img at bounding box center [265, 134] width 23 height 23
click at [266, 204] on img at bounding box center [265, 207] width 23 height 23
click at [263, 280] on img at bounding box center [265, 289] width 23 height 23
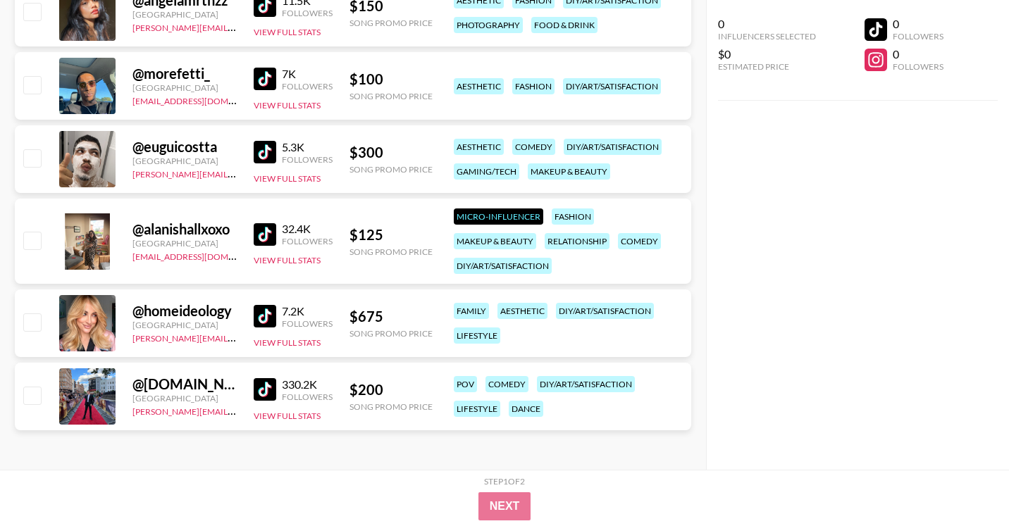
click at [263, 318] on img at bounding box center [265, 316] width 23 height 23
click at [271, 388] on img at bounding box center [265, 389] width 23 height 23
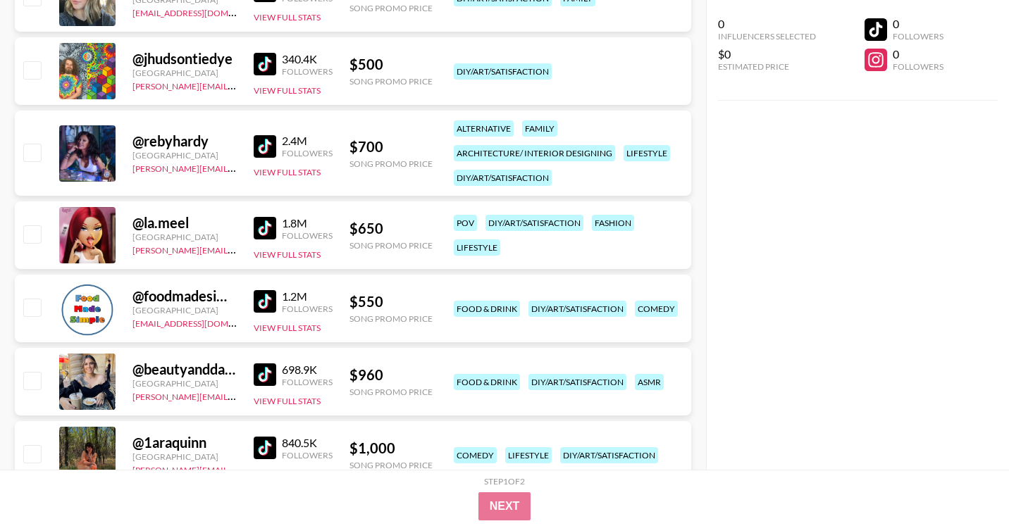
scroll to position [0, 0]
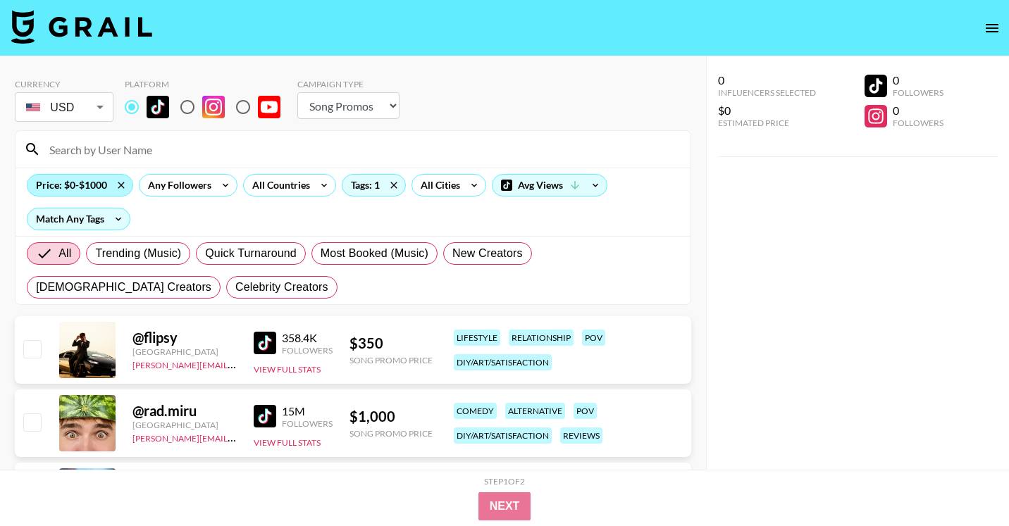
click at [83, 181] on div "Price: $0-$1000" at bounding box center [79, 185] width 105 height 21
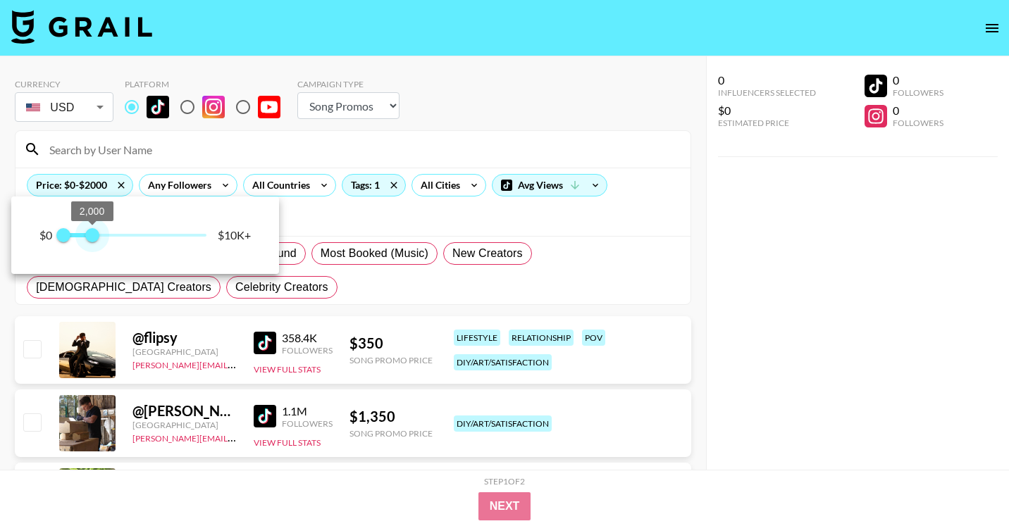
click at [97, 234] on span "0 2,000" at bounding box center [134, 235] width 143 height 21
type input "2250"
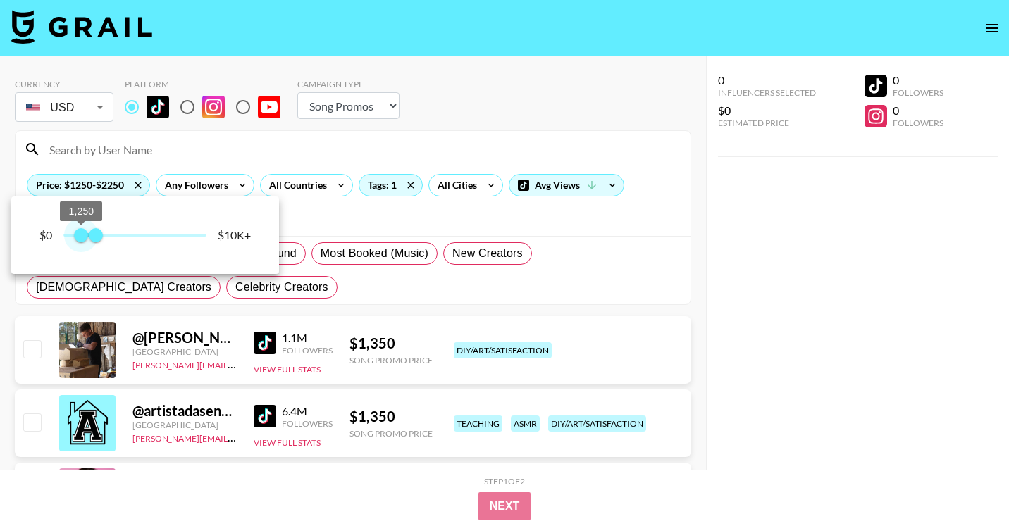
type input "1000"
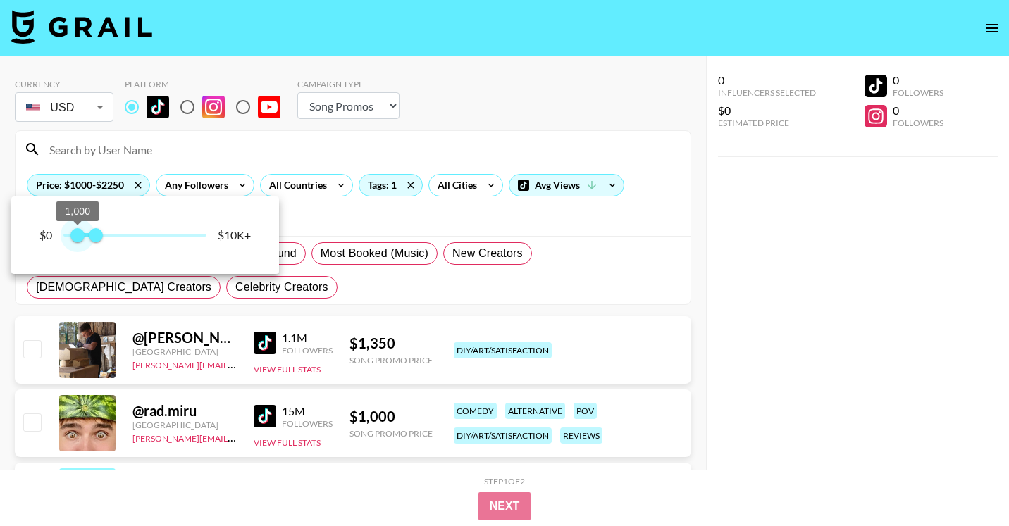
drag, startPoint x: 62, startPoint y: 236, endPoint x: 79, endPoint y: 237, distance: 16.9
click at [79, 237] on span "1,000" at bounding box center [77, 235] width 14 height 14
type input "2500"
click at [99, 235] on span "2,500" at bounding box center [99, 235] width 14 height 14
click at [747, 304] on div at bounding box center [504, 263] width 1009 height 526
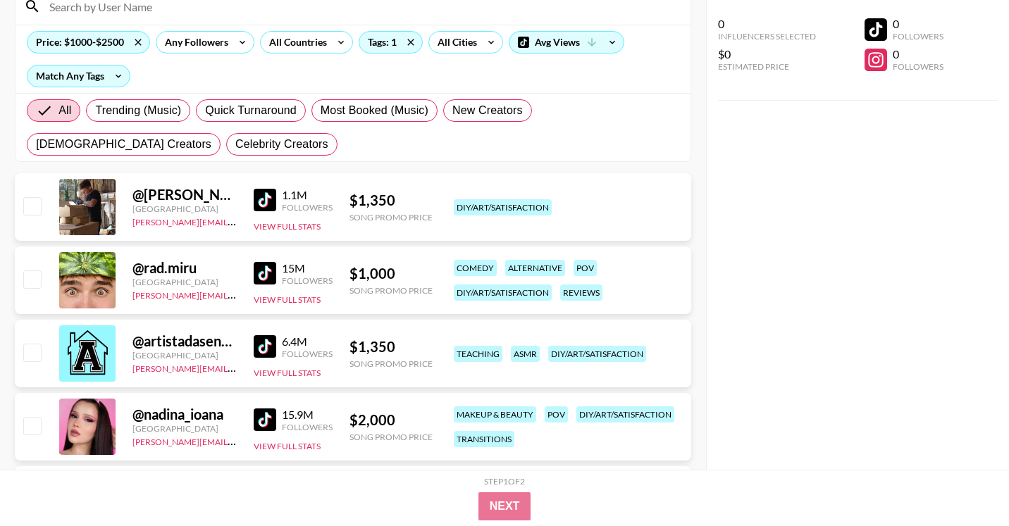
scroll to position [175, 0]
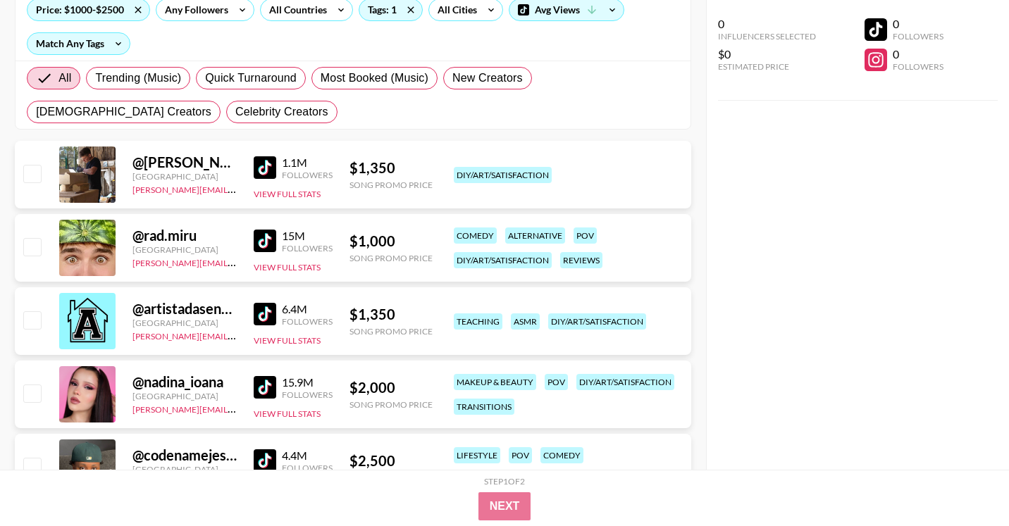
click at [271, 166] on img at bounding box center [265, 167] width 23 height 23
click at [264, 233] on img at bounding box center [265, 241] width 23 height 23
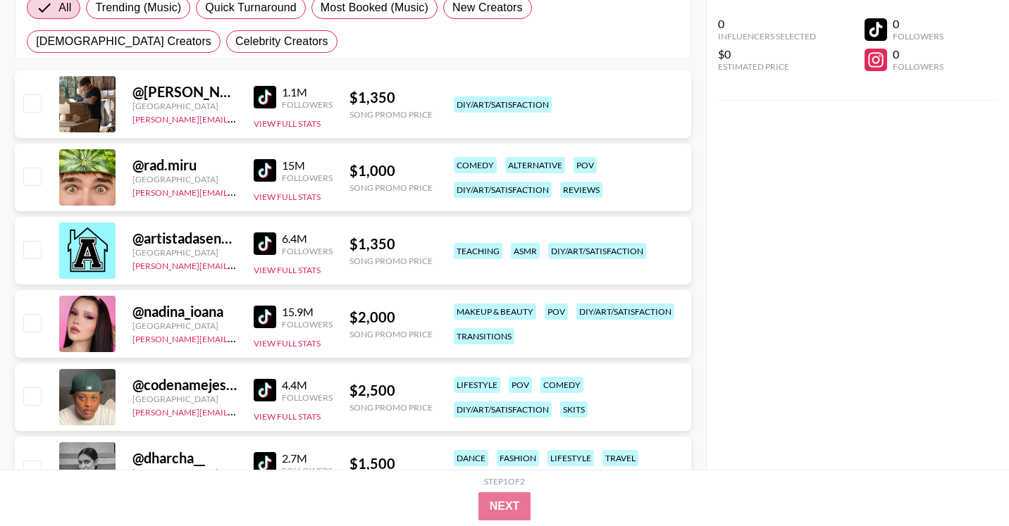
scroll to position [259, 0]
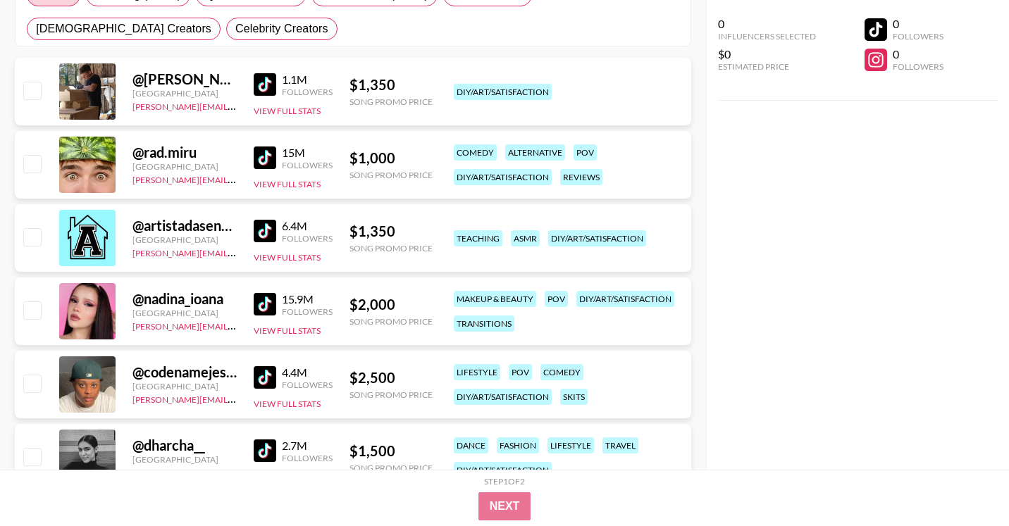
click at [268, 232] on img at bounding box center [265, 231] width 23 height 23
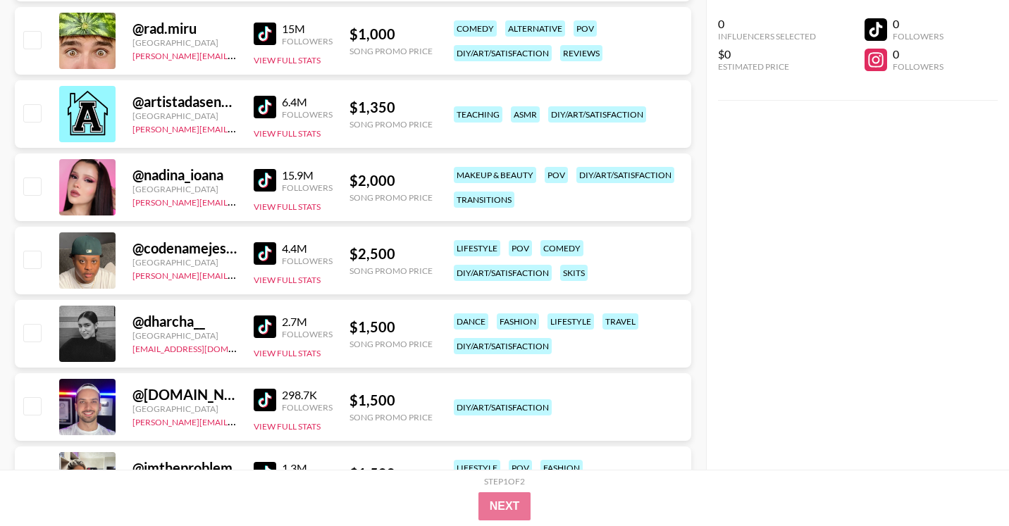
click at [273, 182] on img at bounding box center [265, 180] width 23 height 23
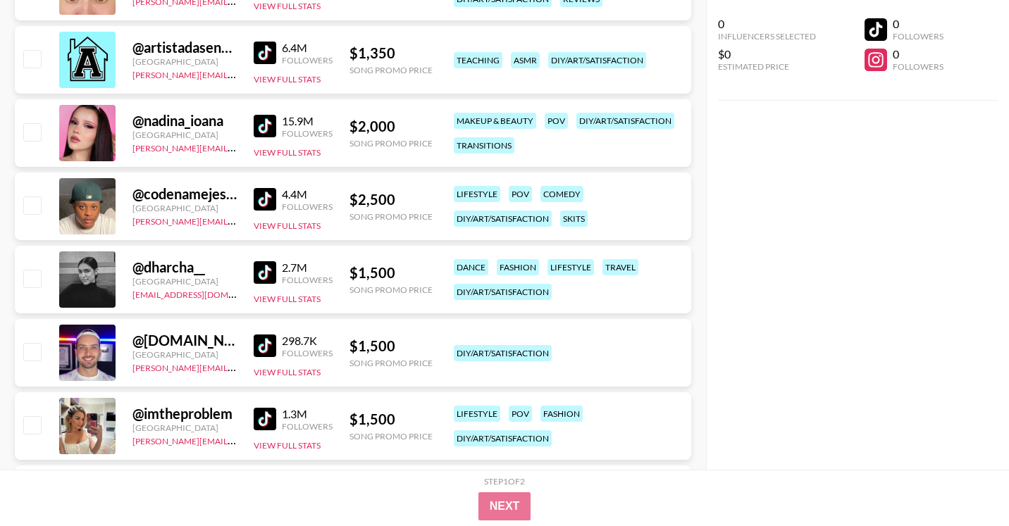
click at [271, 197] on img at bounding box center [265, 199] width 23 height 23
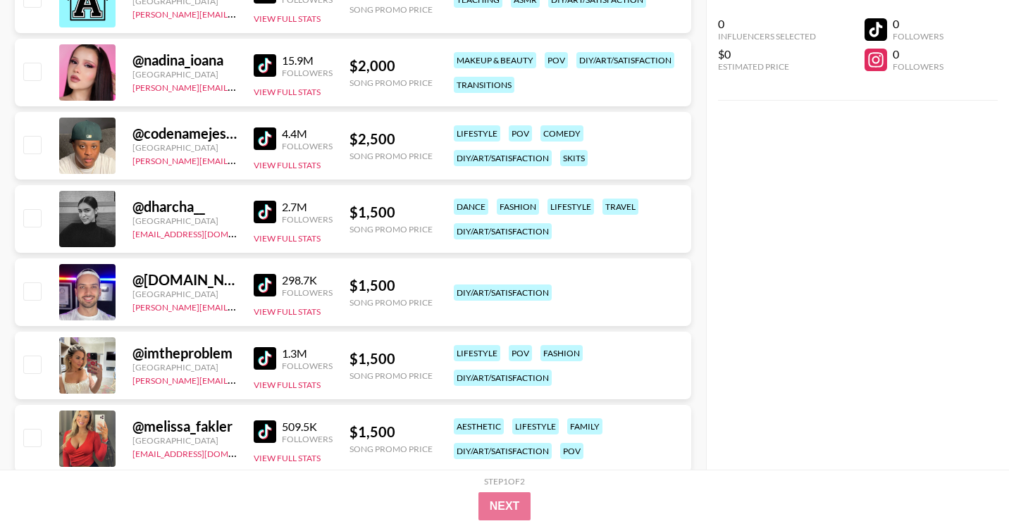
scroll to position [499, 0]
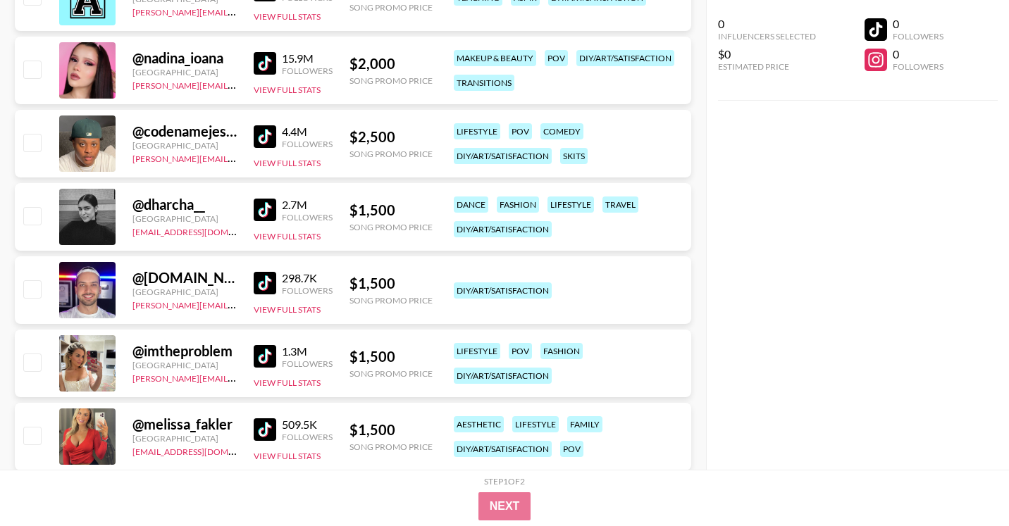
click at [275, 192] on div "2.7M Followers View Full Stats" at bounding box center [293, 217] width 79 height 50
click at [274, 197] on div "2.7M Followers View Full Stats" at bounding box center [293, 217] width 79 height 50
click at [267, 205] on img at bounding box center [265, 210] width 23 height 23
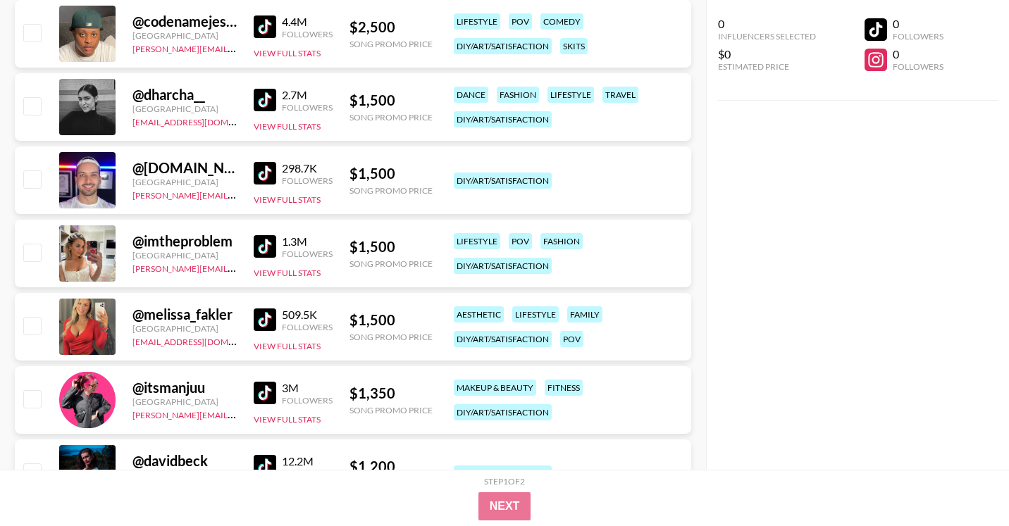
scroll to position [634, 0]
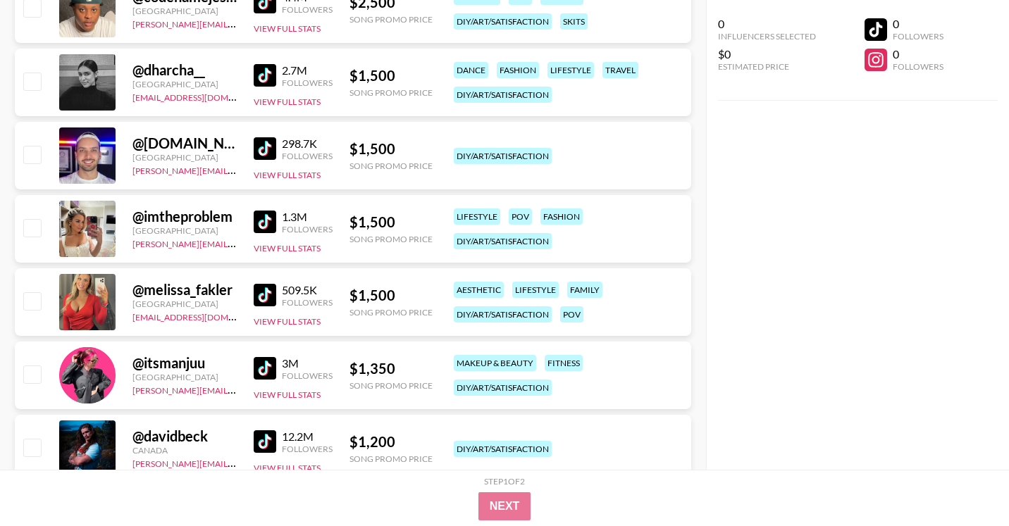
click at [271, 147] on img at bounding box center [265, 148] width 23 height 23
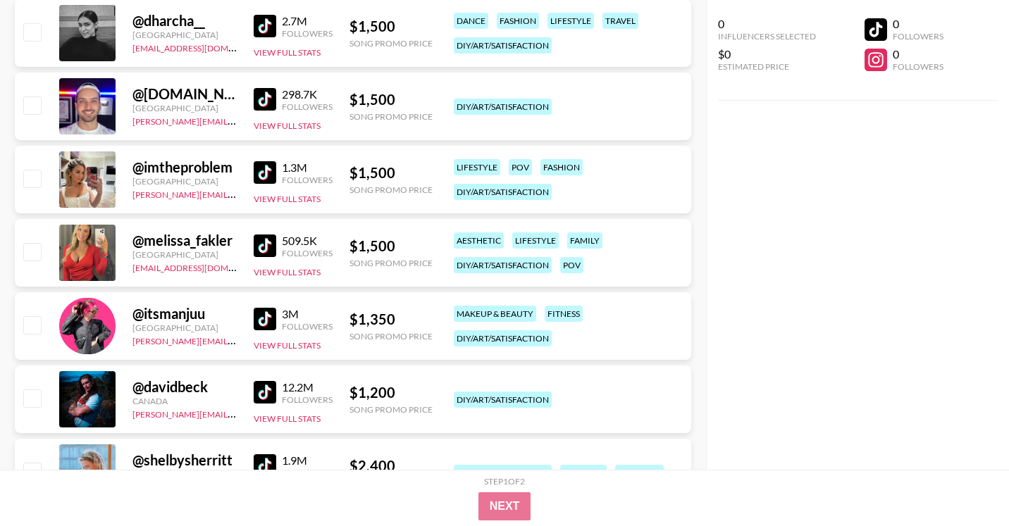
scroll to position [685, 0]
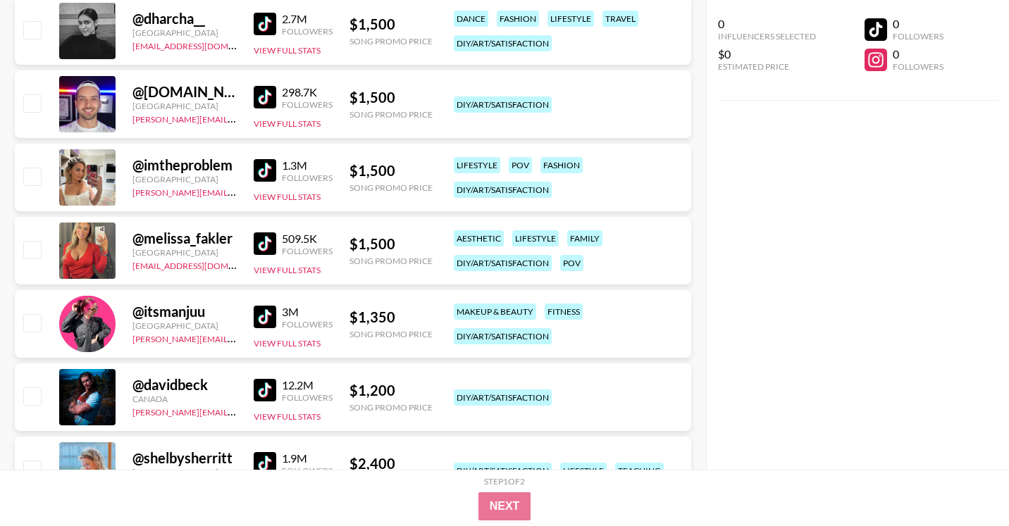
click at [262, 170] on img at bounding box center [265, 170] width 23 height 23
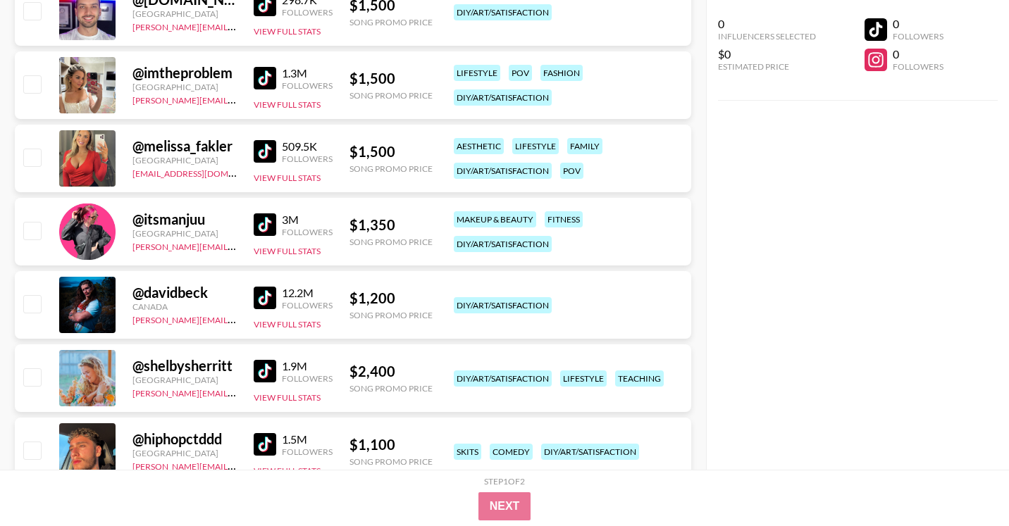
scroll to position [802, 0]
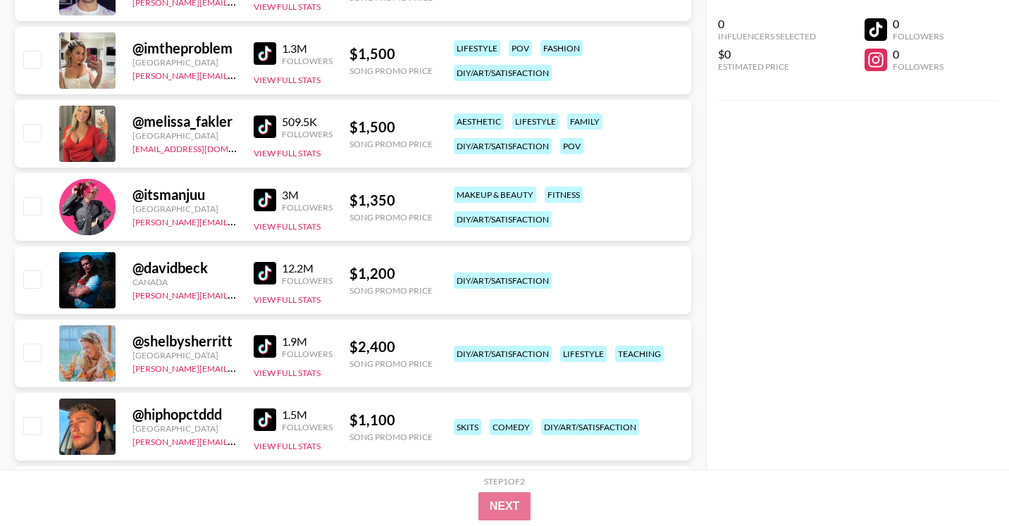
click at [257, 128] on img at bounding box center [265, 127] width 23 height 23
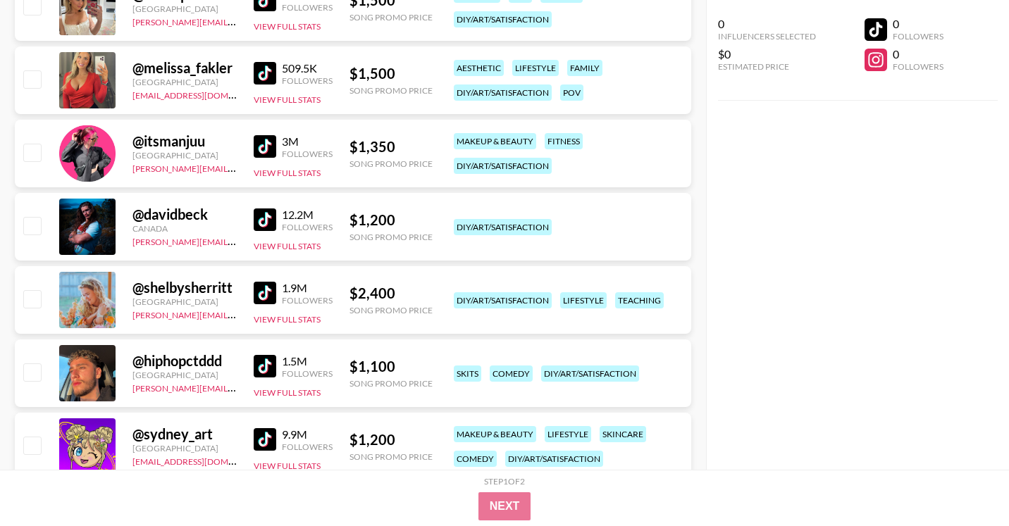
scroll to position [880, 0]
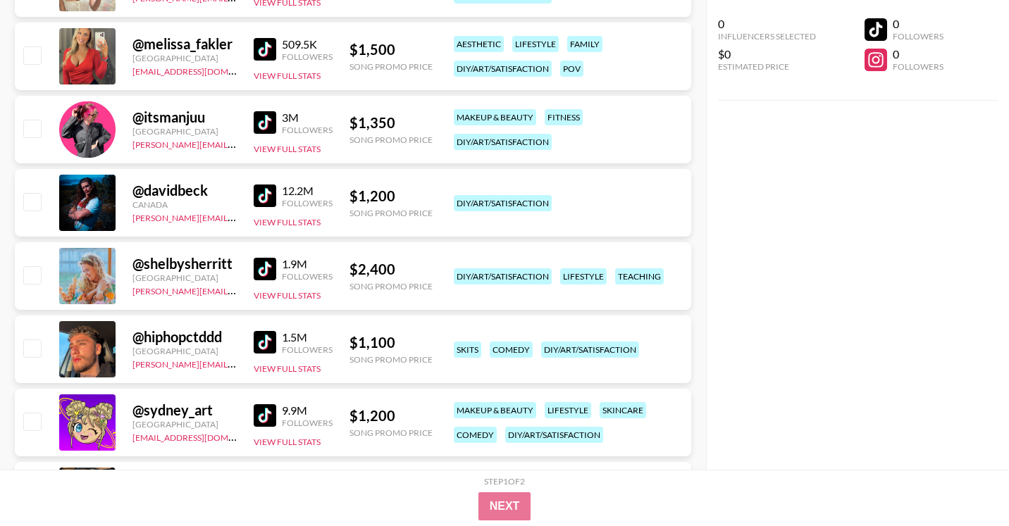
click at [266, 123] on img at bounding box center [265, 122] width 23 height 23
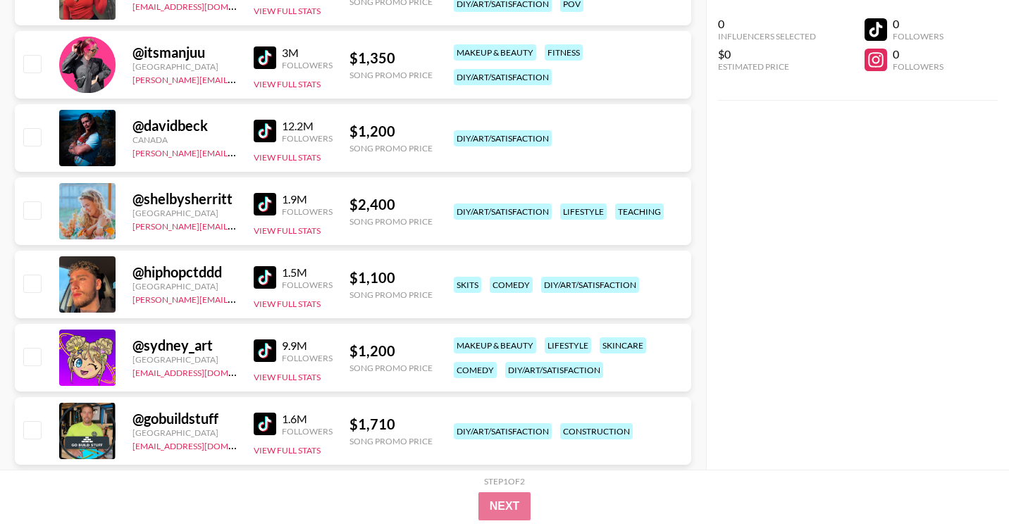
scroll to position [946, 0]
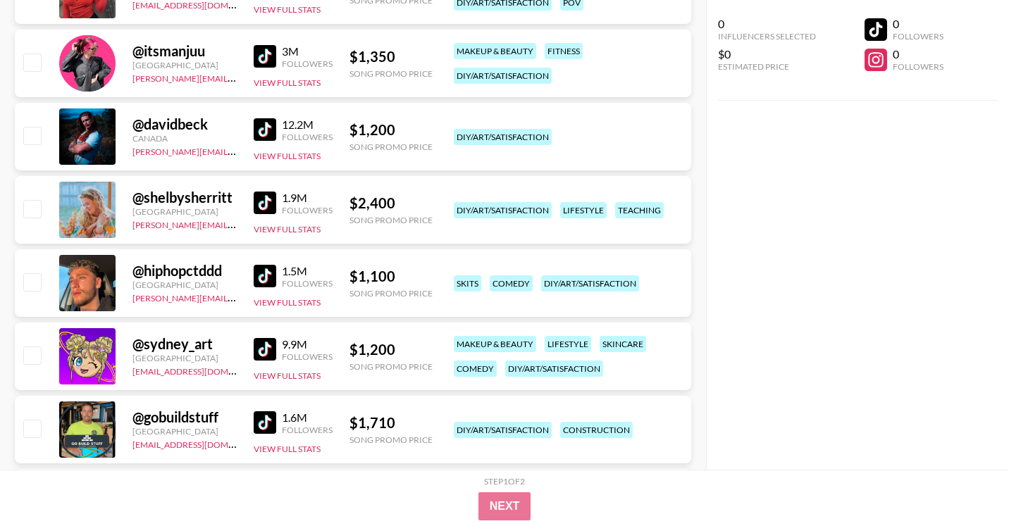
click at [268, 134] on img at bounding box center [265, 129] width 23 height 23
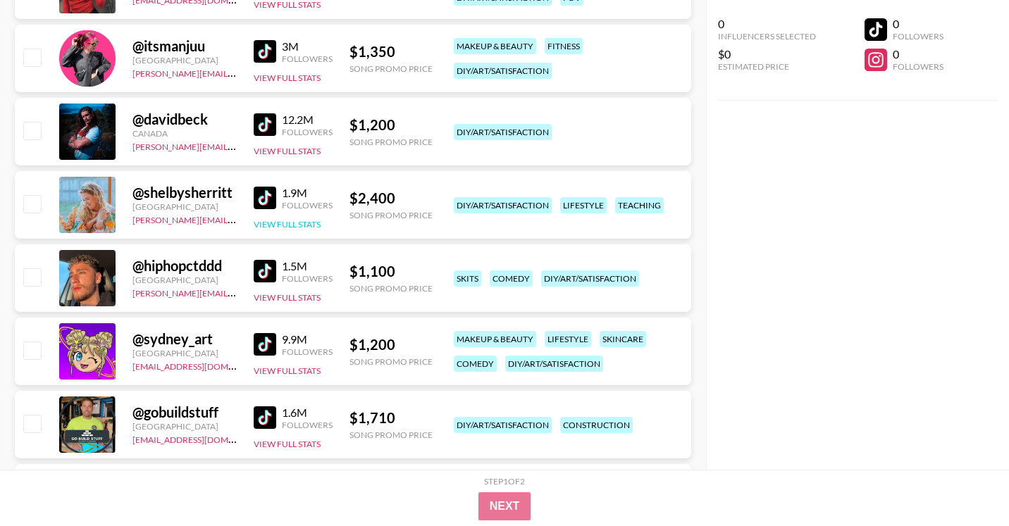
scroll to position [955, 0]
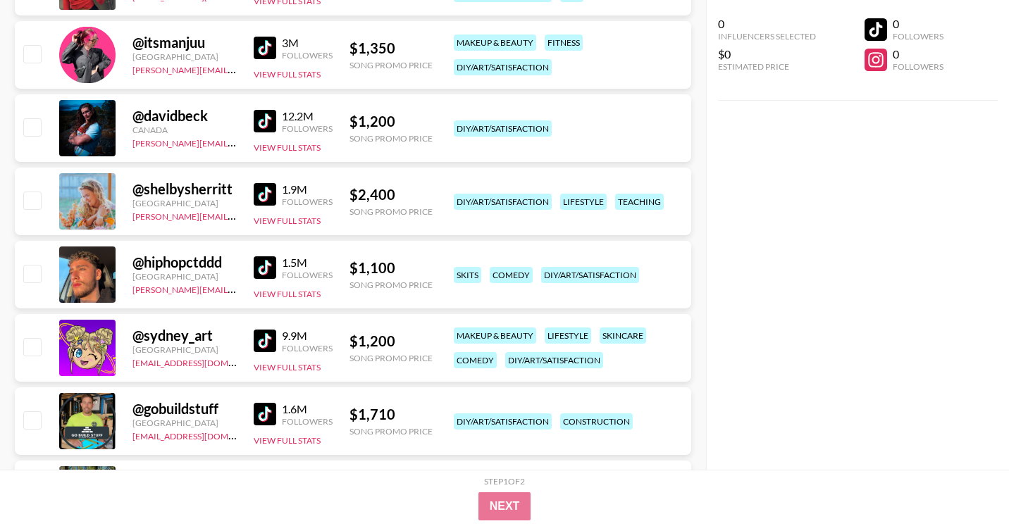
click at [261, 186] on img at bounding box center [265, 194] width 23 height 23
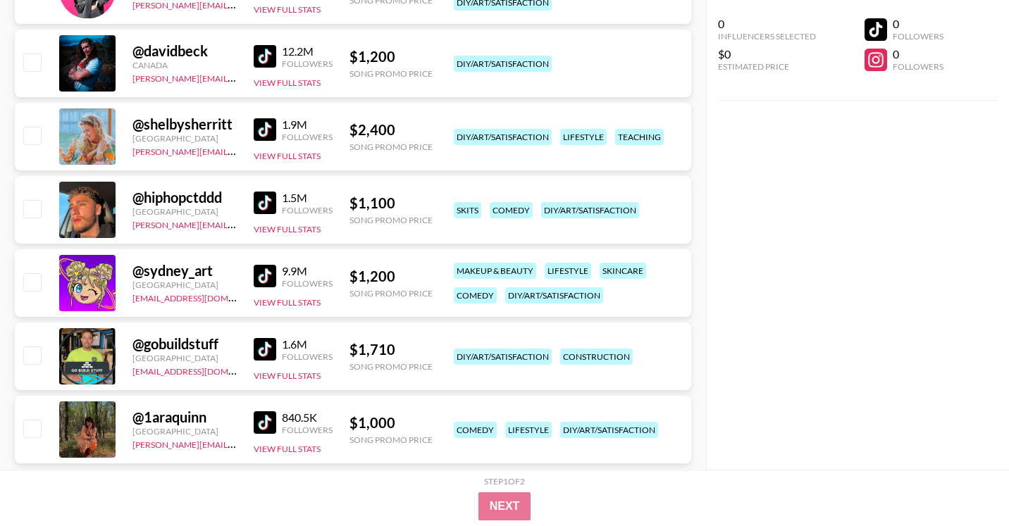
scroll to position [1016, 0]
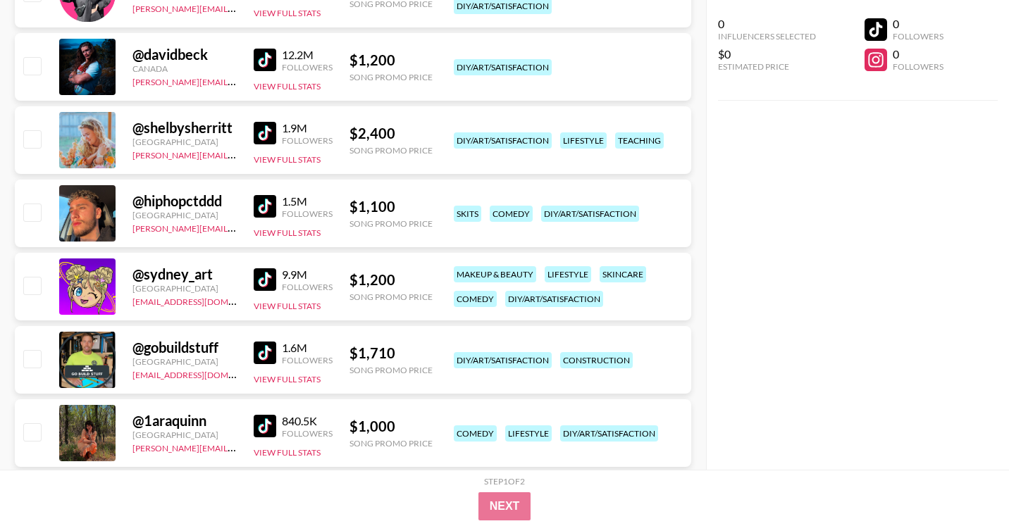
click at [266, 208] on img at bounding box center [265, 206] width 23 height 23
click at [262, 276] on img at bounding box center [265, 280] width 23 height 23
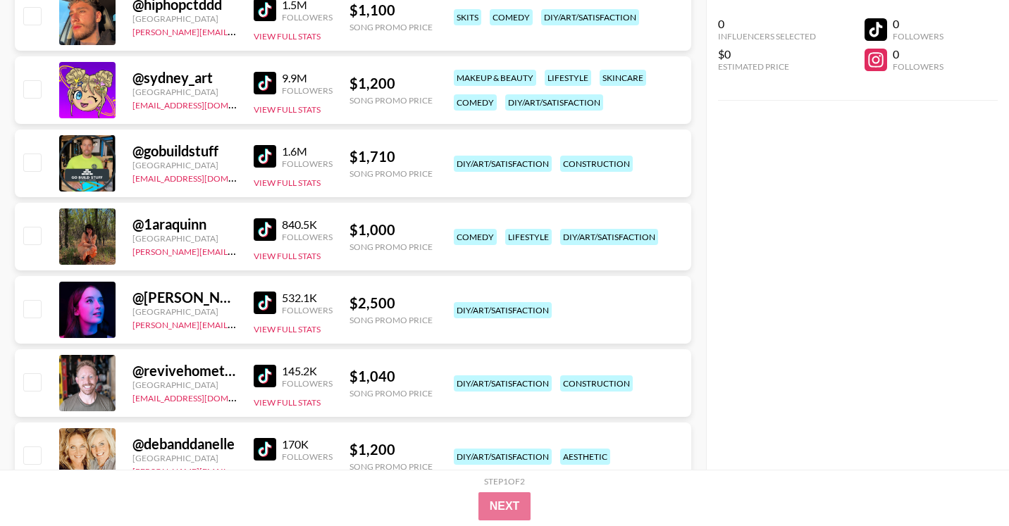
scroll to position [1207, 0]
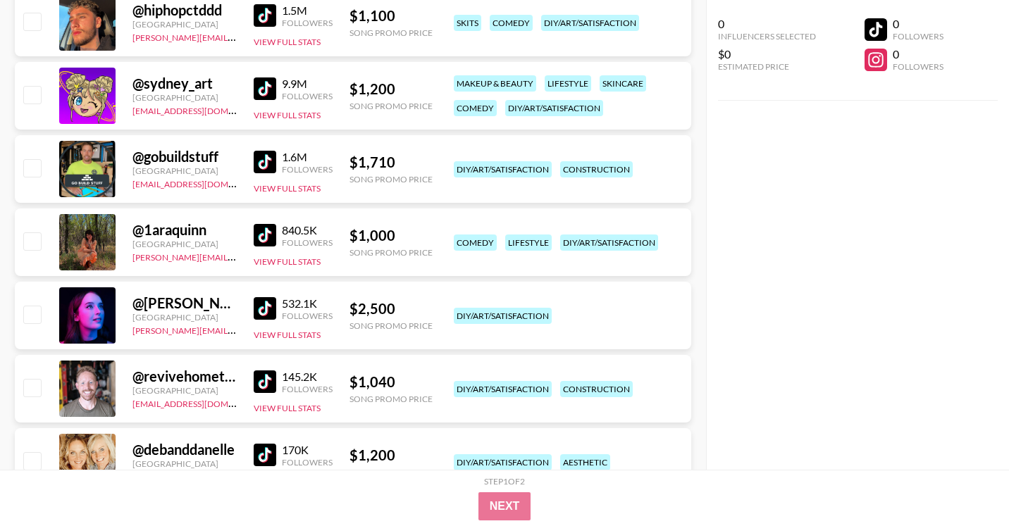
click at [269, 162] on img at bounding box center [265, 162] width 23 height 23
click at [267, 314] on img at bounding box center [265, 308] width 23 height 23
click at [271, 387] on img at bounding box center [265, 382] width 23 height 23
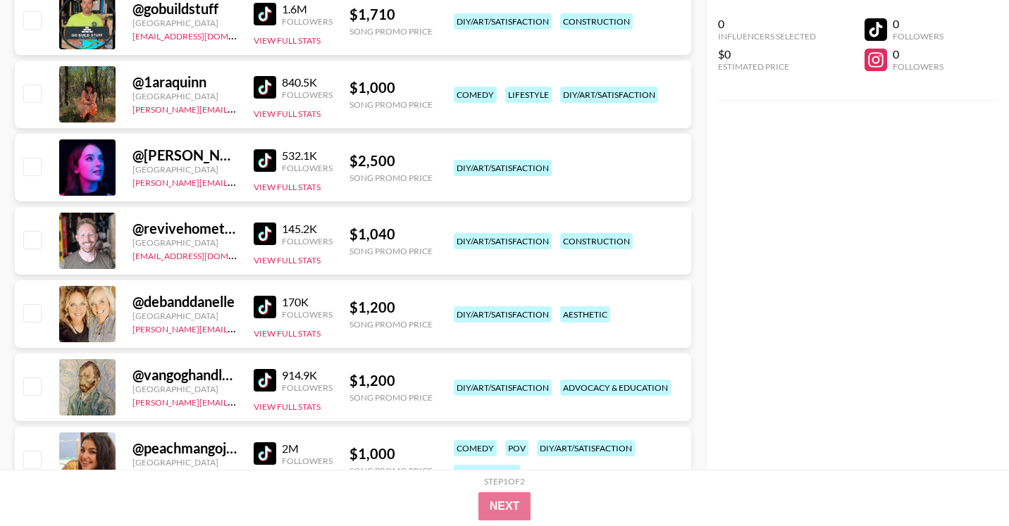
scroll to position [1357, 0]
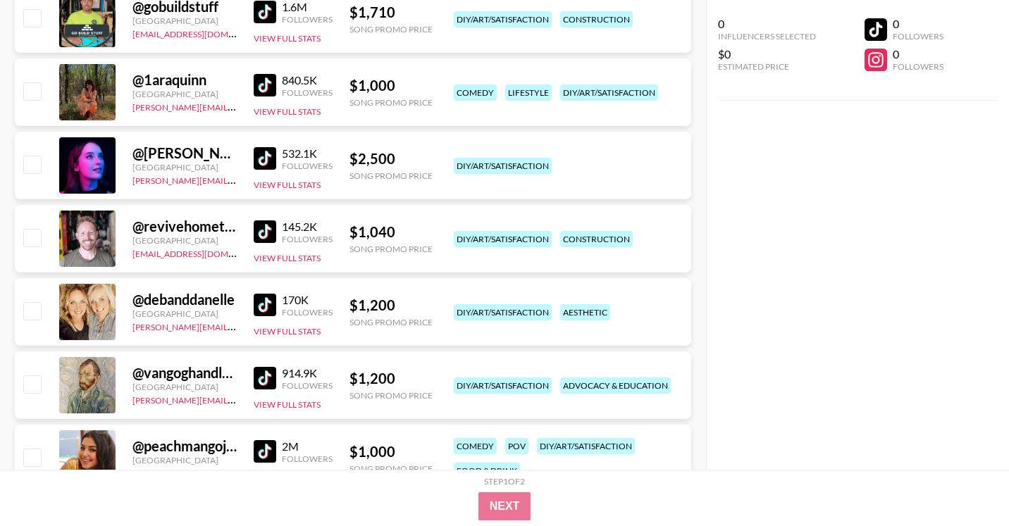
click at [266, 304] on img at bounding box center [265, 305] width 23 height 23
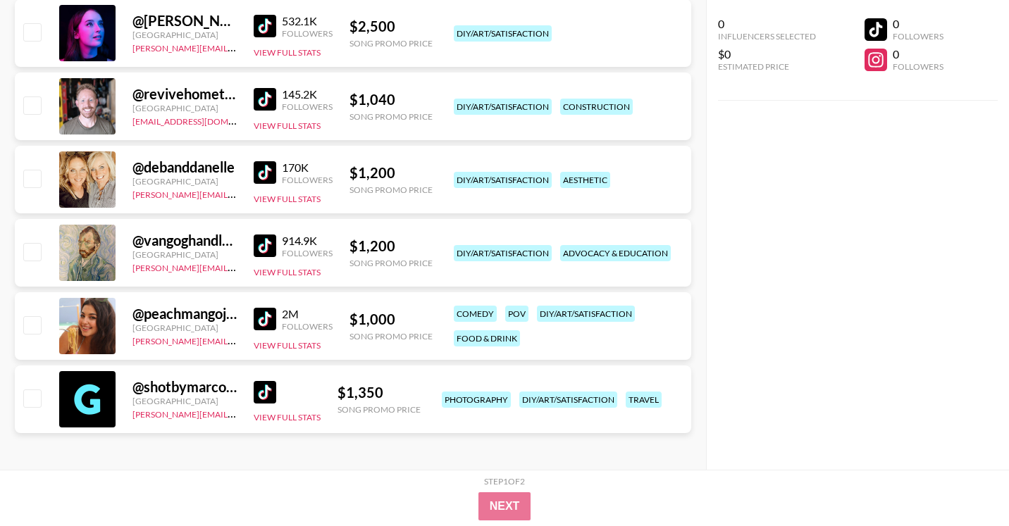
scroll to position [1492, 0]
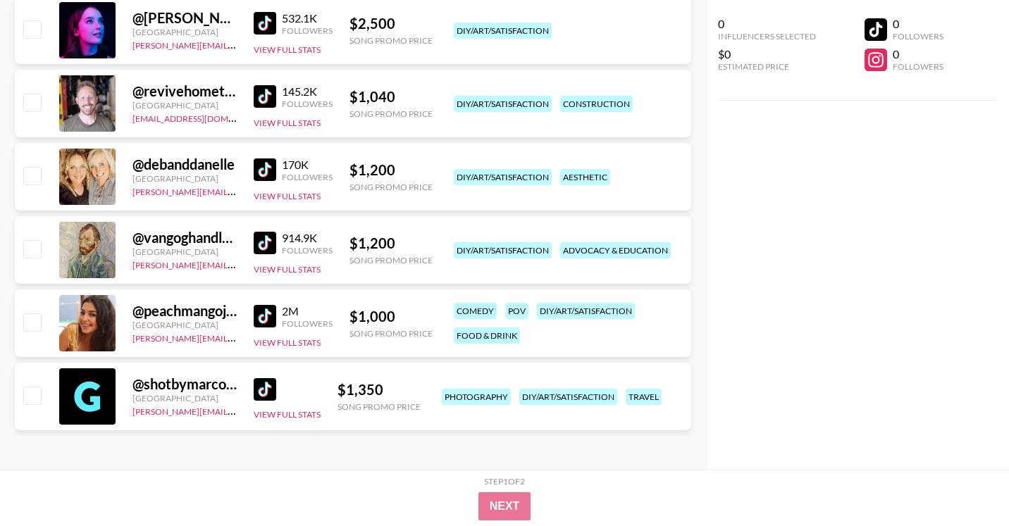
click at [275, 251] on img at bounding box center [265, 243] width 23 height 23
click at [287, 320] on div "Followers" at bounding box center [307, 323] width 51 height 11
click at [271, 314] on img at bounding box center [265, 316] width 23 height 23
click at [273, 395] on img at bounding box center [265, 389] width 23 height 23
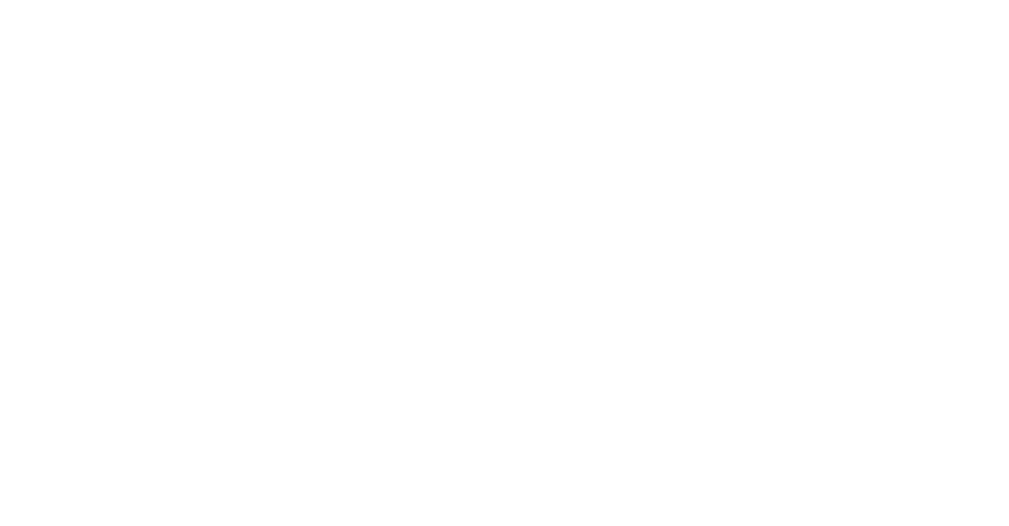
select select "Song"
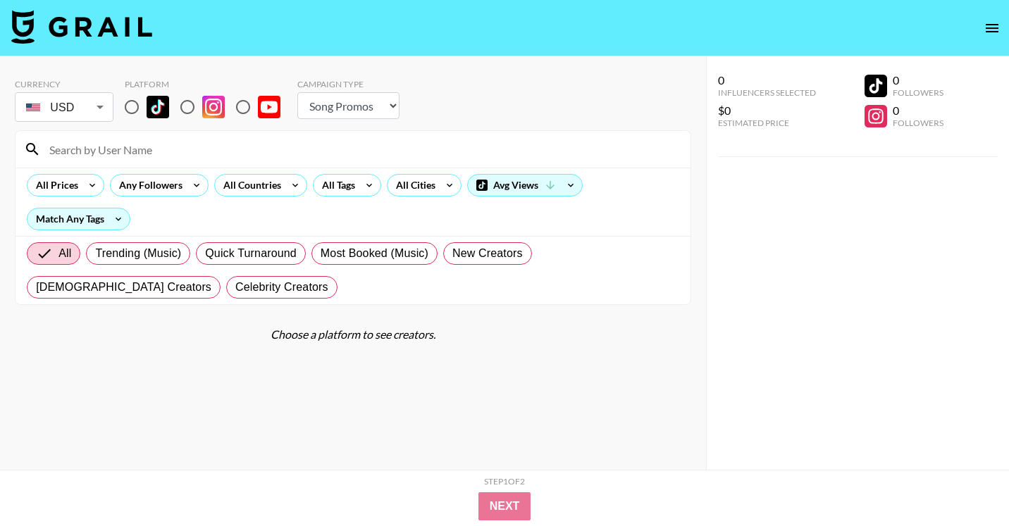
click at [225, 157] on input at bounding box center [361, 149] width 641 height 23
click at [225, 151] on input at bounding box center [361, 149] width 641 height 23
click at [130, 106] on input "radio" at bounding box center [132, 107] width 30 height 30
radio input "true"
click at [147, 144] on input at bounding box center [361, 149] width 641 height 23
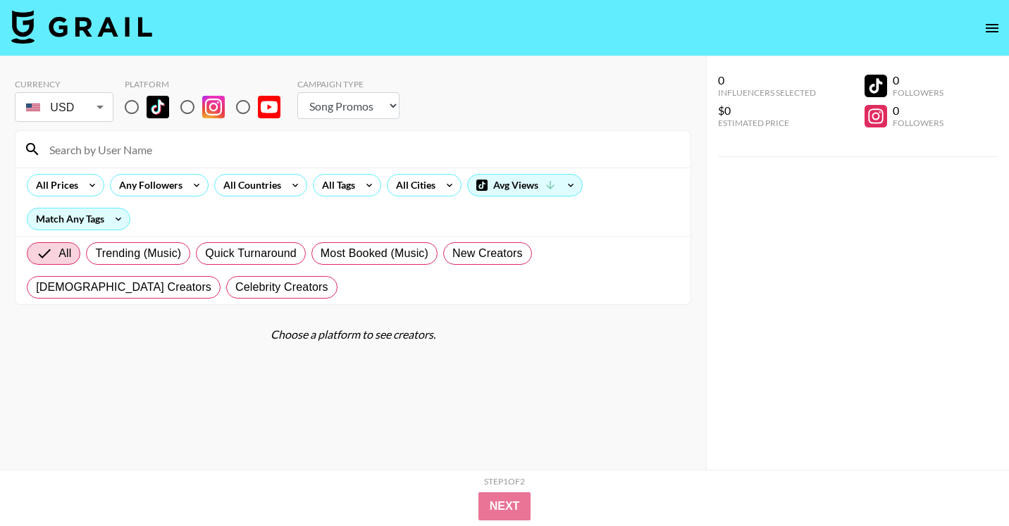
click at [131, 108] on input "radio" at bounding box center [132, 107] width 30 height 30
click at [133, 99] on input "radio" at bounding box center [132, 107] width 30 height 30
click at [137, 137] on div at bounding box center [352, 149] width 675 height 37
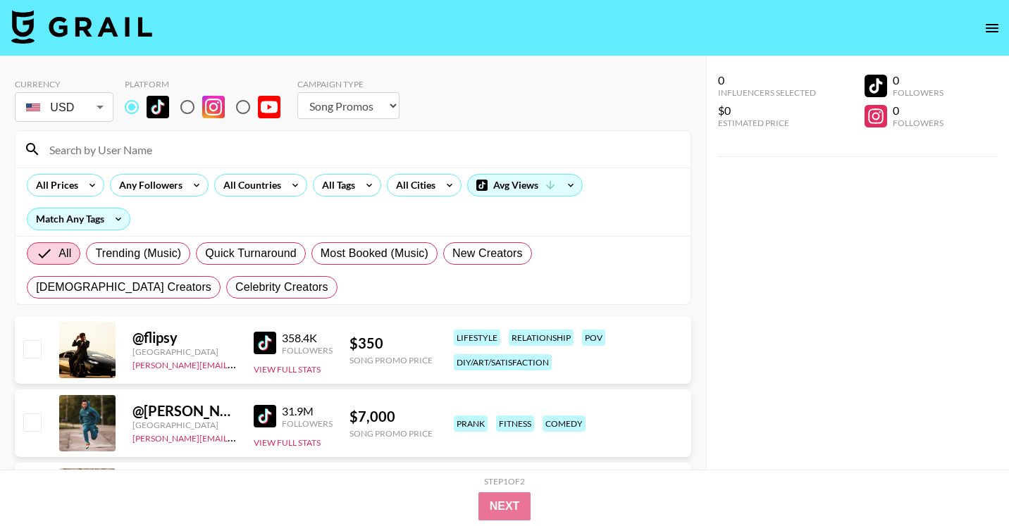
click at [135, 106] on input "radio" at bounding box center [132, 107] width 30 height 30
click at [262, 163] on div at bounding box center [352, 149] width 675 height 37
click at [262, 149] on input at bounding box center [361, 149] width 641 height 23
paste input "@minuspaints"
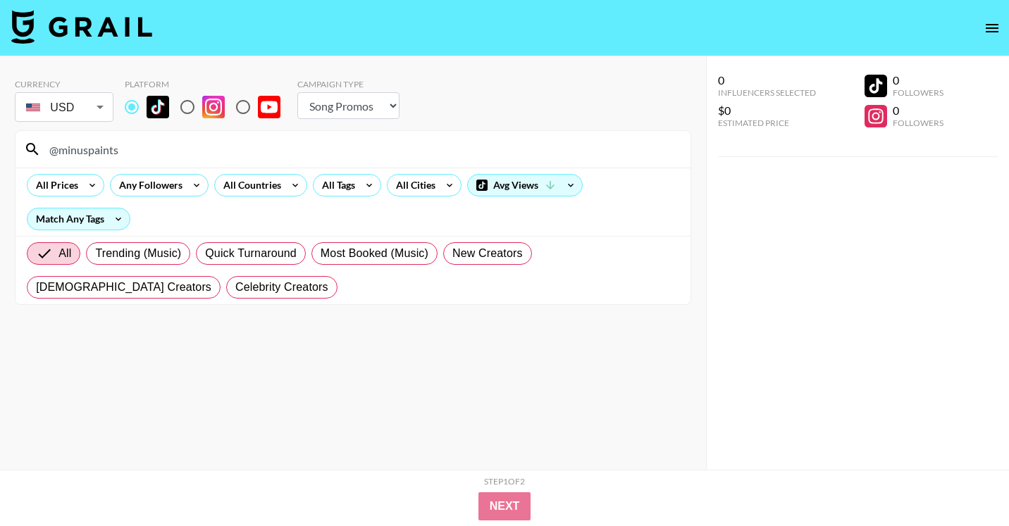
click at [223, 146] on input "@minuspaints" at bounding box center [361, 149] width 641 height 23
paste input "vangoghandloveyourself"
type input "@vangoghandloveyourself"
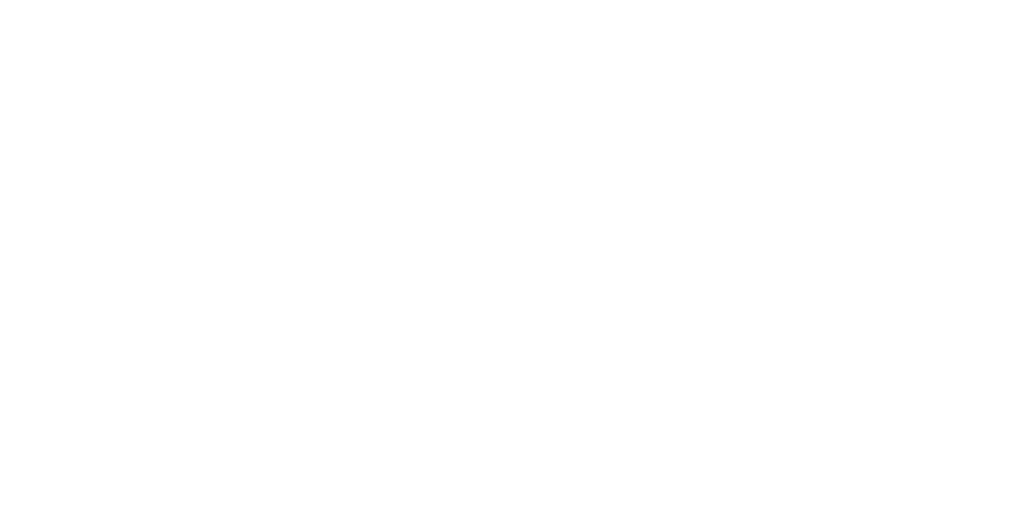
select select "Song"
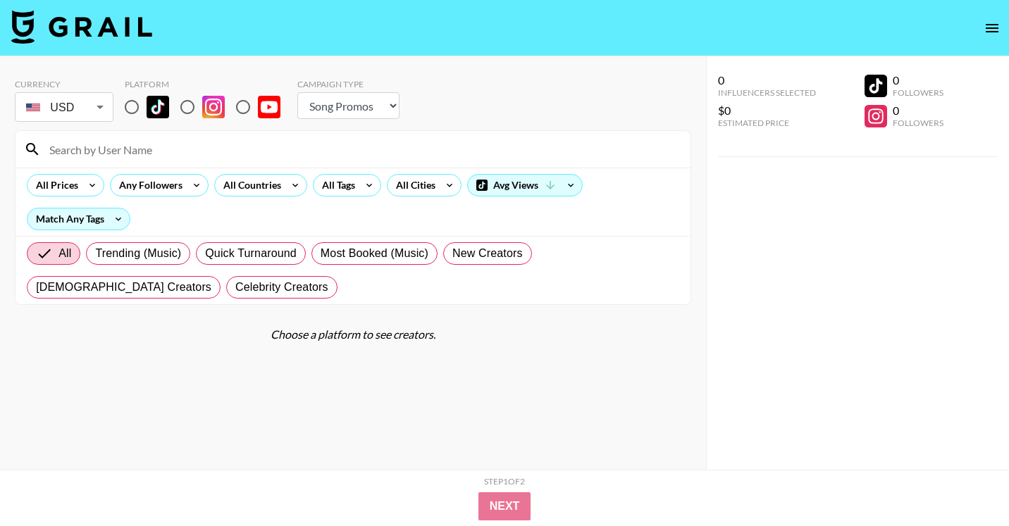
click at [240, 154] on input at bounding box center [361, 149] width 641 height 23
click at [132, 111] on input "radio" at bounding box center [132, 107] width 30 height 30
radio input "true"
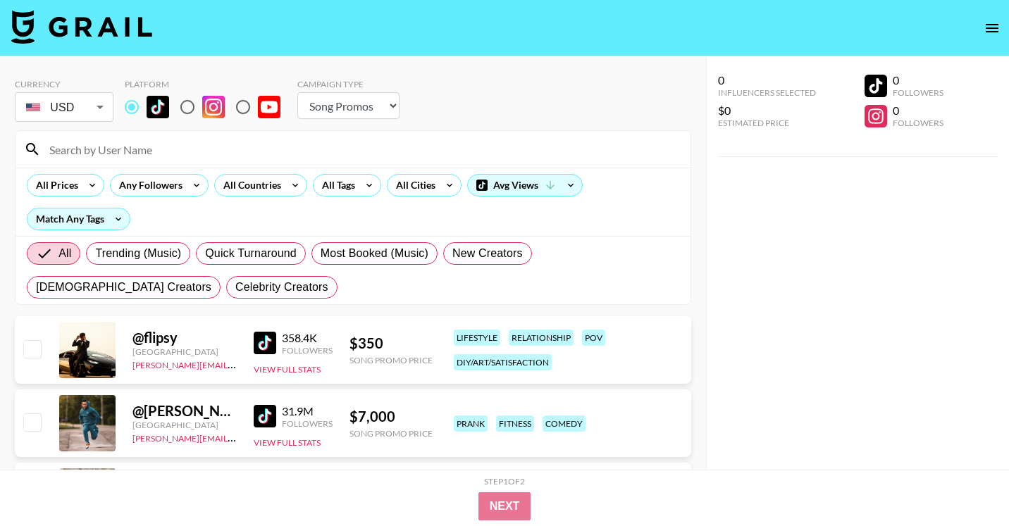
click at [187, 151] on input at bounding box center [361, 149] width 641 height 23
paste input "@thisisjoeboyd"
type input "@thisisjoeboyd"
